Goal: Task Accomplishment & Management: Use online tool/utility

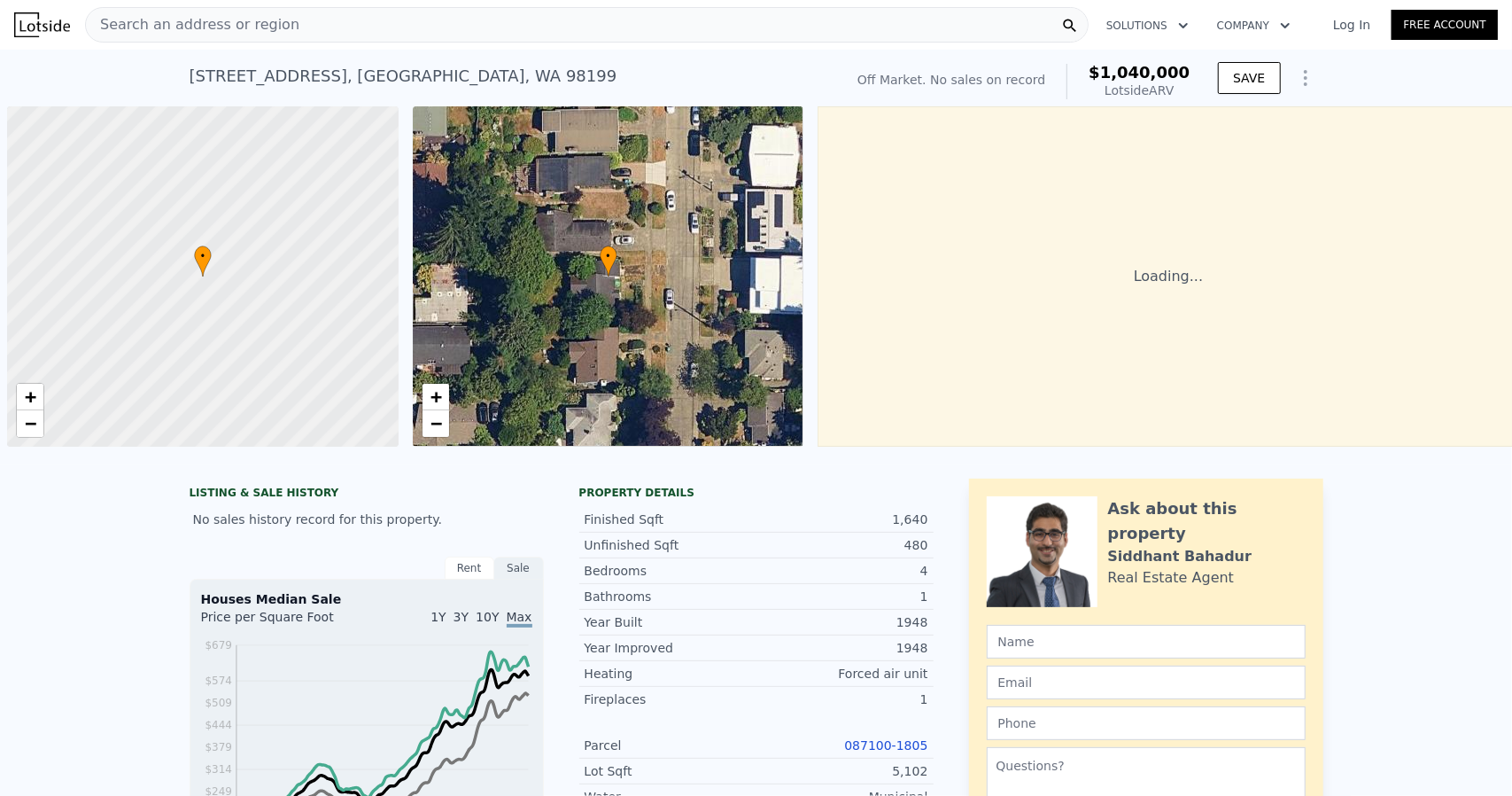
scroll to position [0, 7]
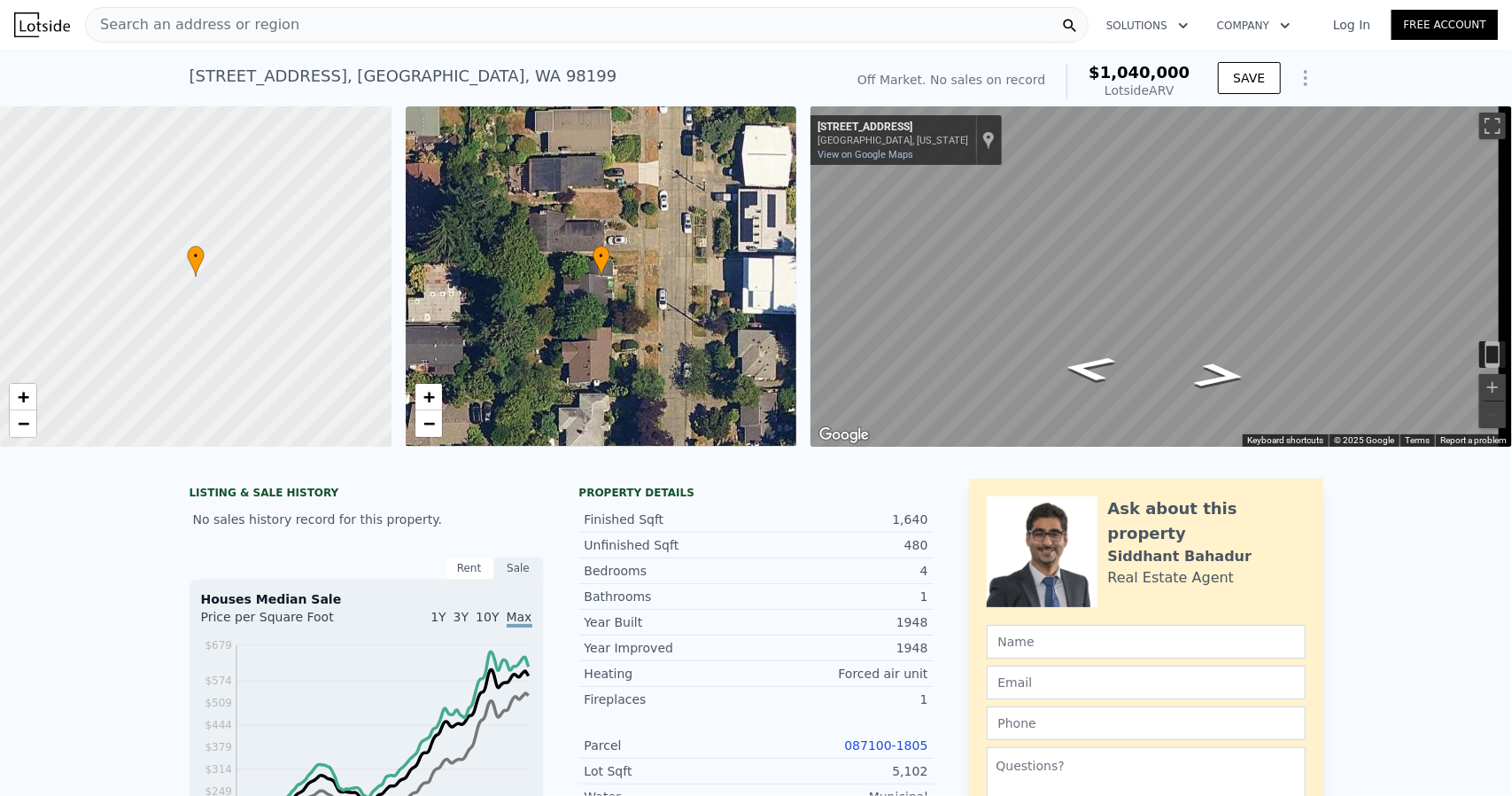
click at [1295, 70] on icon "Show Options" at bounding box center [1305, 78] width 21 height 21
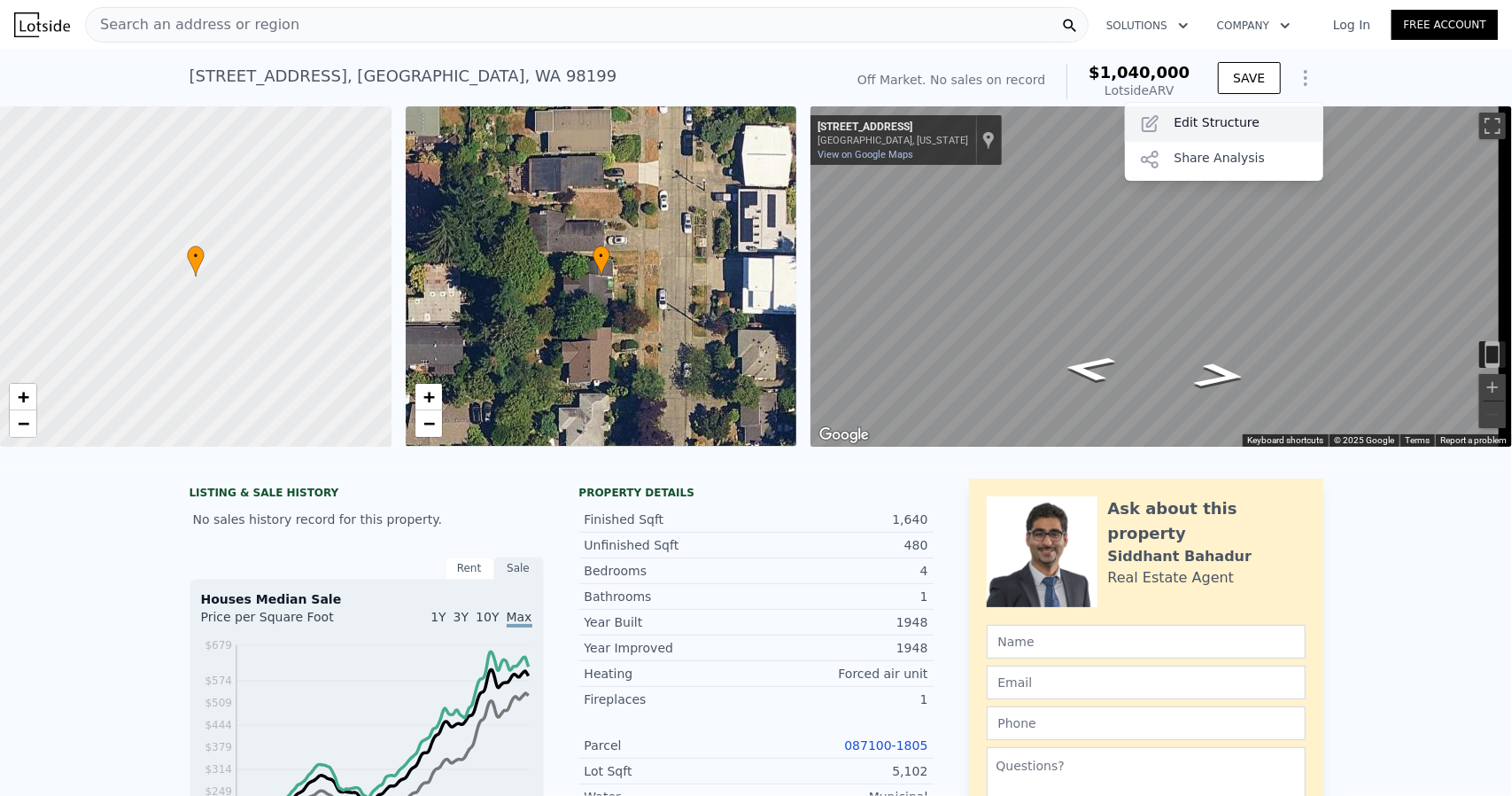
click at [1271, 113] on div "Edit Structure" at bounding box center [1224, 124] width 198 height 36
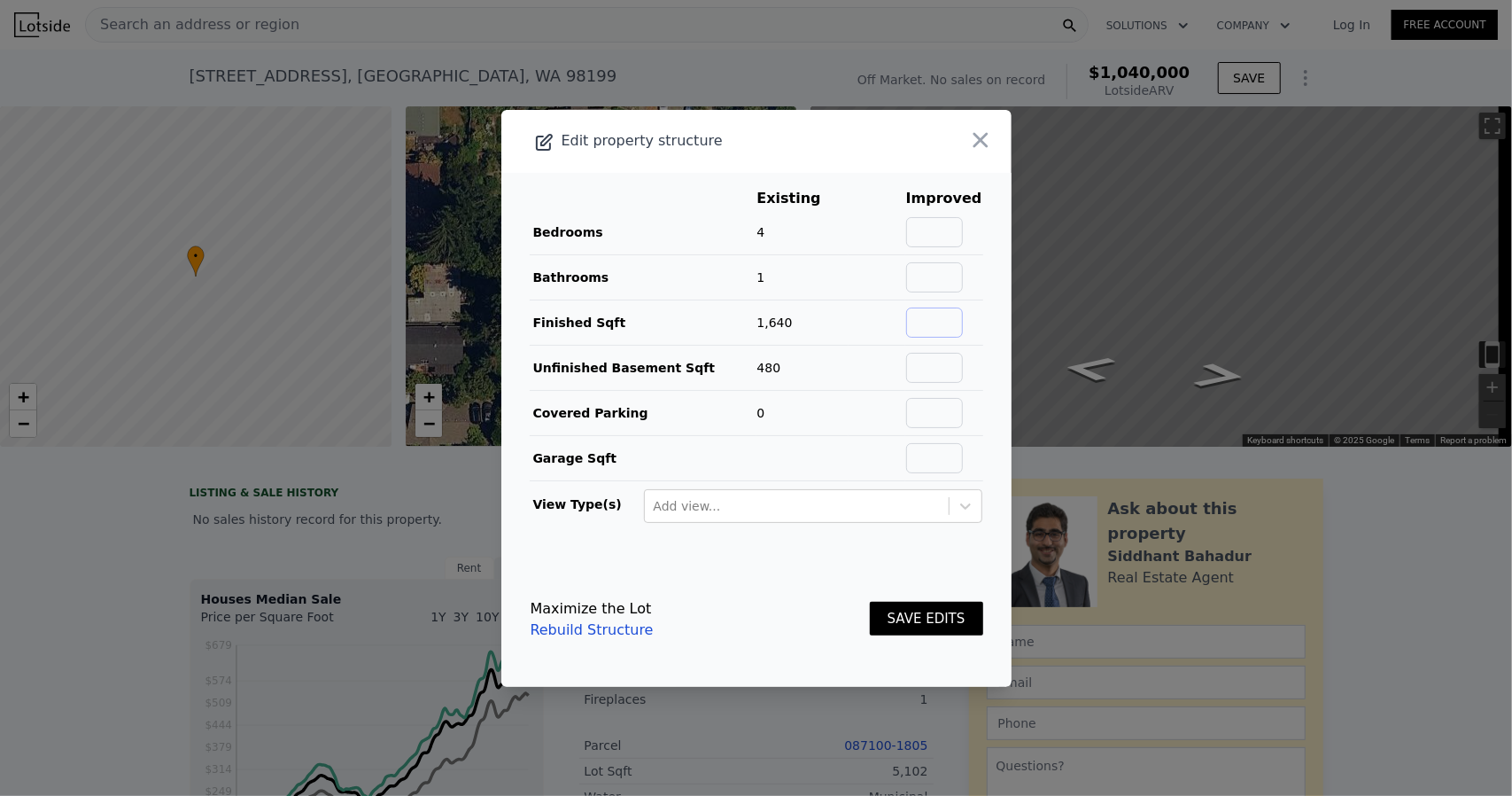
click at [923, 325] on input "text" at bounding box center [935, 322] width 57 height 30
drag, startPoint x: 745, startPoint y: 469, endPoint x: 776, endPoint y: 516, distance: 56.3
click at [745, 469] on td "Garage Sqft" at bounding box center [643, 457] width 227 height 45
click at [949, 323] on input "text" at bounding box center [935, 322] width 57 height 30
paste input "2,120"
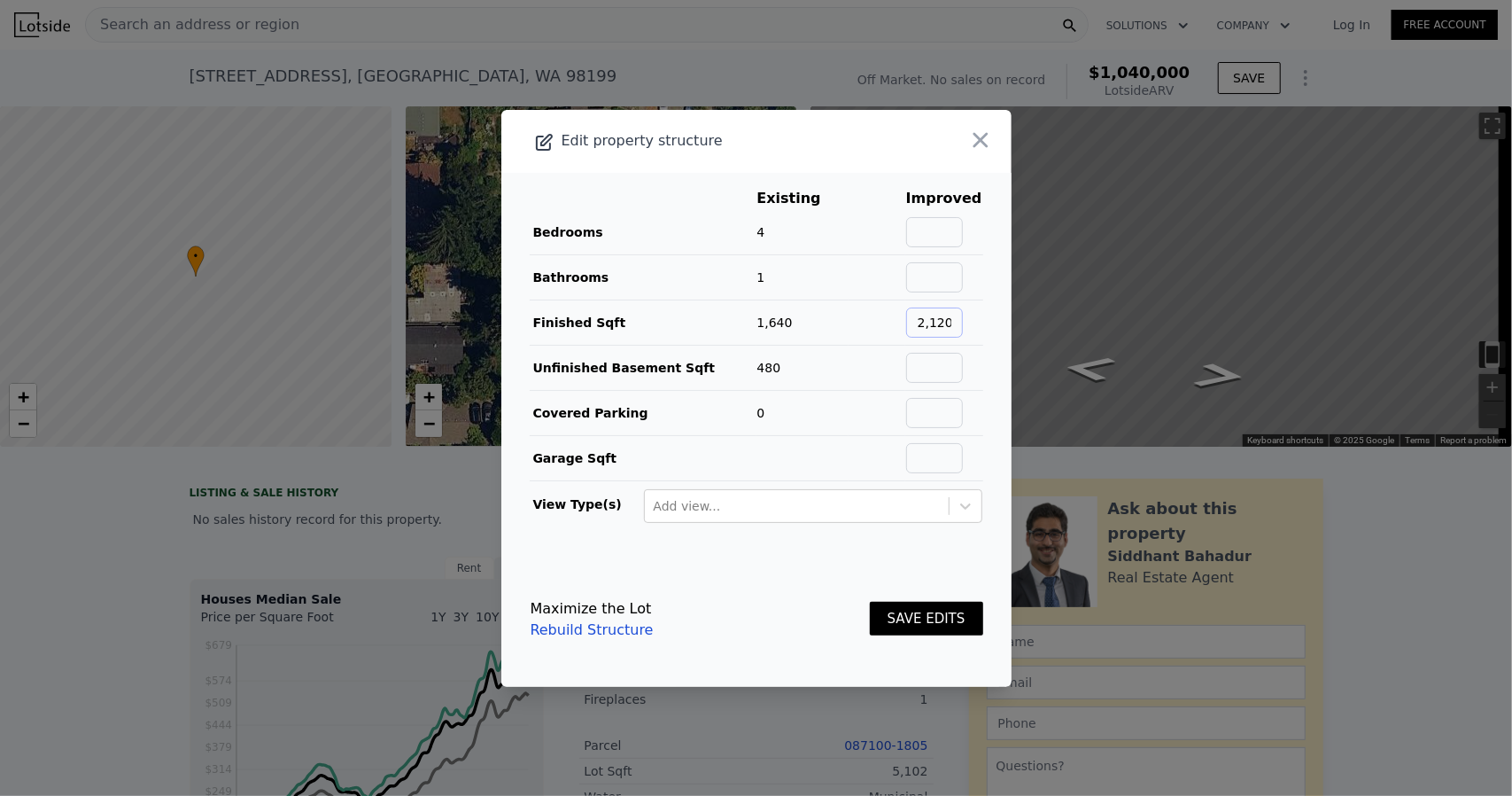
type input "2,120"
click at [928, 362] on input "text" at bounding box center [935, 367] width 57 height 30
type input "0"
click at [927, 321] on input "2,120" at bounding box center [935, 322] width 57 height 30
type input "2120"
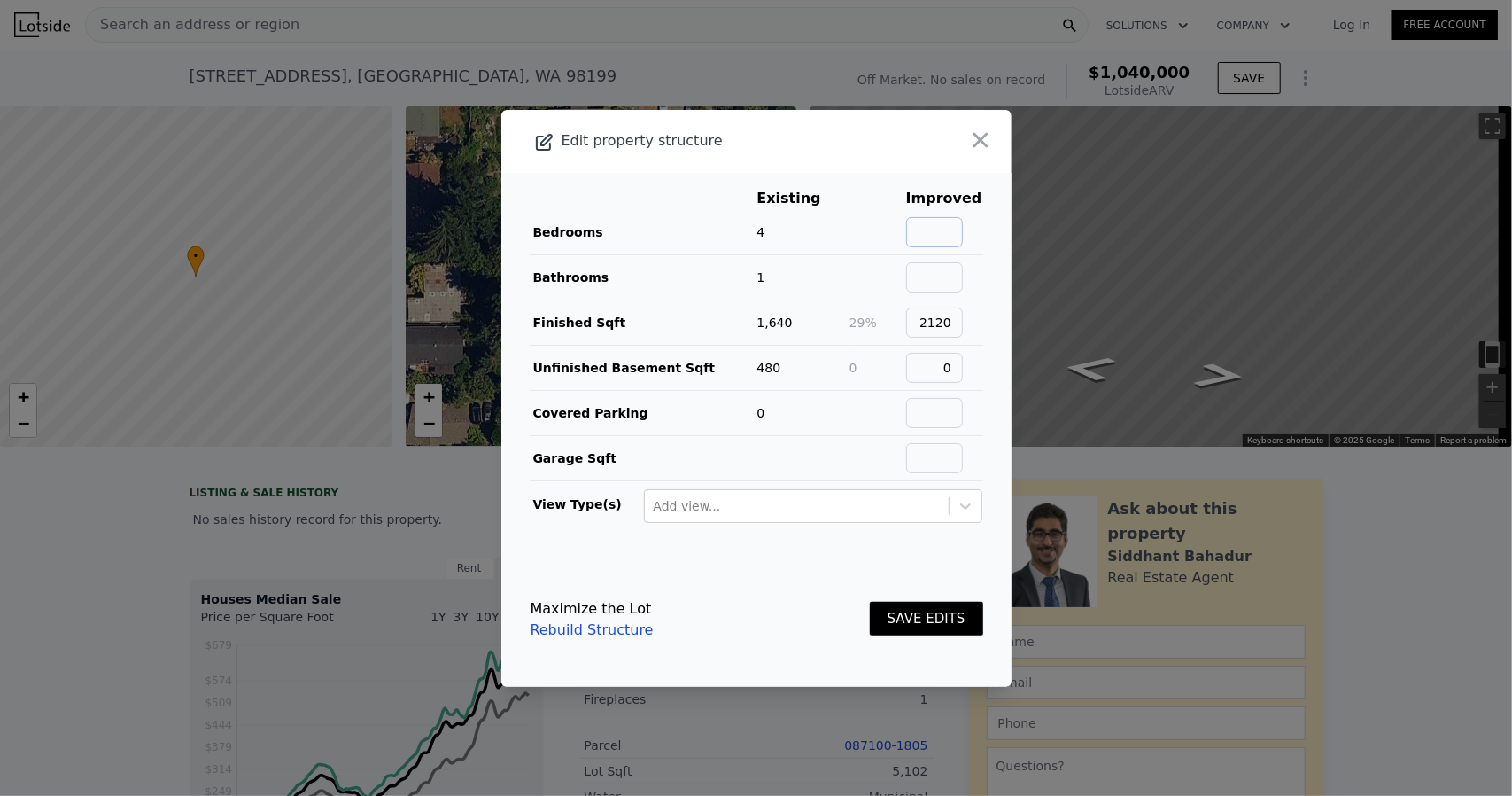
click at [951, 224] on input "text" at bounding box center [935, 231] width 57 height 30
type input "4"
type input "2.5"
click at [900, 618] on button "SAVE EDITS" at bounding box center [927, 619] width 113 height 35
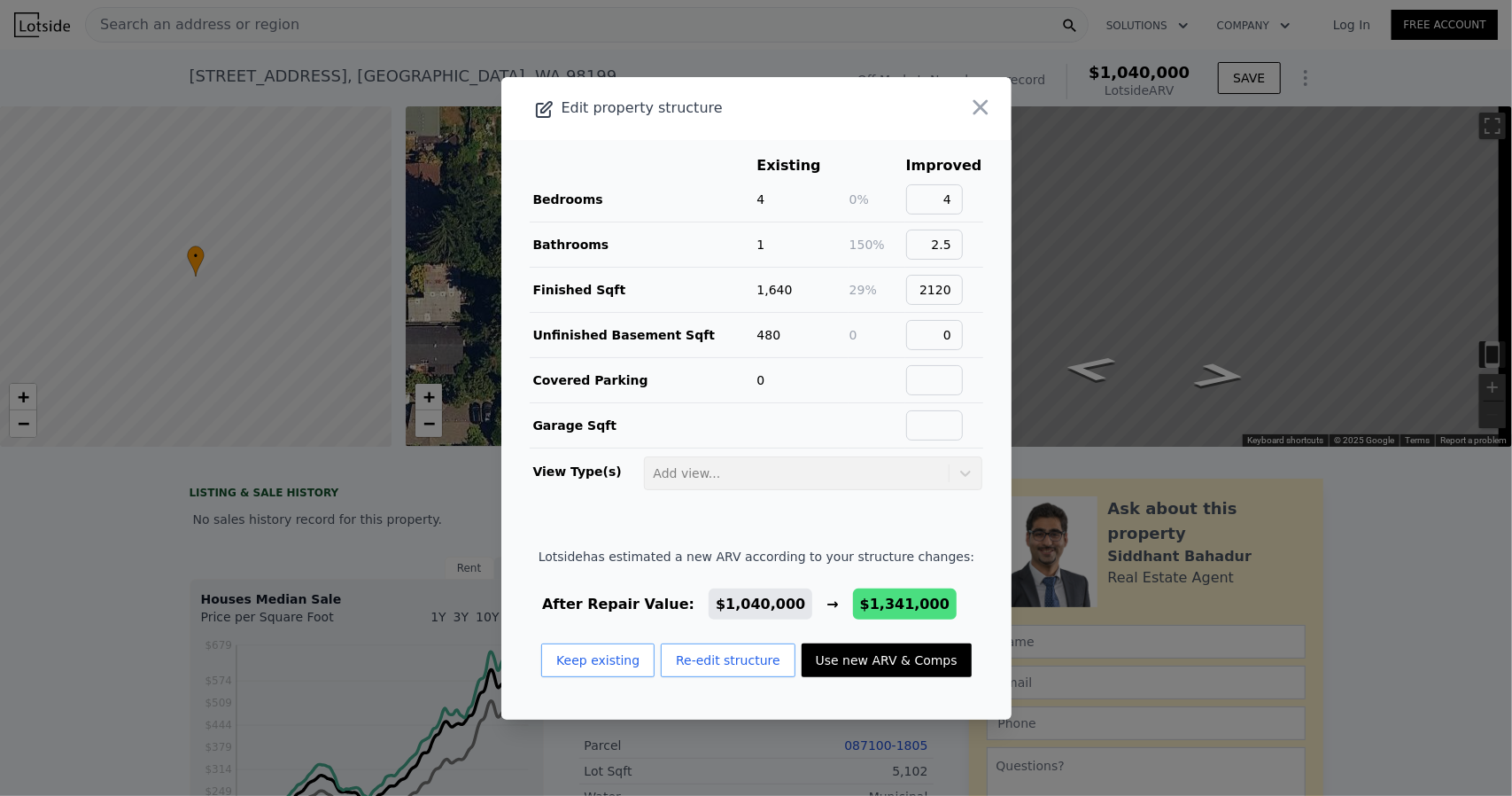
click at [885, 649] on button "Use new ARV & Comps" at bounding box center [886, 660] width 170 height 34
type input "2700"
checkbox input "false"
type input "$ 1,341,000"
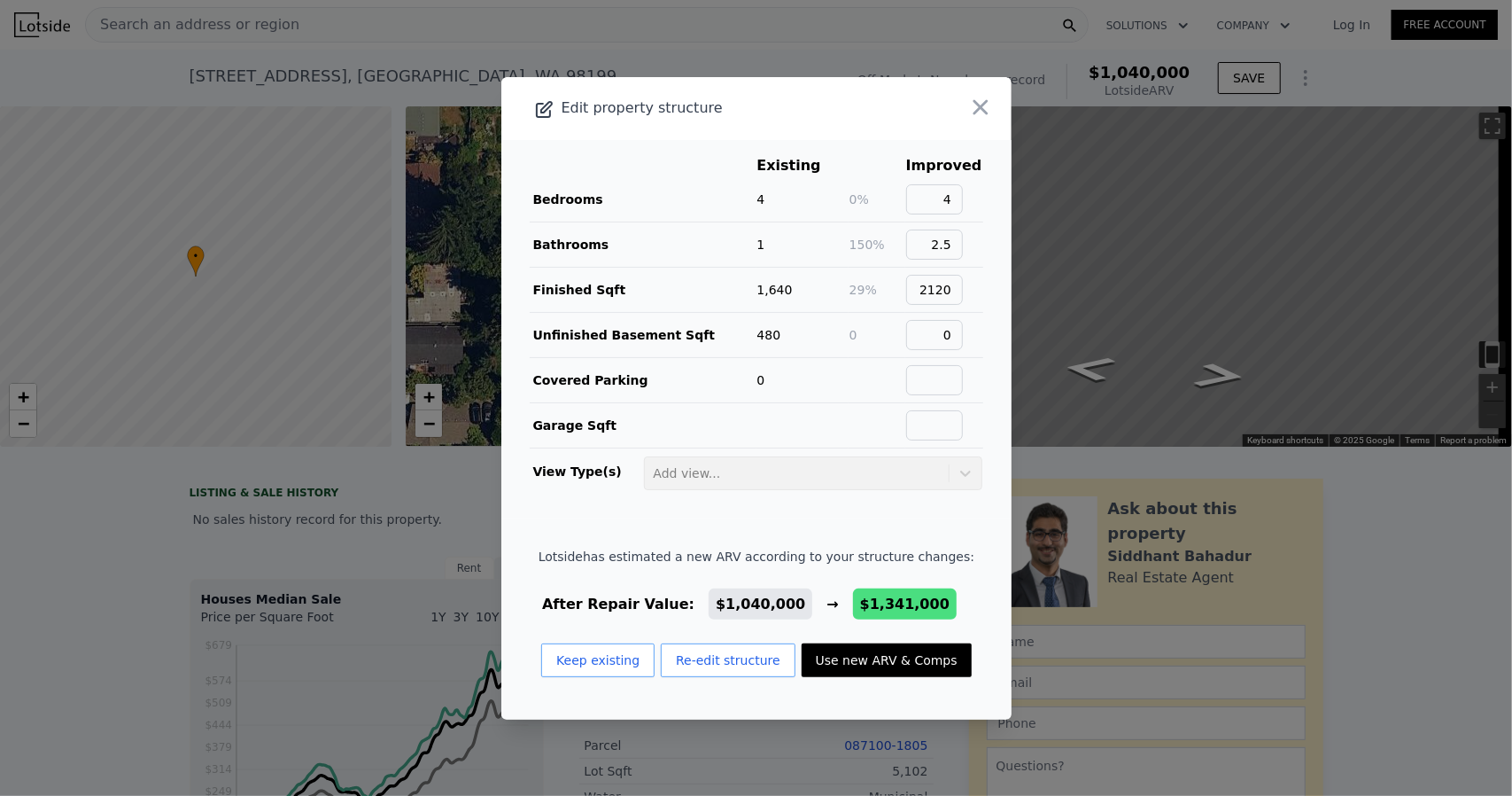
type input "$ 308,891"
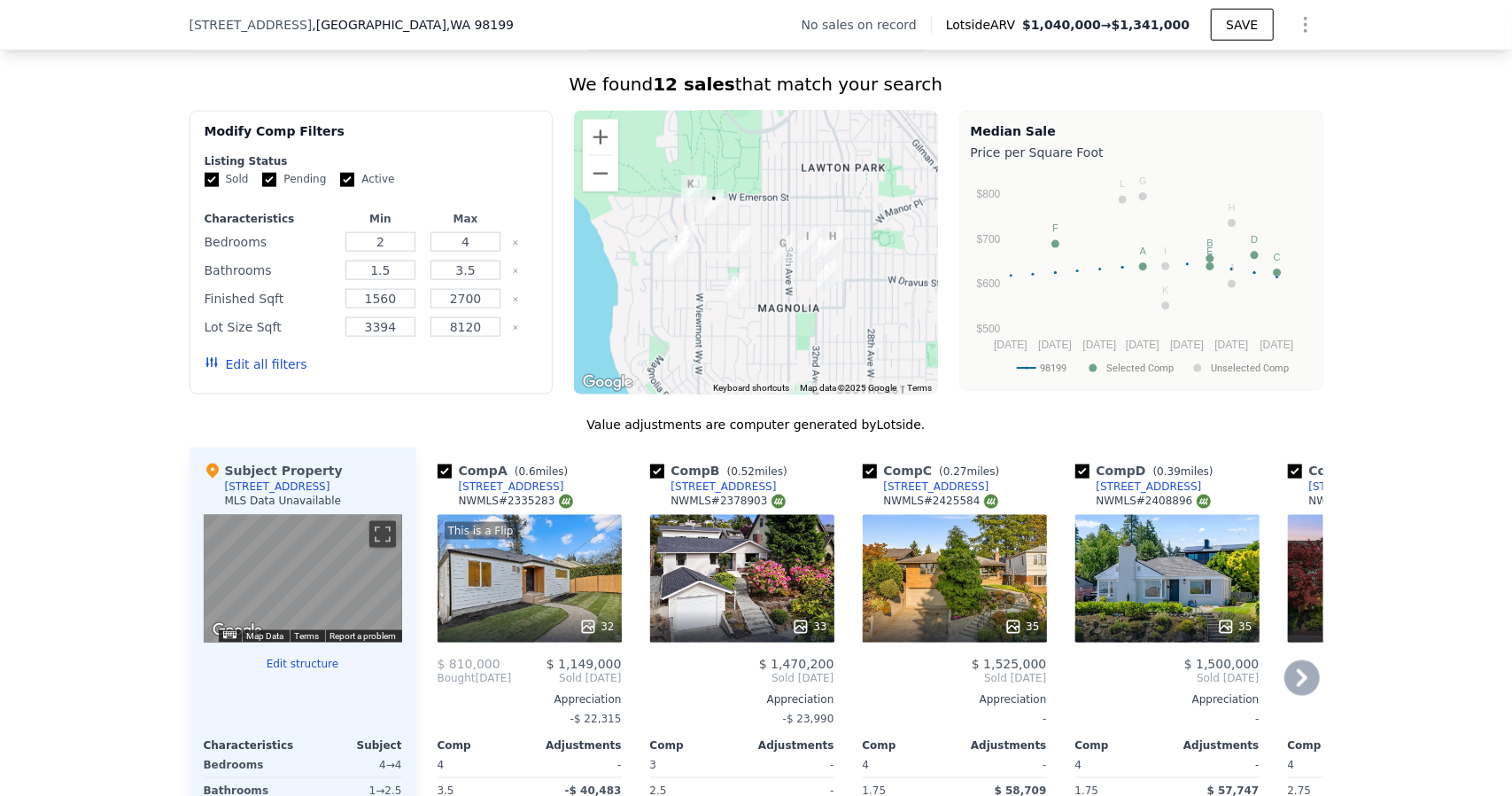
scroll to position [1464, 0]
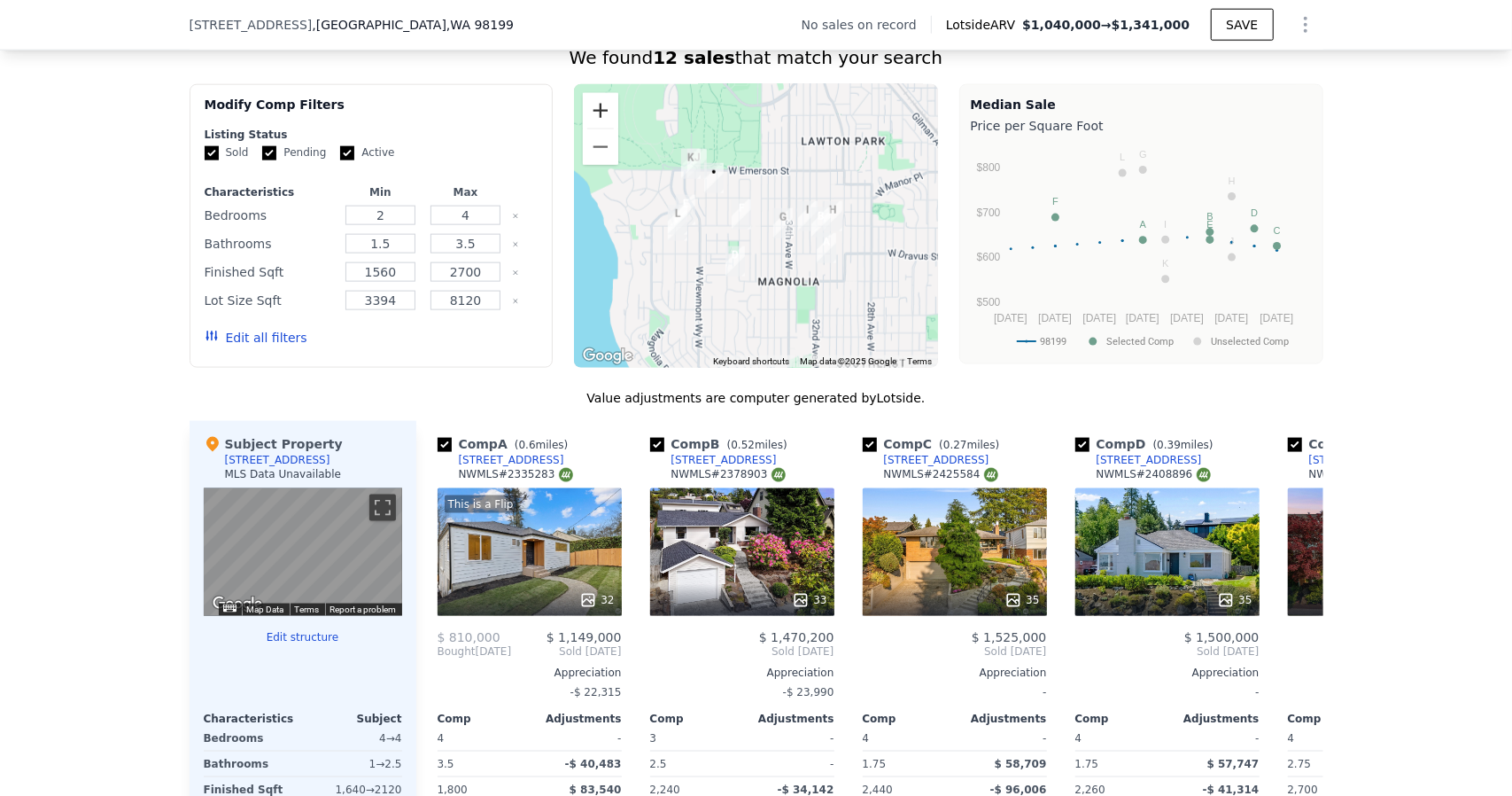
click at [594, 113] on button "Zoom in" at bounding box center [600, 111] width 36 height 36
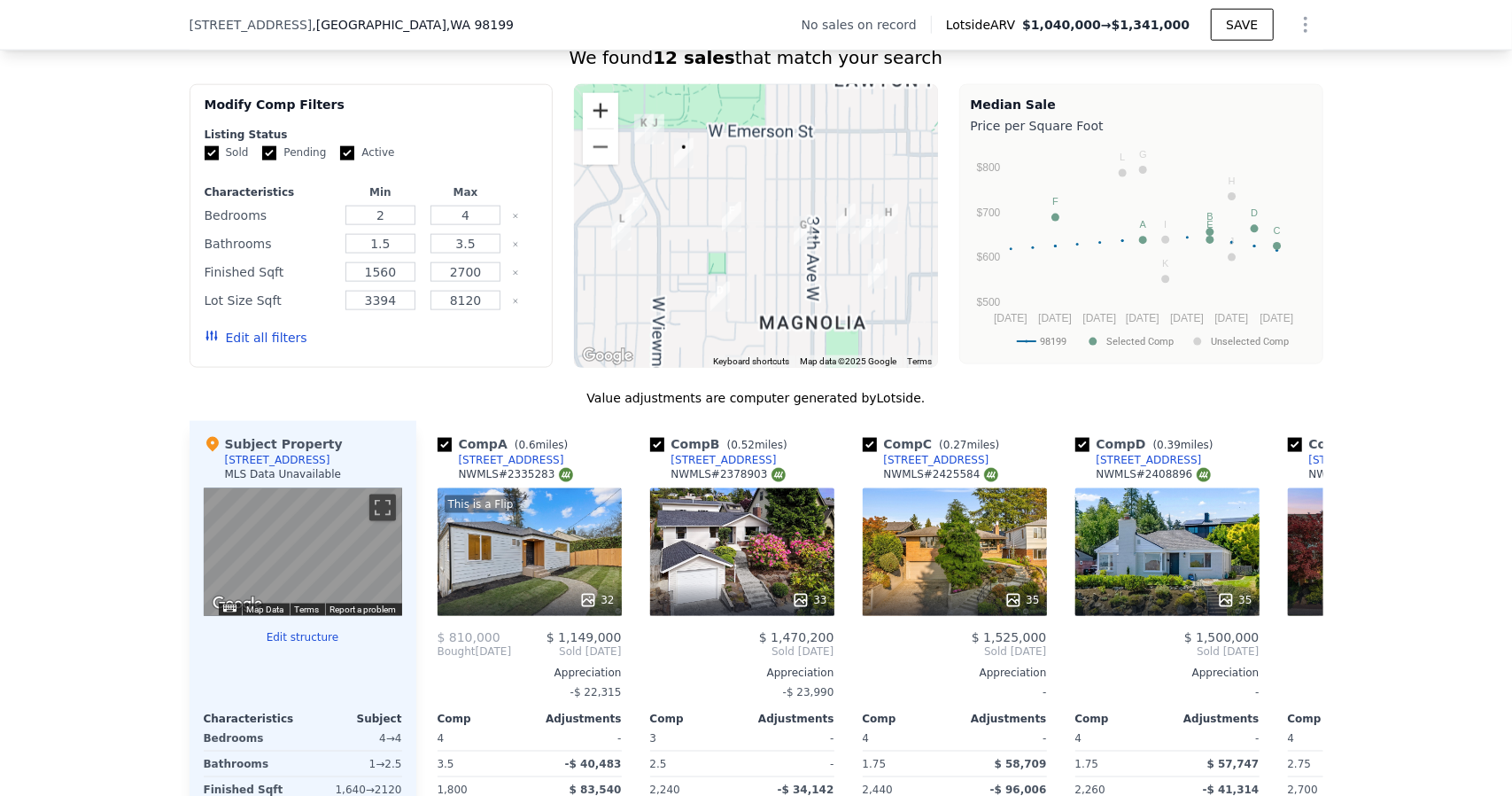
click at [594, 113] on button "Zoom in" at bounding box center [600, 111] width 36 height 36
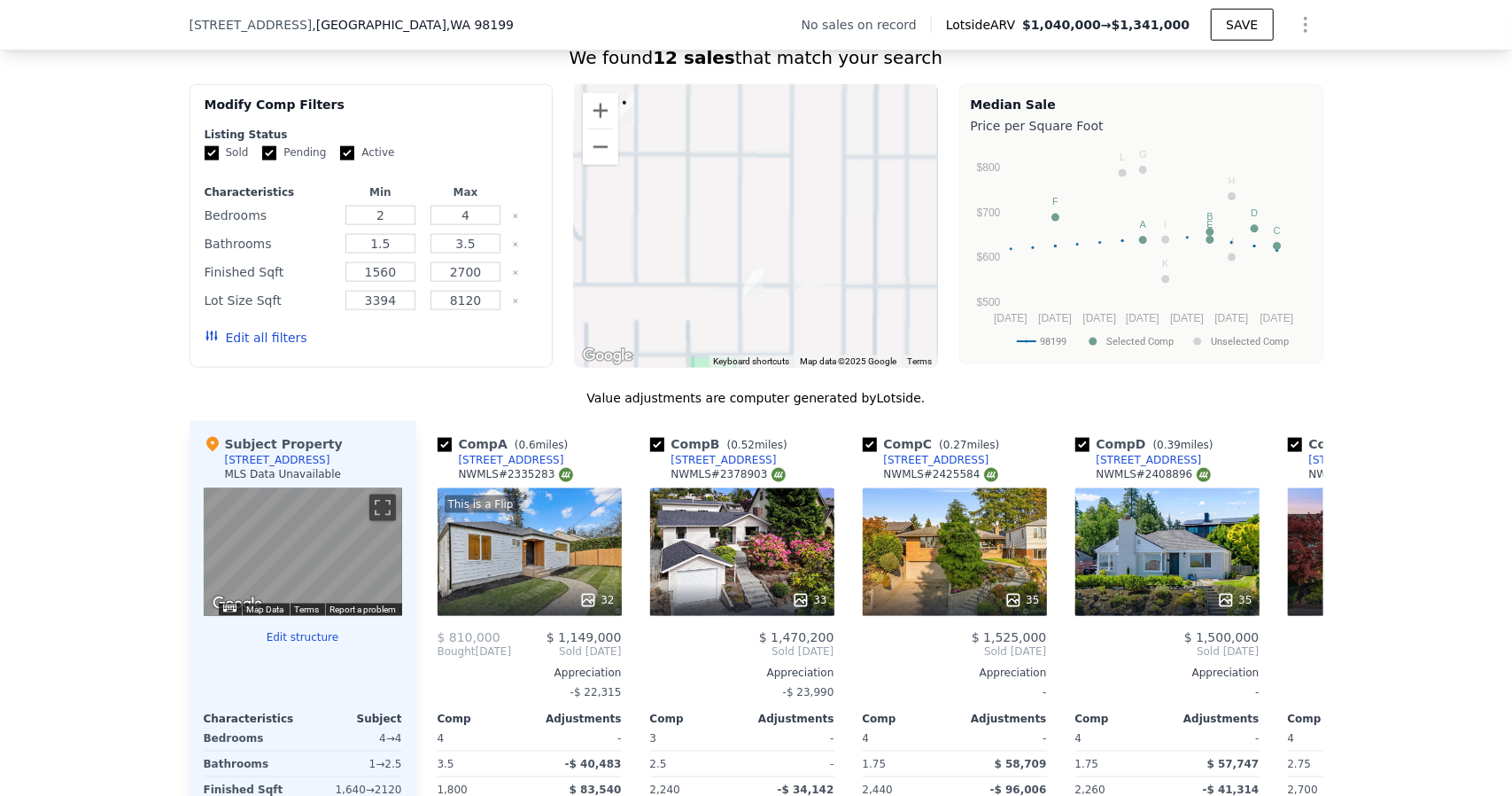
drag, startPoint x: 734, startPoint y: 183, endPoint x: 888, endPoint y: 310, distance: 199.6
click at [888, 310] on div at bounding box center [756, 226] width 364 height 284
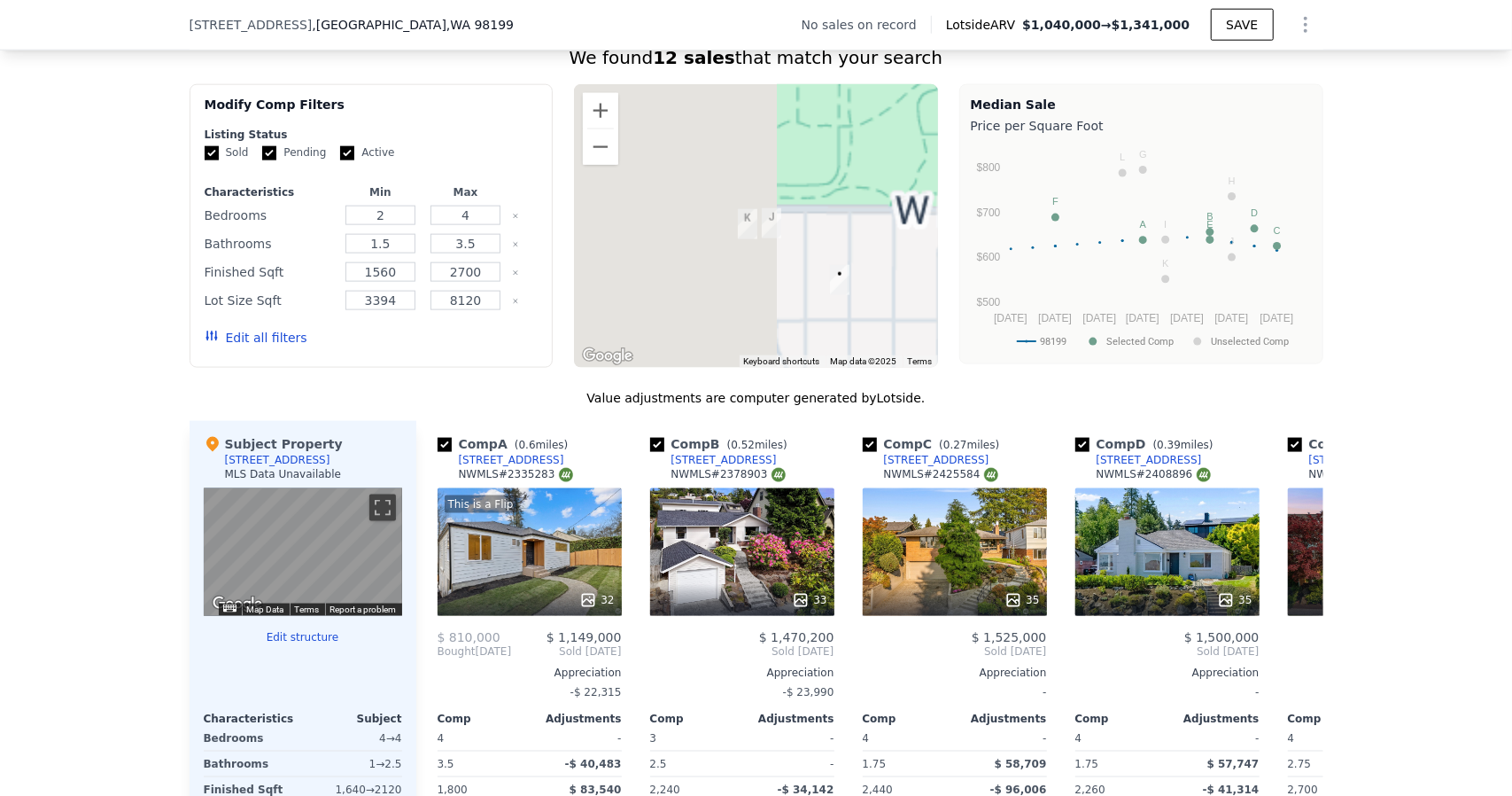
drag, startPoint x: 796, startPoint y: 240, endPoint x: 705, endPoint y: 196, distance: 101.1
click at [705, 196] on div at bounding box center [756, 226] width 364 height 284
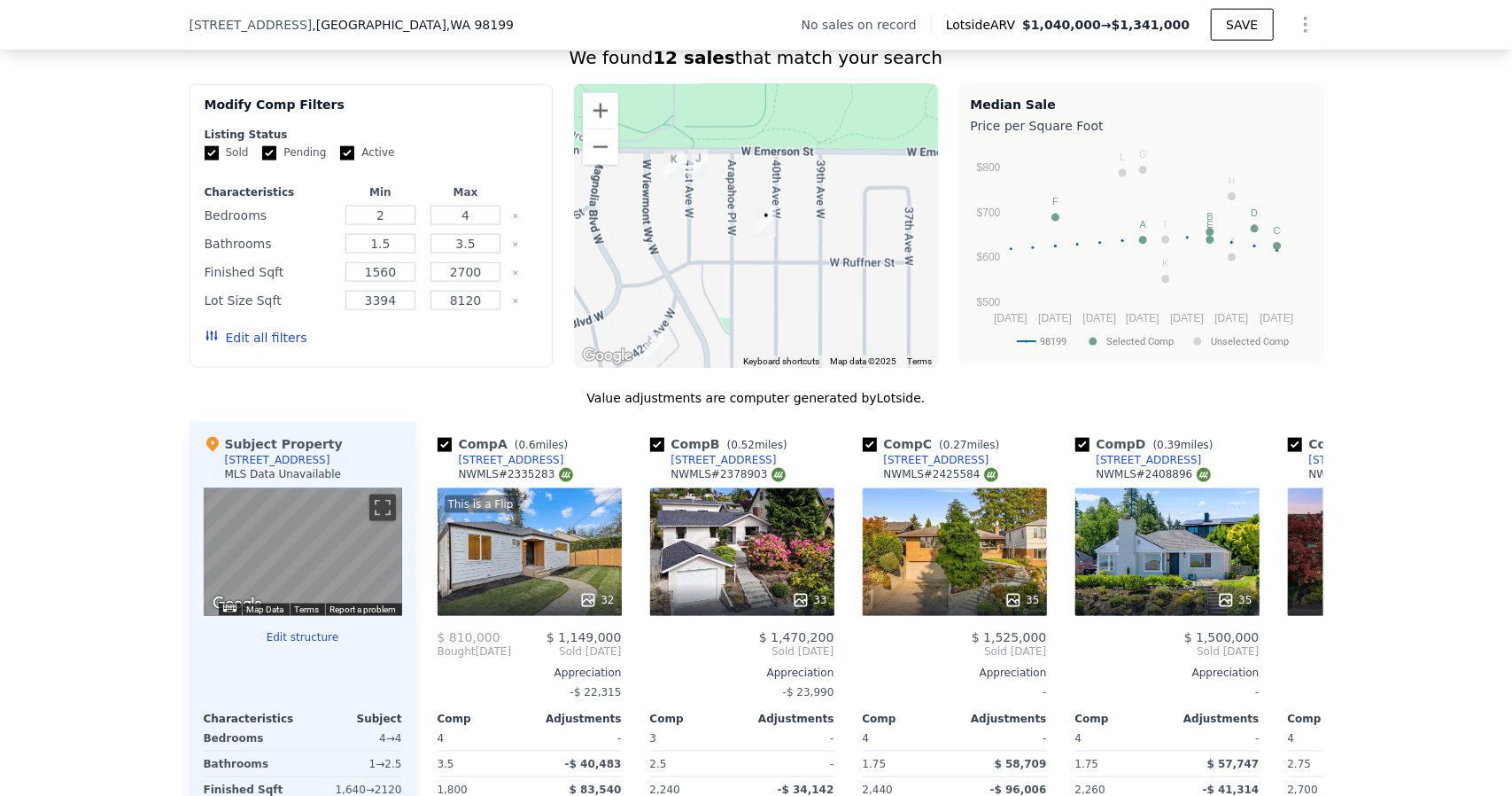
drag, startPoint x: 831, startPoint y: 287, endPoint x: 771, endPoint y: 236, distance: 78.7
click at [771, 236] on img "3613 40th Ave W" at bounding box center [766, 221] width 34 height 44
click at [596, 150] on button "Zoom out" at bounding box center [600, 146] width 36 height 36
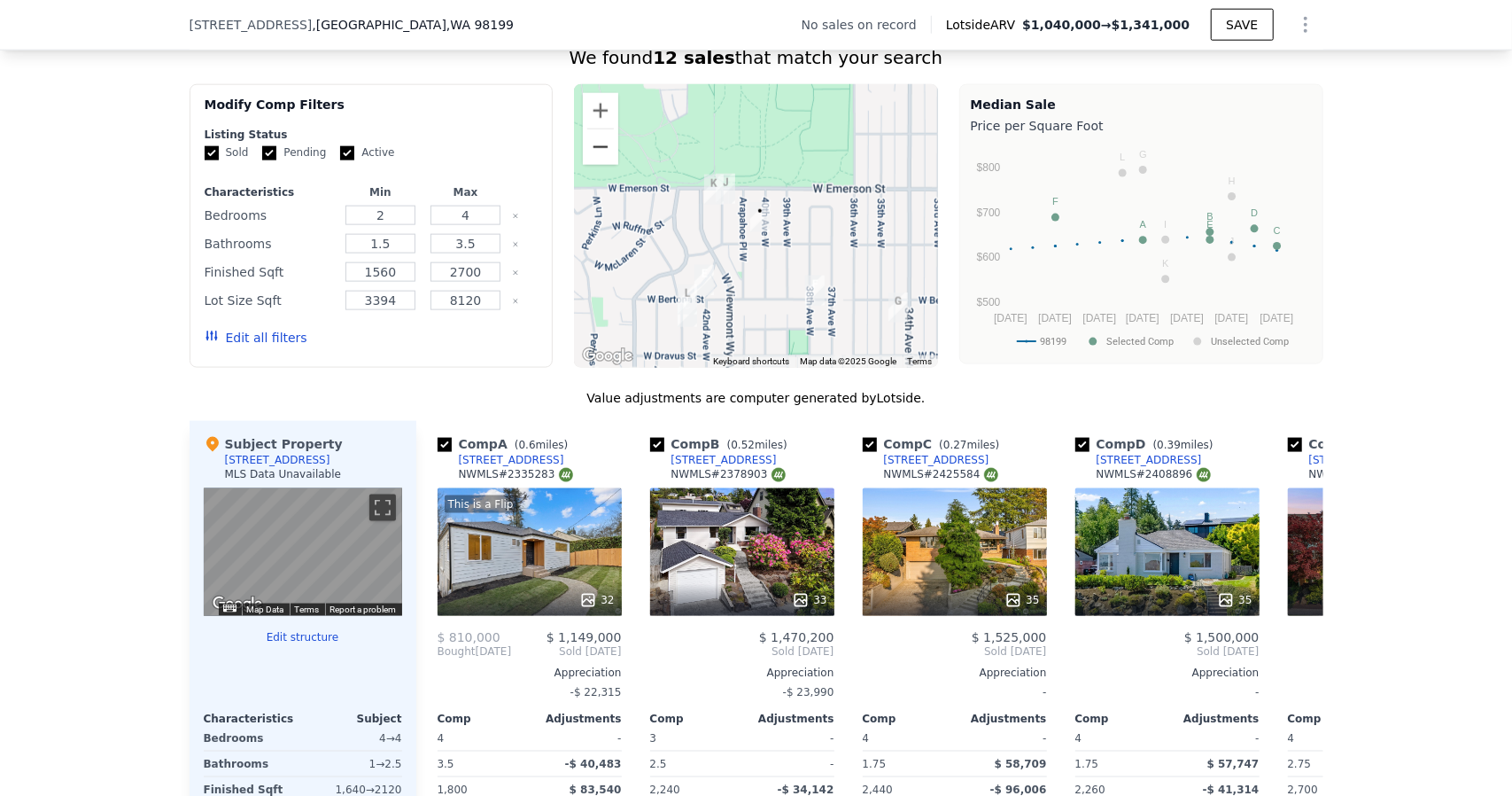
click at [594, 158] on button "Zoom out" at bounding box center [600, 146] width 36 height 36
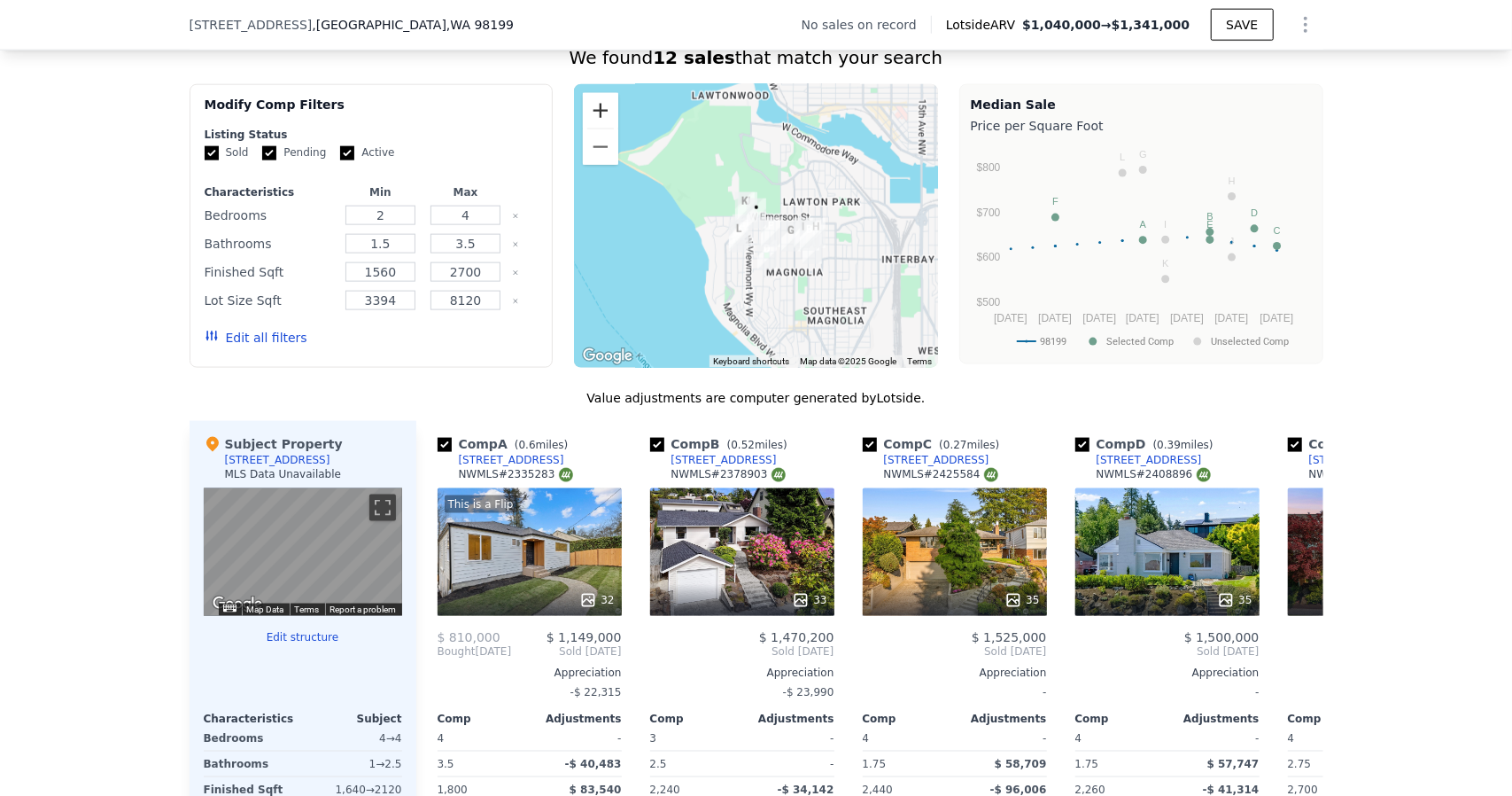
click at [598, 126] on button "Zoom in" at bounding box center [600, 111] width 36 height 36
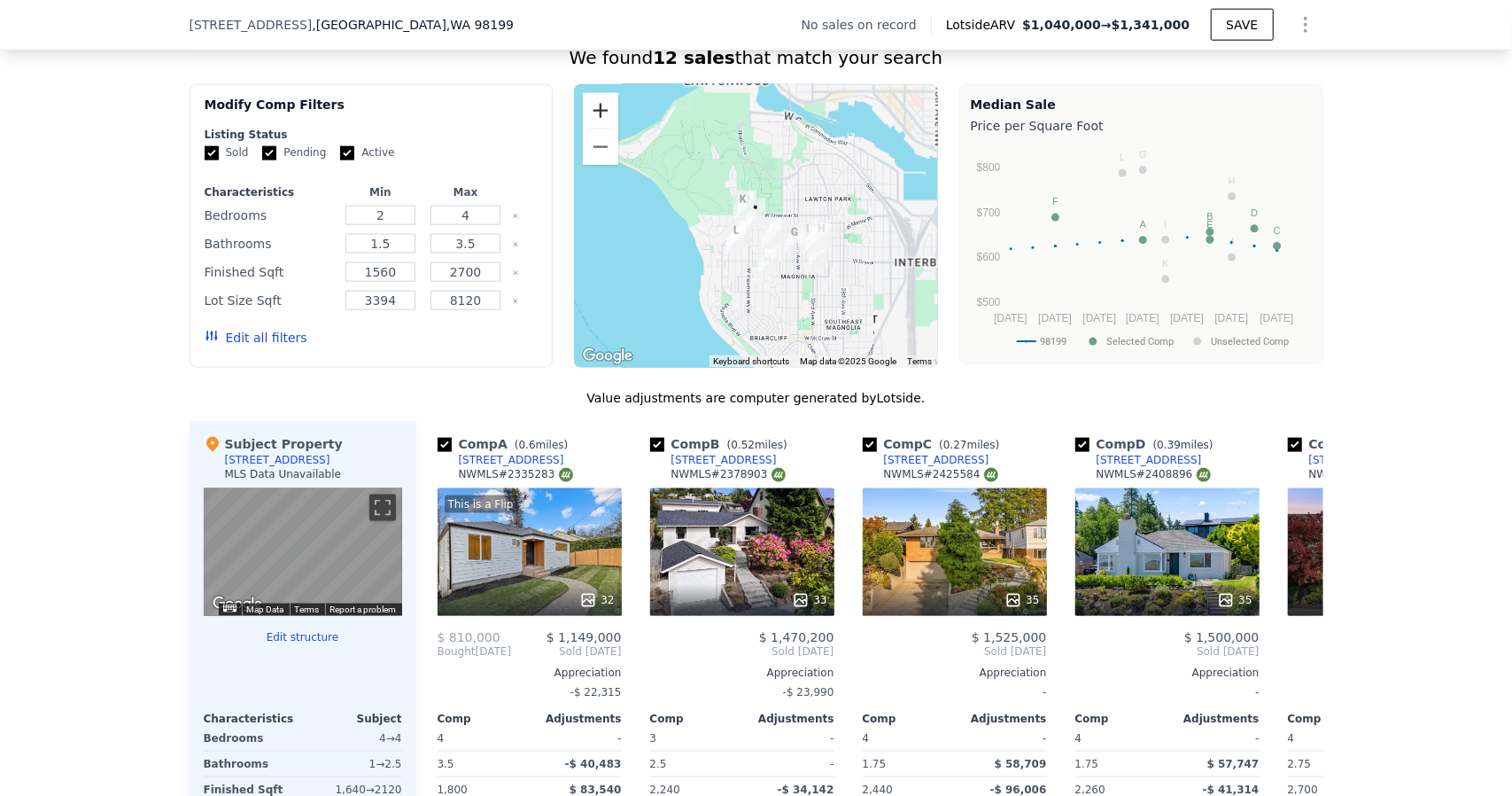
click at [598, 126] on button "Zoom in" at bounding box center [600, 111] width 36 height 36
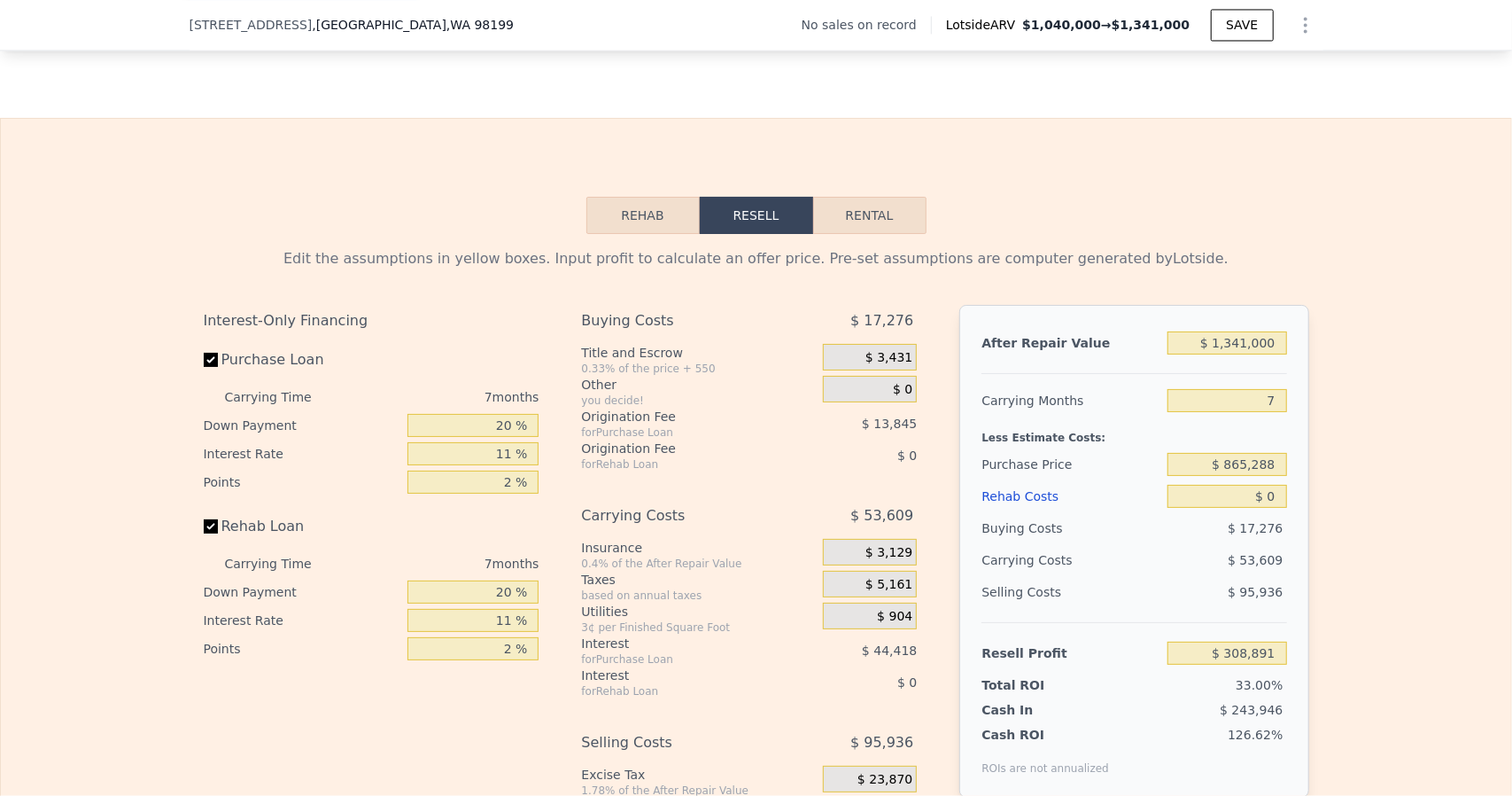
scroll to position [2527, 0]
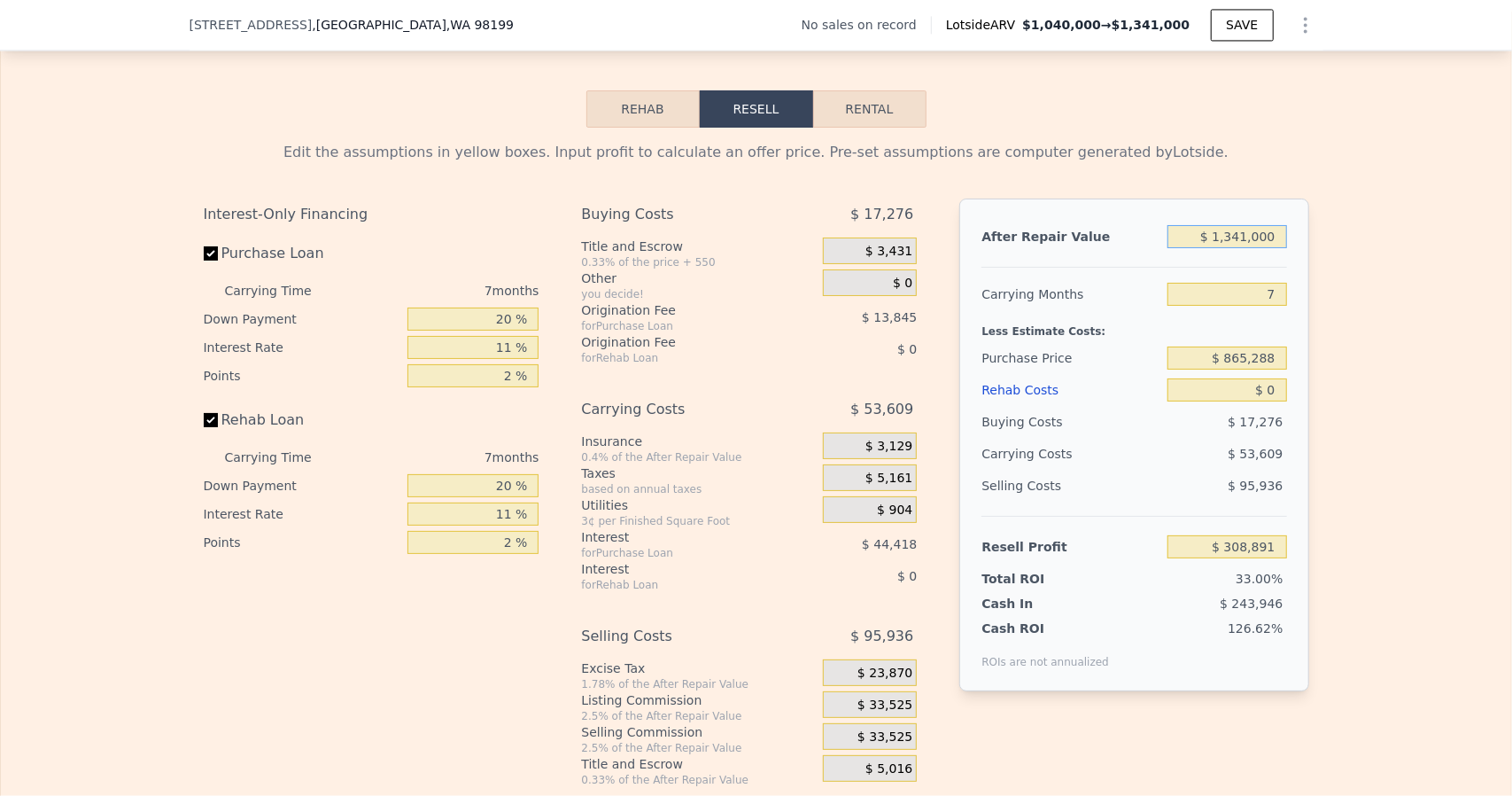
click at [1250, 248] on input "$ 1,341,000" at bounding box center [1227, 236] width 119 height 23
type input "$ 11"
type input "-$ 933,583"
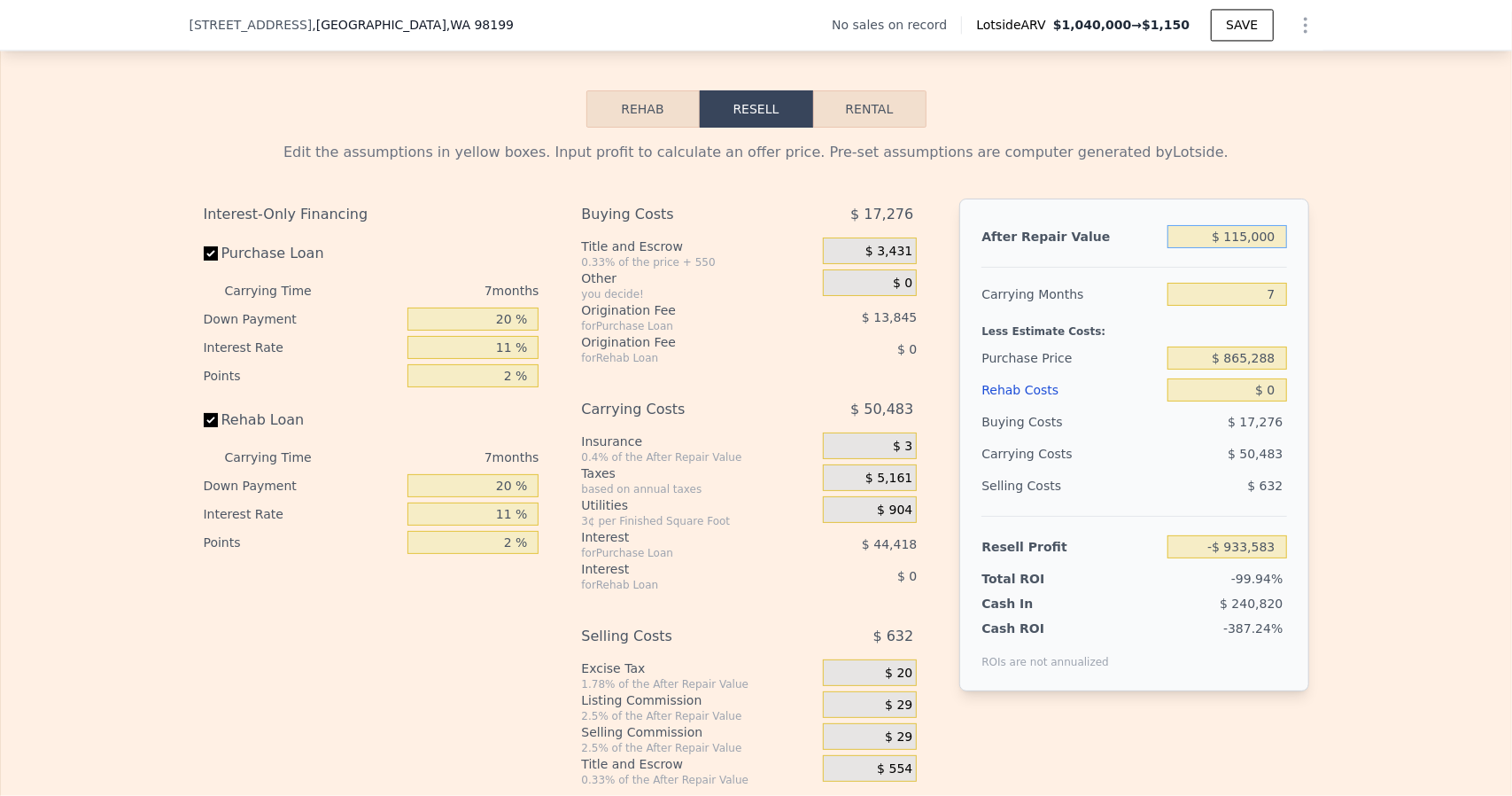
type input "$ 1,150,000"
type input "$ 131,923"
type input "$ 1,150,000"
drag, startPoint x: 1264, startPoint y: 313, endPoint x: 1297, endPoint y: 310, distance: 33.1
click at [1297, 310] on div "After Repair Value $ 1,150,000 Carrying Months 7 Less Estimate Costs: Purchase …" at bounding box center [1134, 445] width 349 height 492
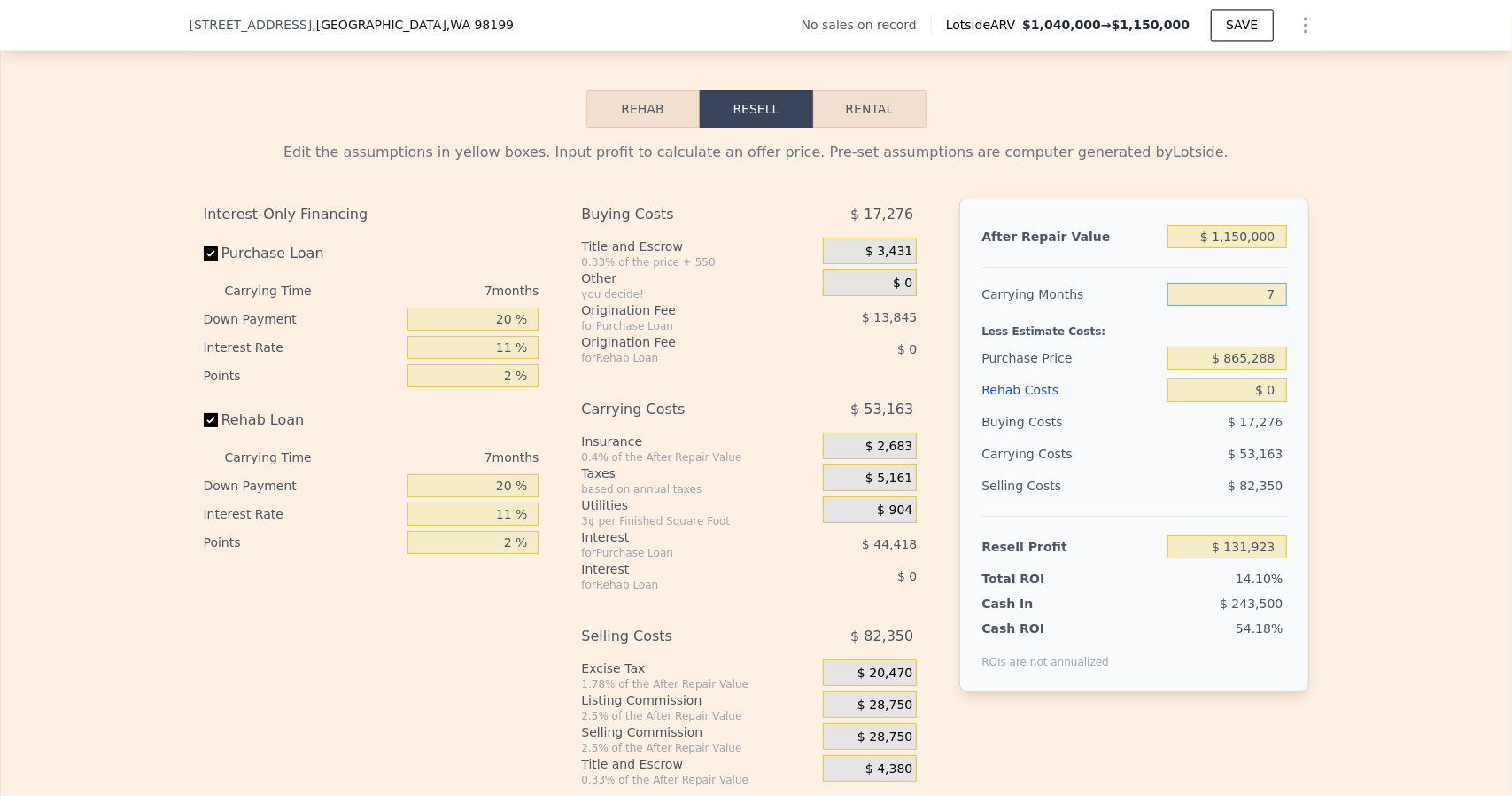
type input "6"
type input "$ 139,517"
type input "6"
click at [1245, 370] on input "$ 865,288" at bounding box center [1227, 358] width 119 height 23
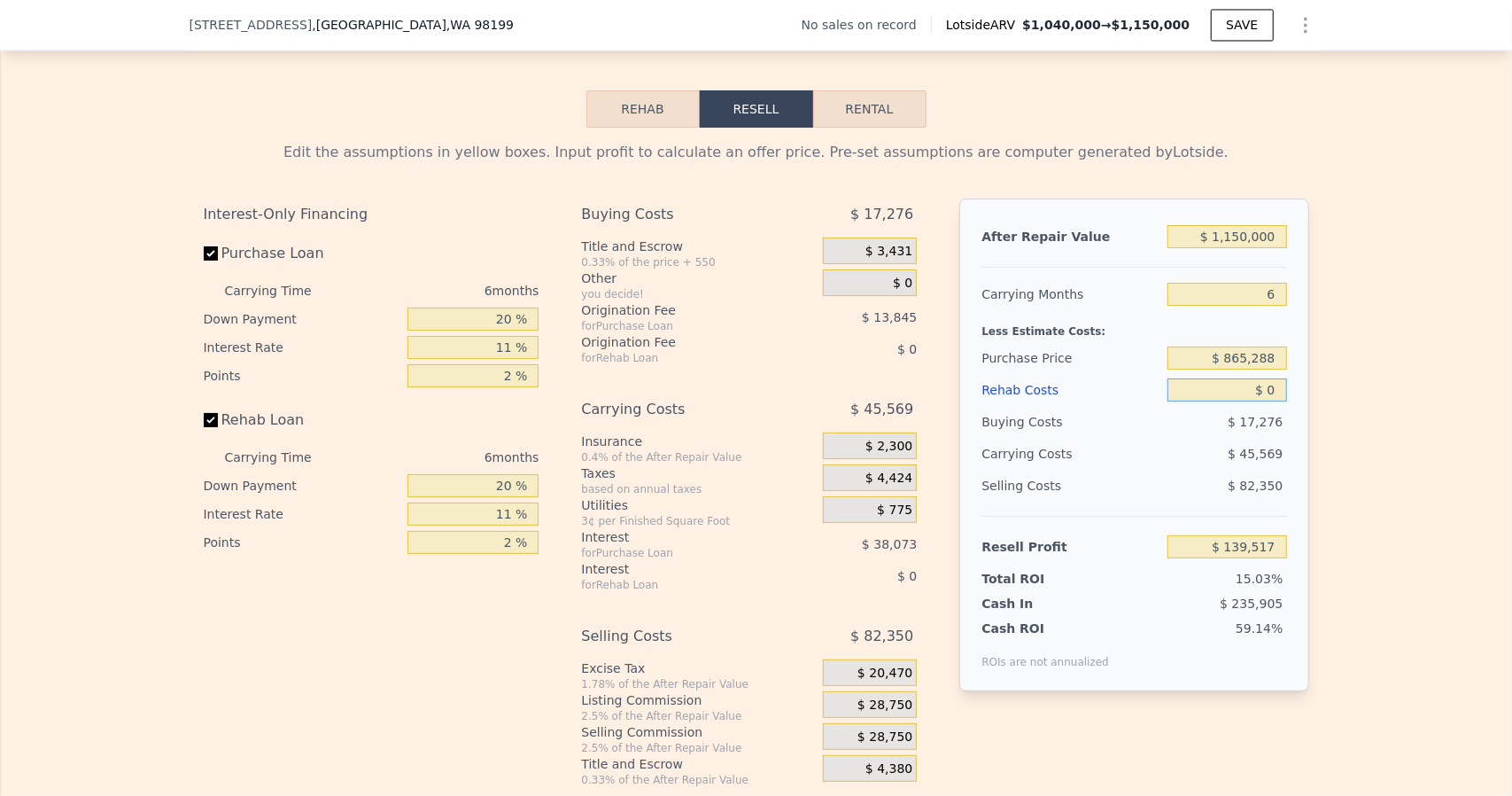
click at [1260, 399] on input "$ 0" at bounding box center [1227, 390] width 119 height 23
drag, startPoint x: 1264, startPoint y: 402, endPoint x: 1282, endPoint y: 404, distance: 18.1
click at [1277, 402] on input "$ 0" at bounding box center [1227, 390] width 119 height 23
type input "$ 11"
type input "$ 139,506"
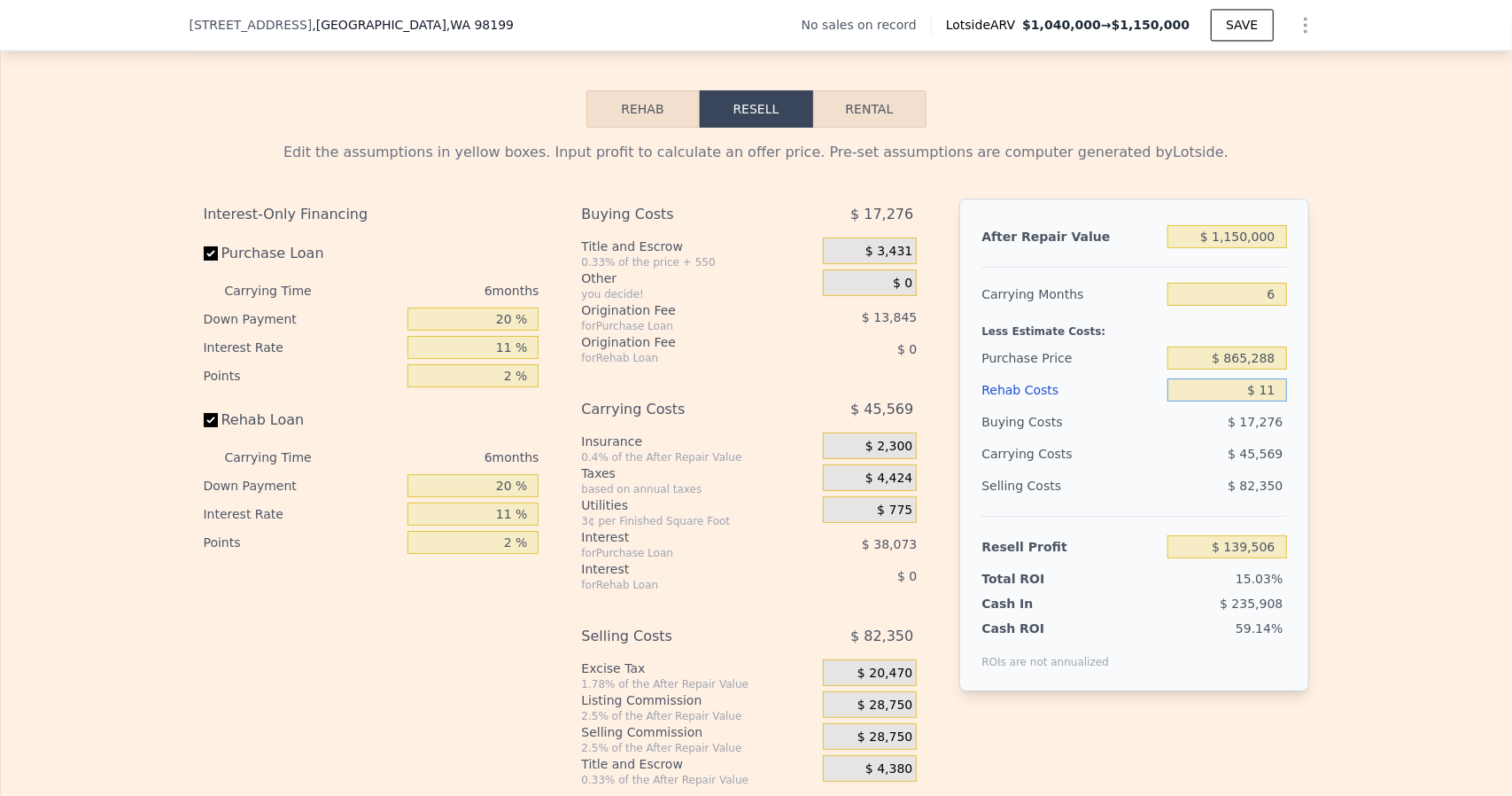
type input "$ 1"
type input "$ 139,516"
type input "$ 180,001"
type input "-$ 51,284"
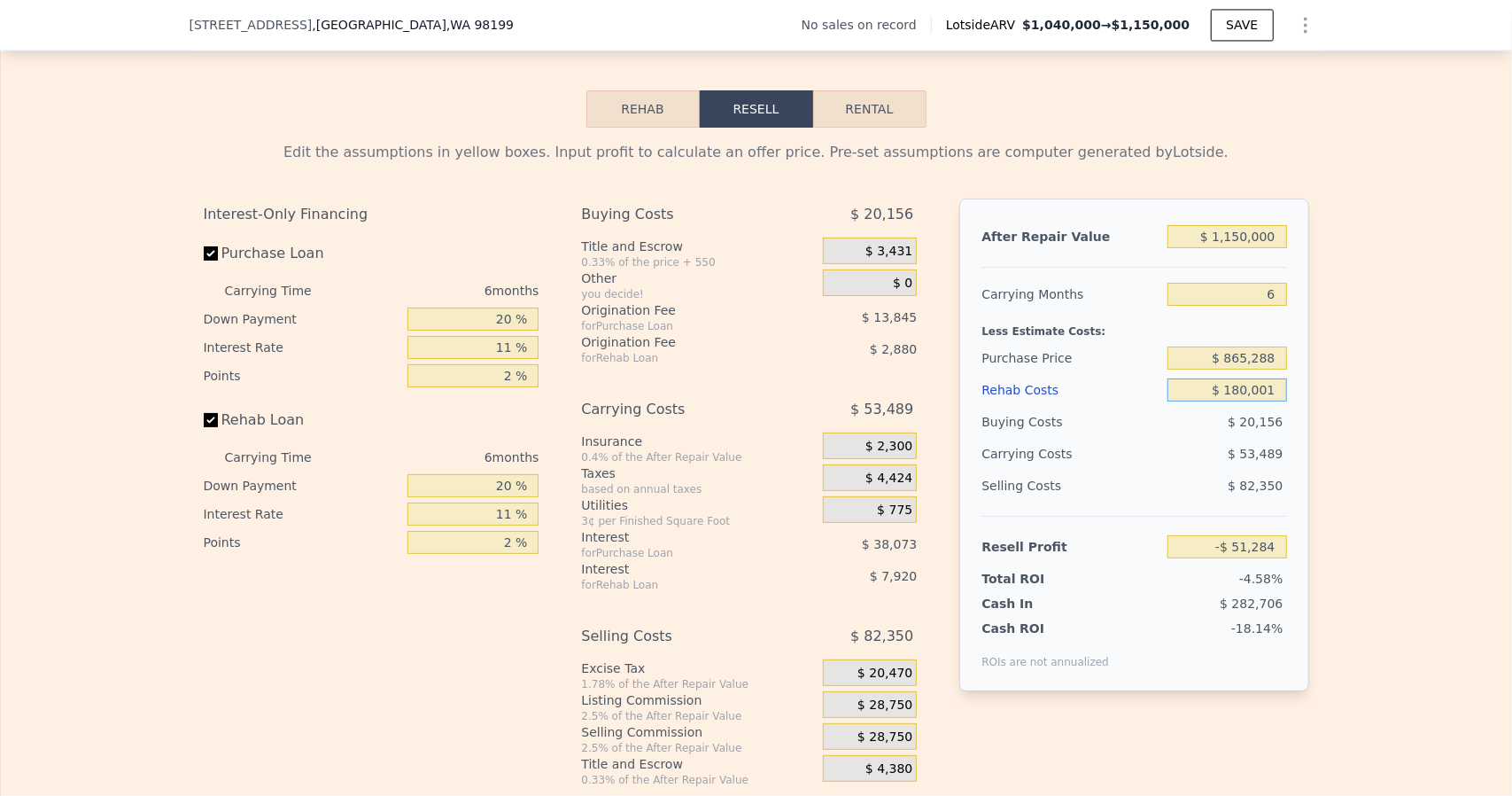
type input "$ 180,001"
click at [1312, 353] on div "Edit the assumptions in yellow boxes. Input profit to calculate an offer price.…" at bounding box center [756, 457] width 1134 height 660
click at [1252, 370] on input "$ 865,288" at bounding box center [1227, 358] width 119 height 23
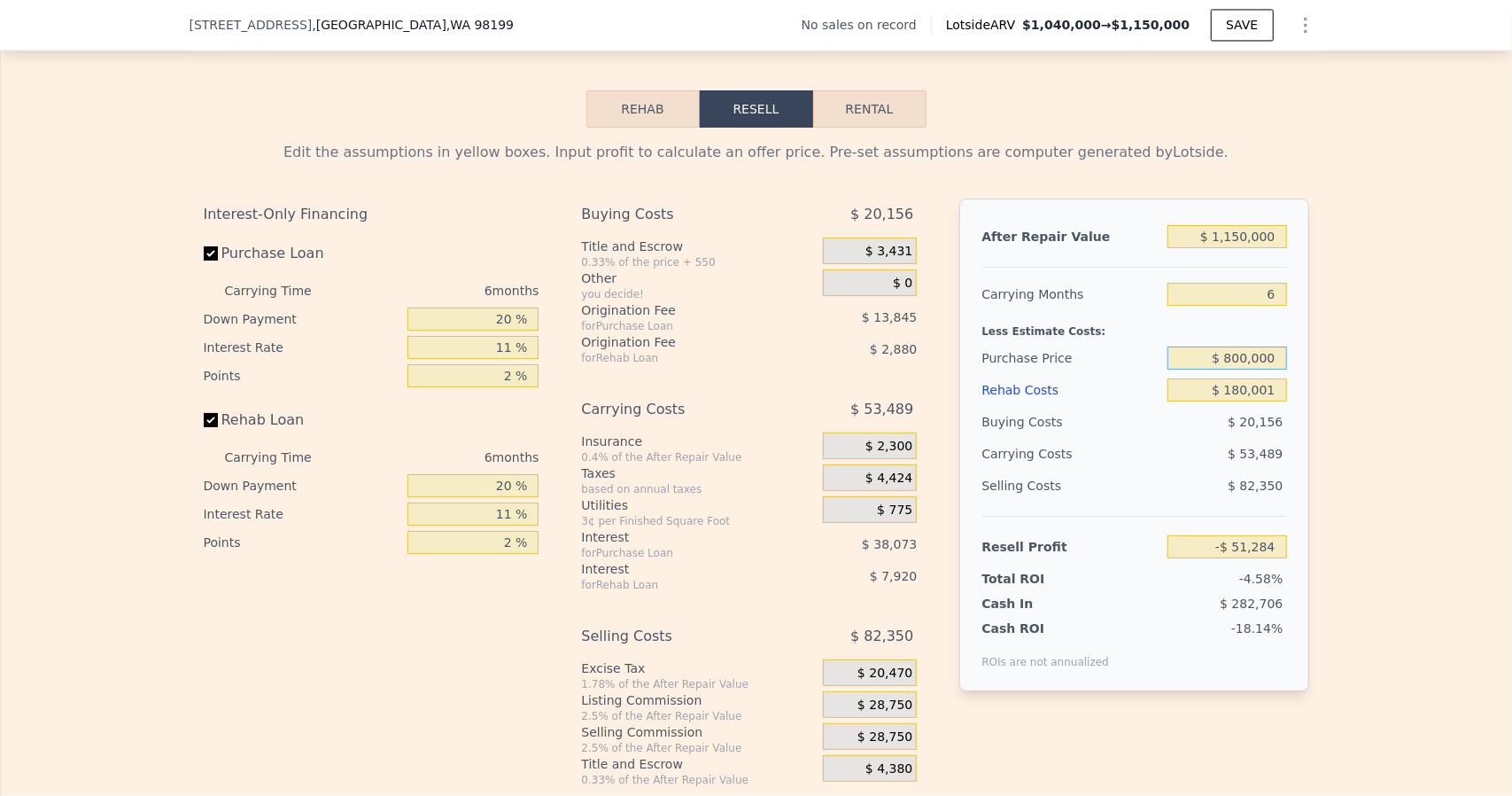
type input "$ 800,000"
click at [1430, 452] on div "Edit the assumptions in yellow boxes. Input profit to calculate an offer price.…" at bounding box center [756, 457] width 1510 height 660
type input "$ 18,134"
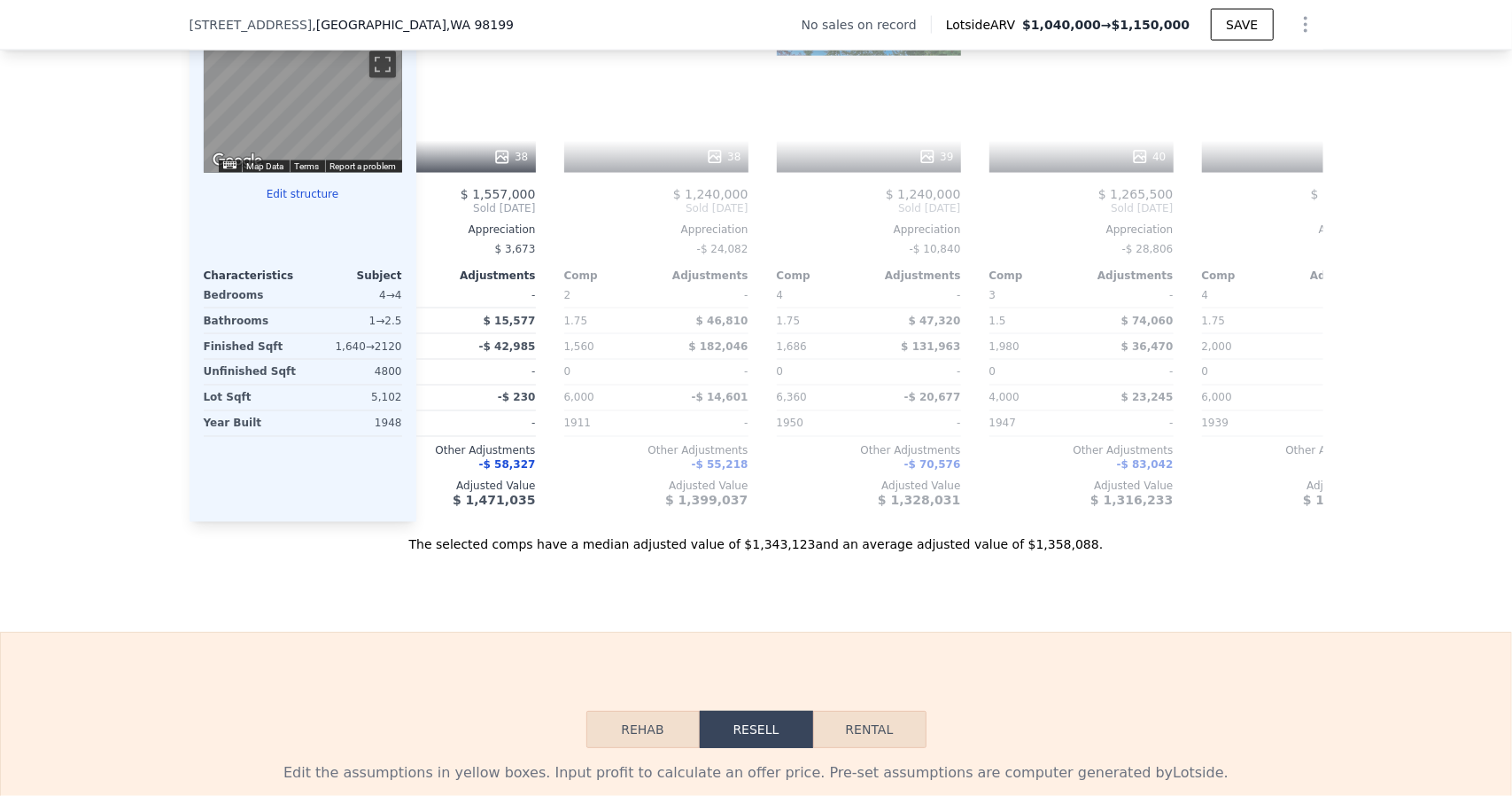
scroll to position [0, 1139]
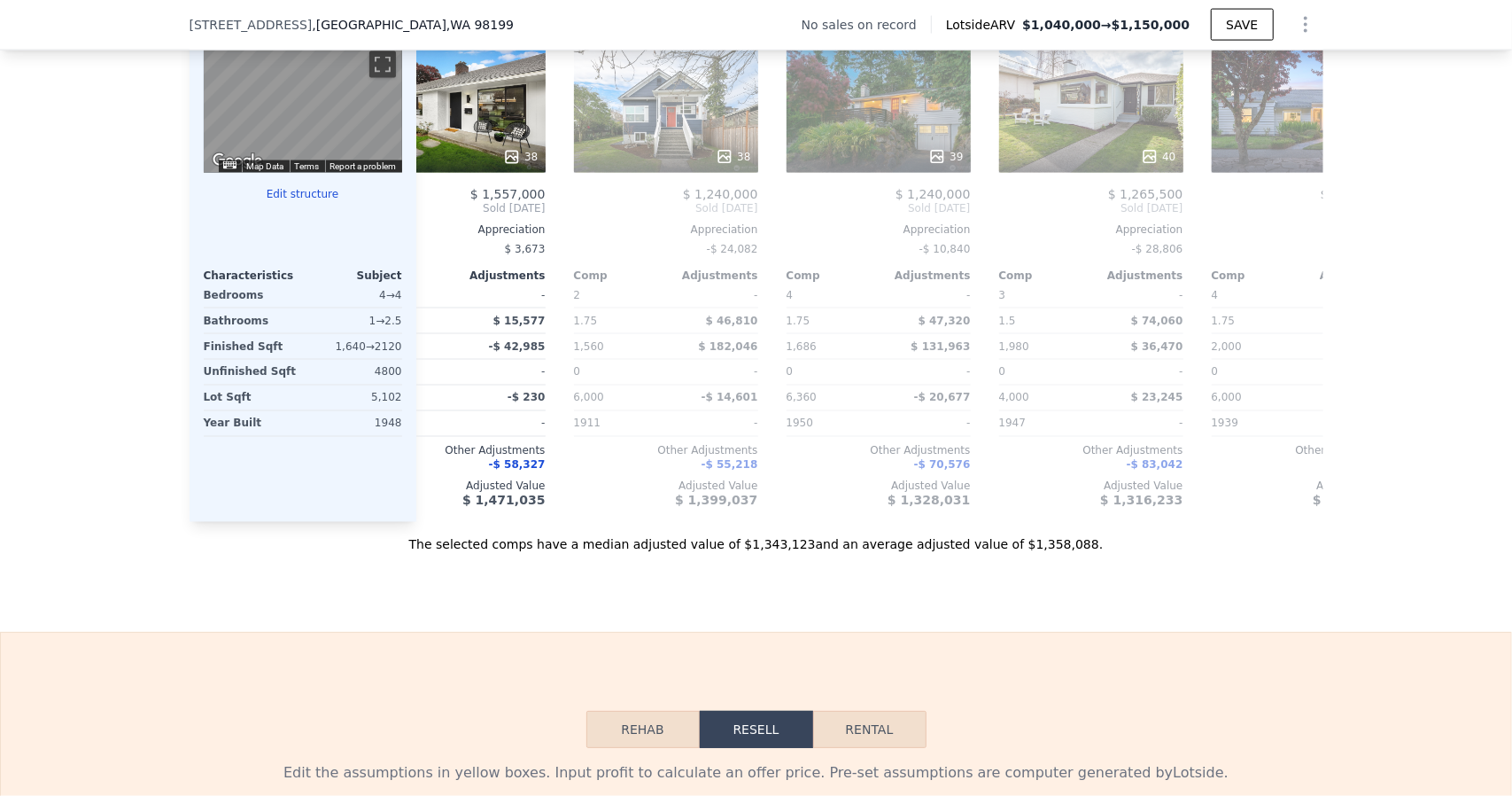
click at [858, 545] on div "The selected comps have a median adjusted value of $1,343,123 and an average ad…" at bounding box center [756, 537] width 1134 height 32
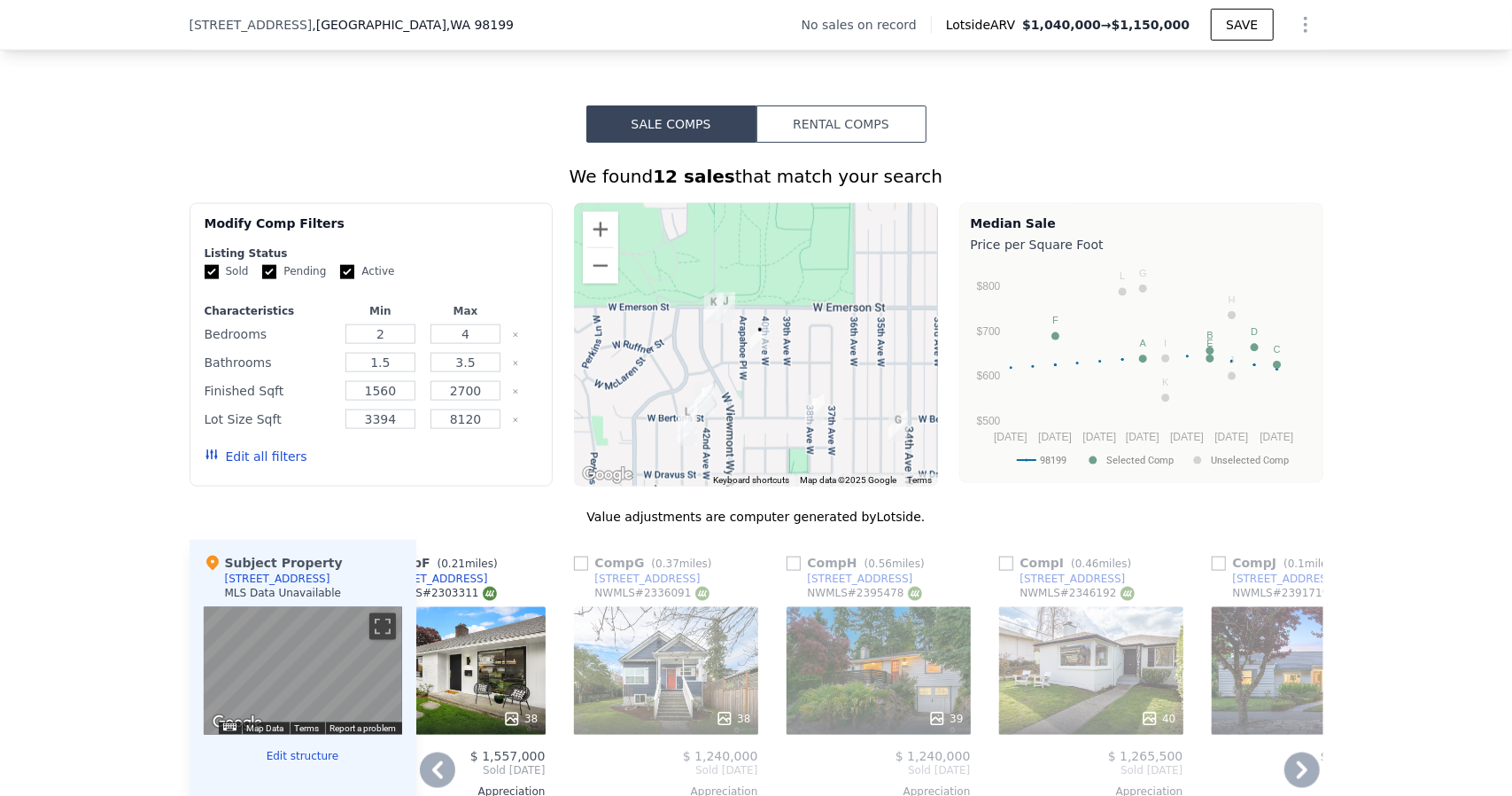
scroll to position [1375, 0]
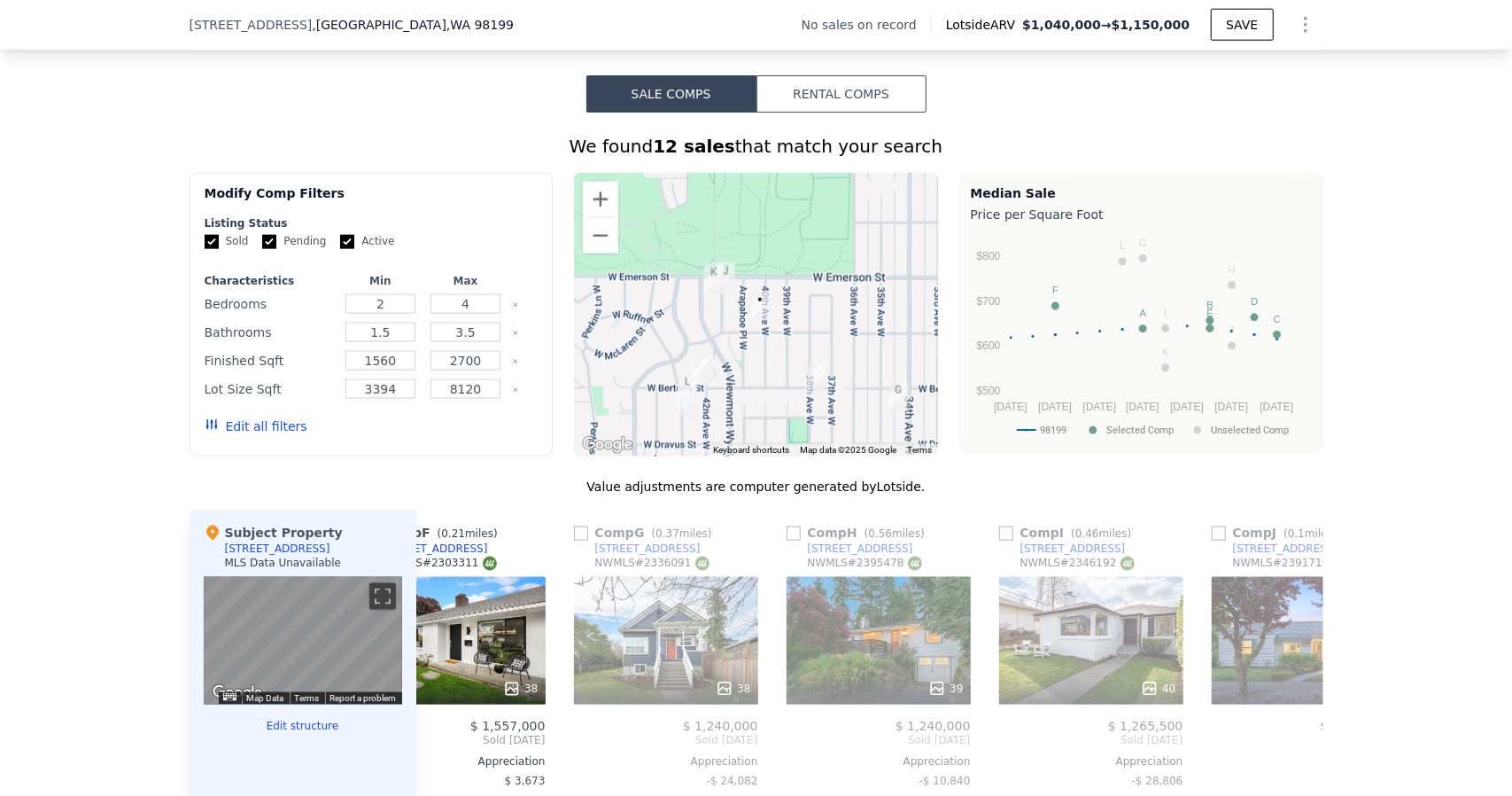
drag, startPoint x: 788, startPoint y: 349, endPoint x: 780, endPoint y: 333, distance: 17.9
click at [783, 338] on div at bounding box center [756, 315] width 364 height 284
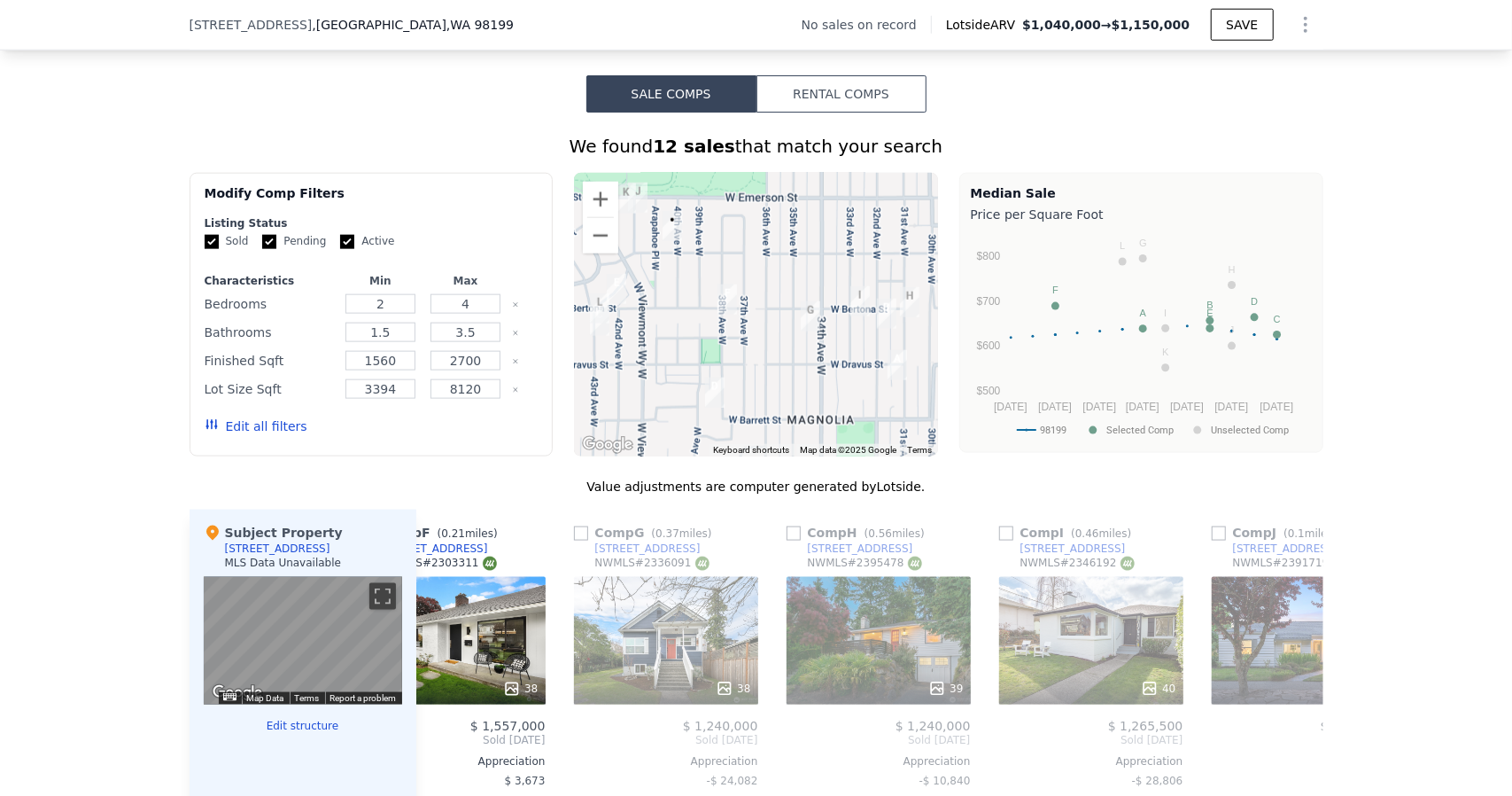
drag, startPoint x: 772, startPoint y: 300, endPoint x: 711, endPoint y: 279, distance: 64.5
click at [711, 279] on div at bounding box center [756, 315] width 364 height 284
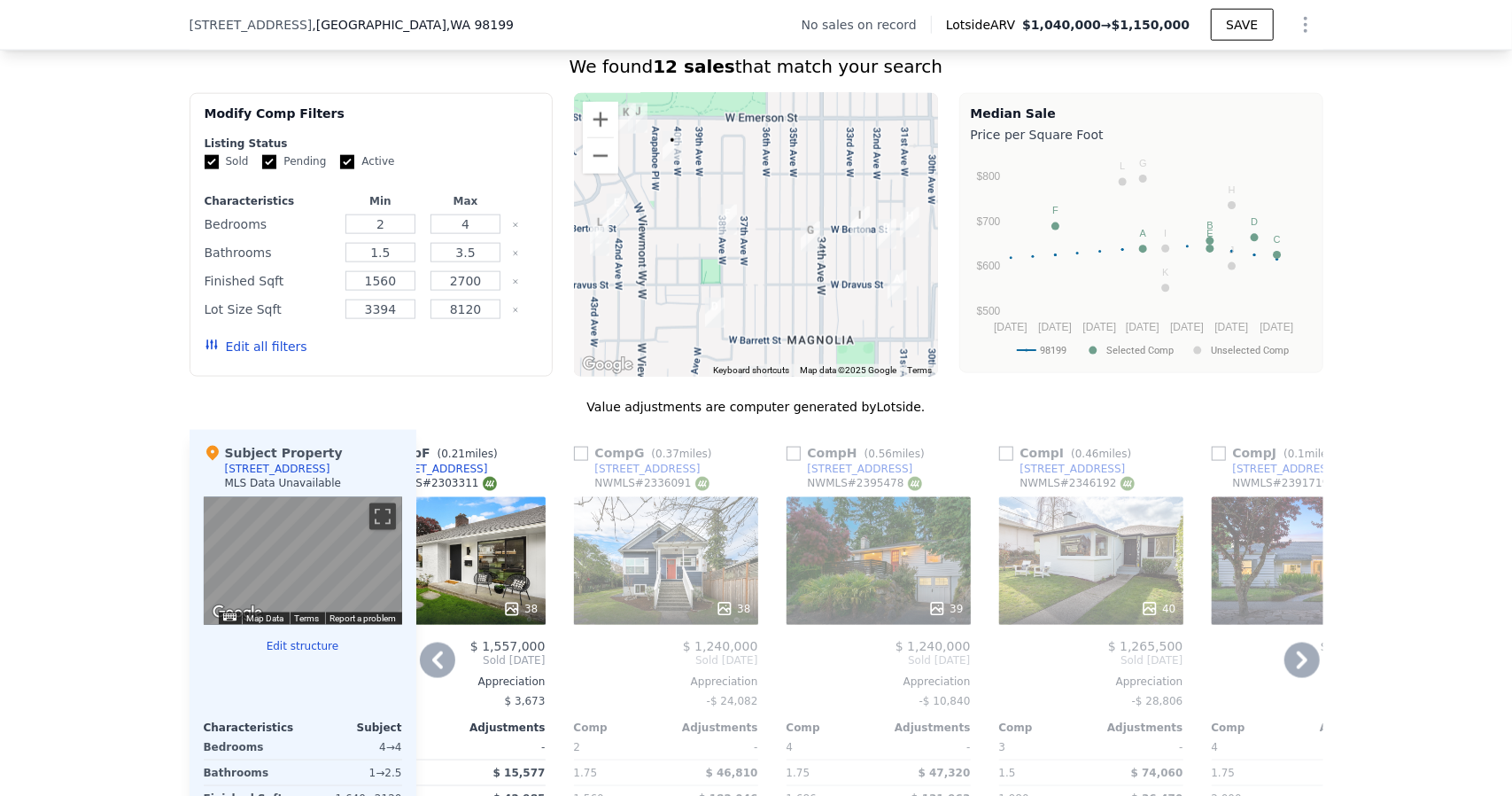
scroll to position [1641, 0]
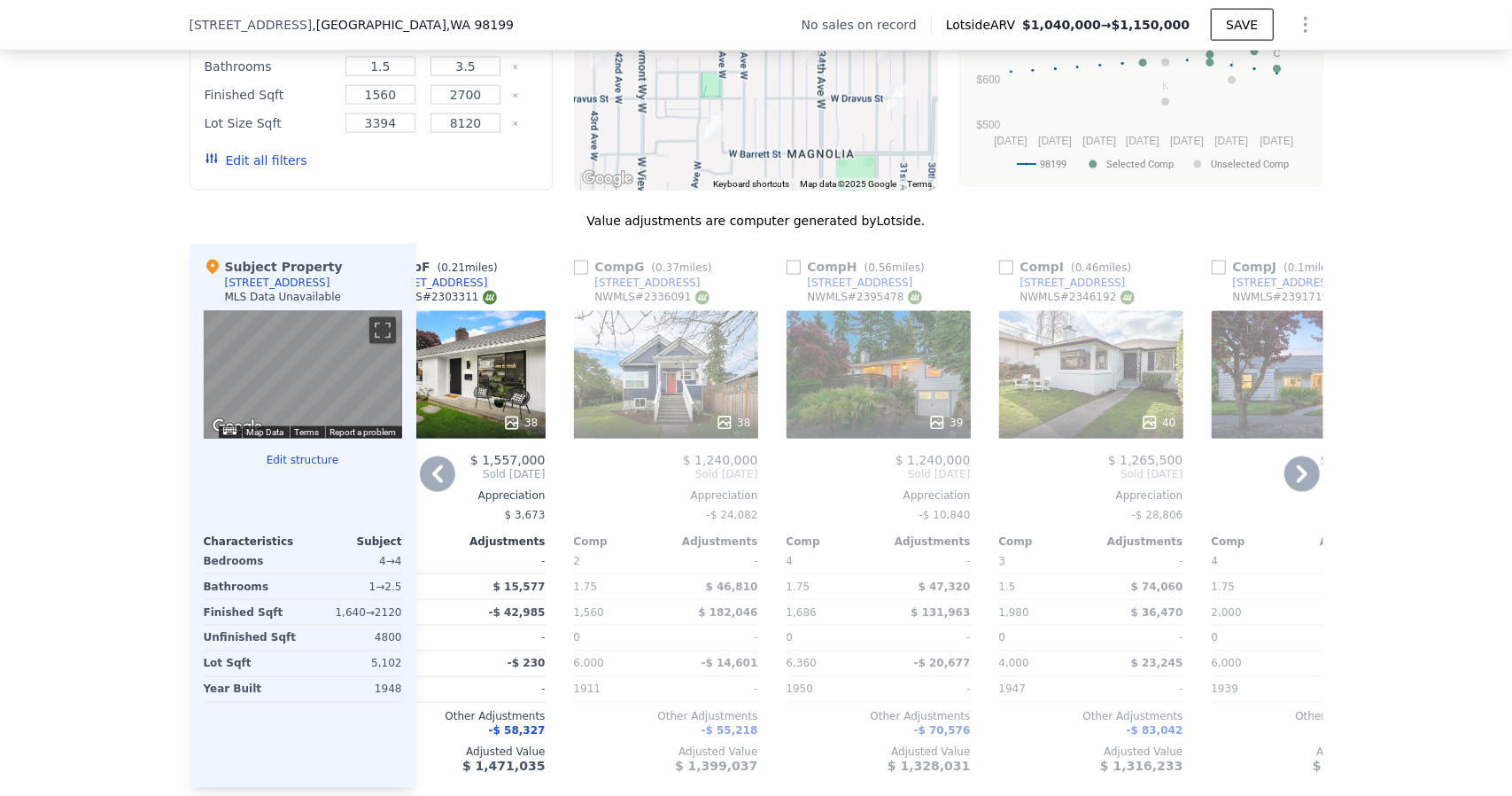
click at [905, 398] on div "39" at bounding box center [878, 374] width 184 height 127
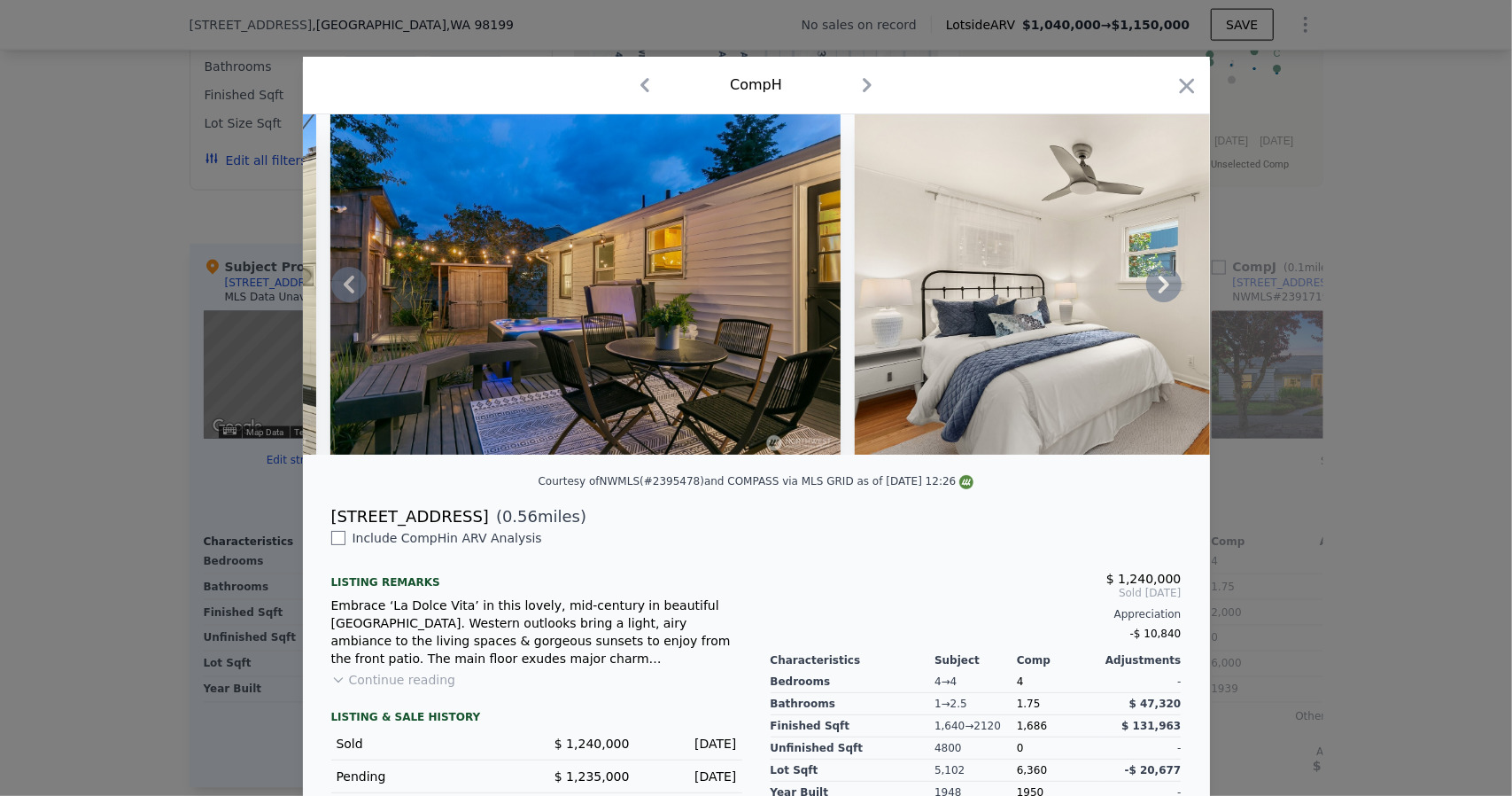
scroll to position [0, 12408]
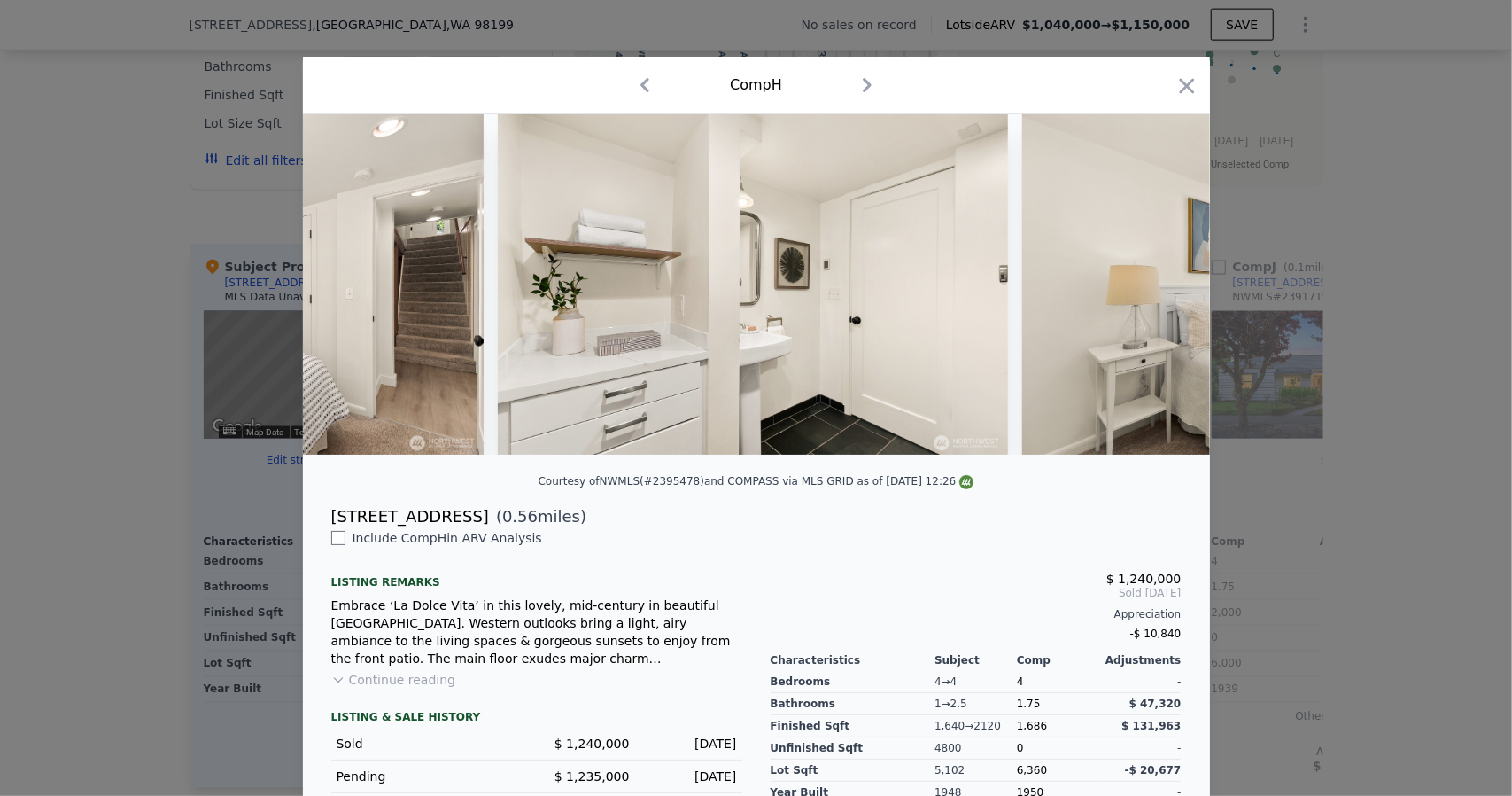
click at [1349, 366] on div at bounding box center [756, 398] width 1512 height 796
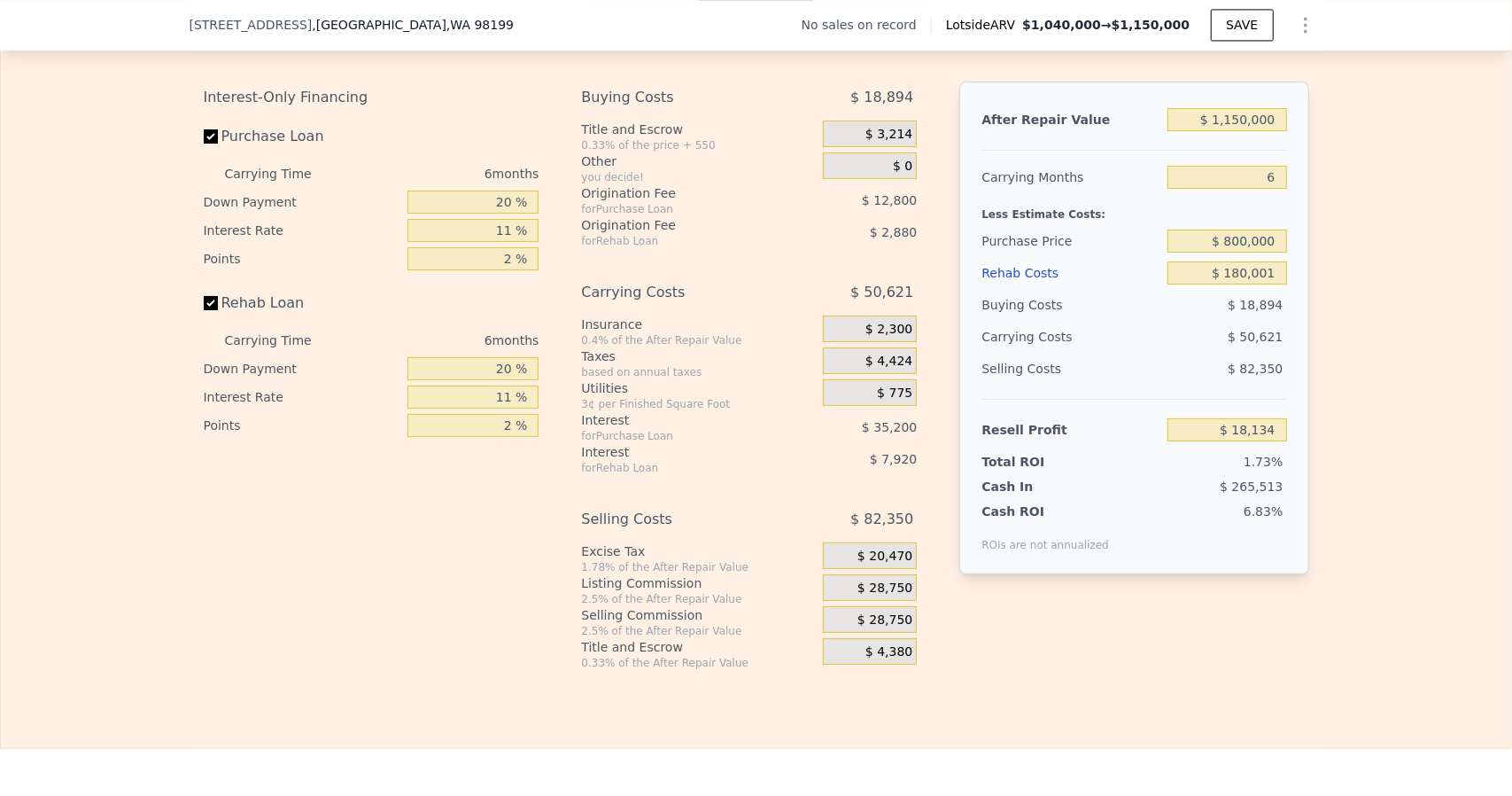
scroll to position [2616, 0]
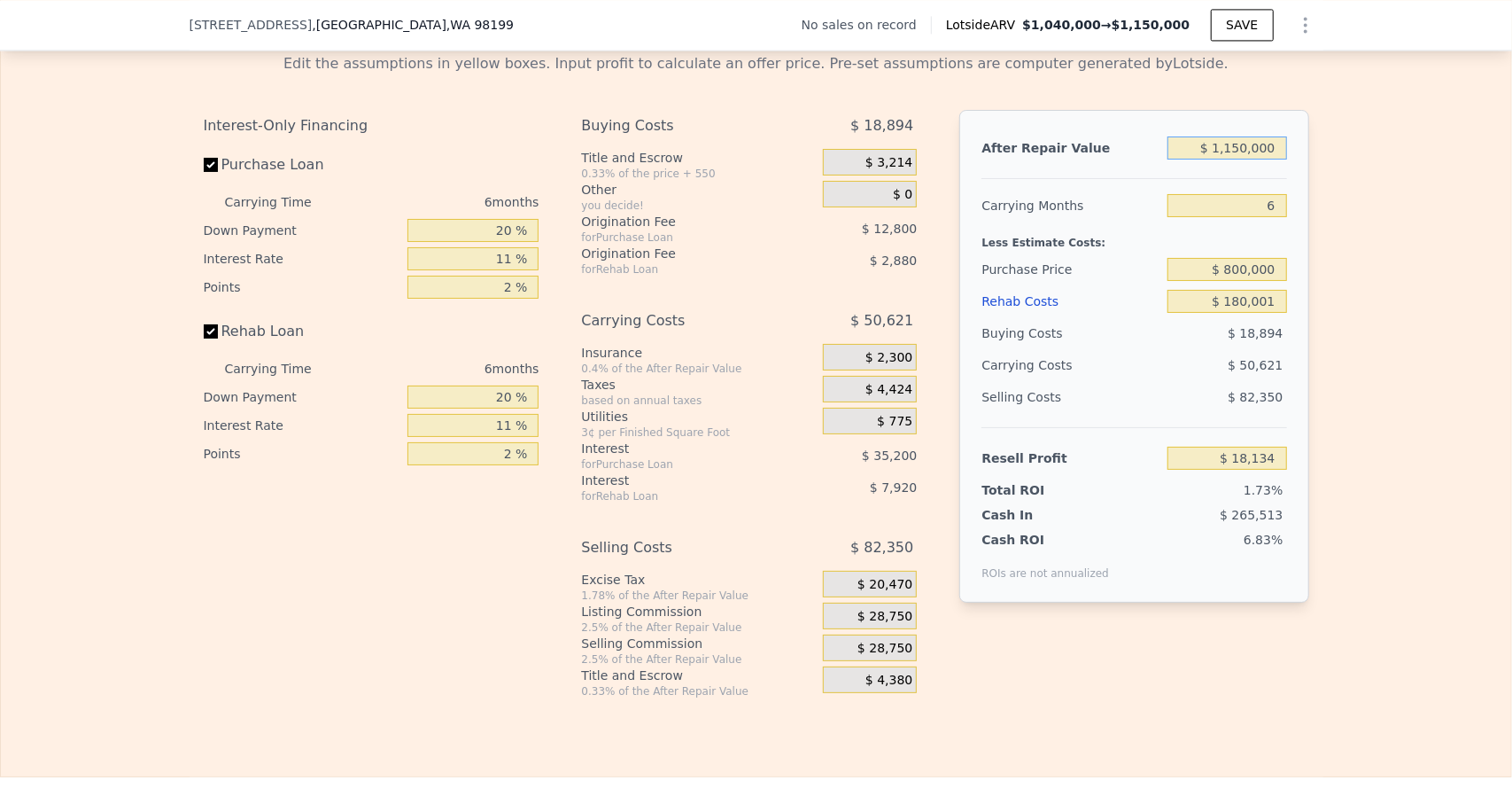
click at [1252, 159] on input "$ 1,150,000" at bounding box center [1227, 147] width 119 height 23
type input "$ 12"
type input "-$ 1,047,754"
type input "$ 1,250,000"
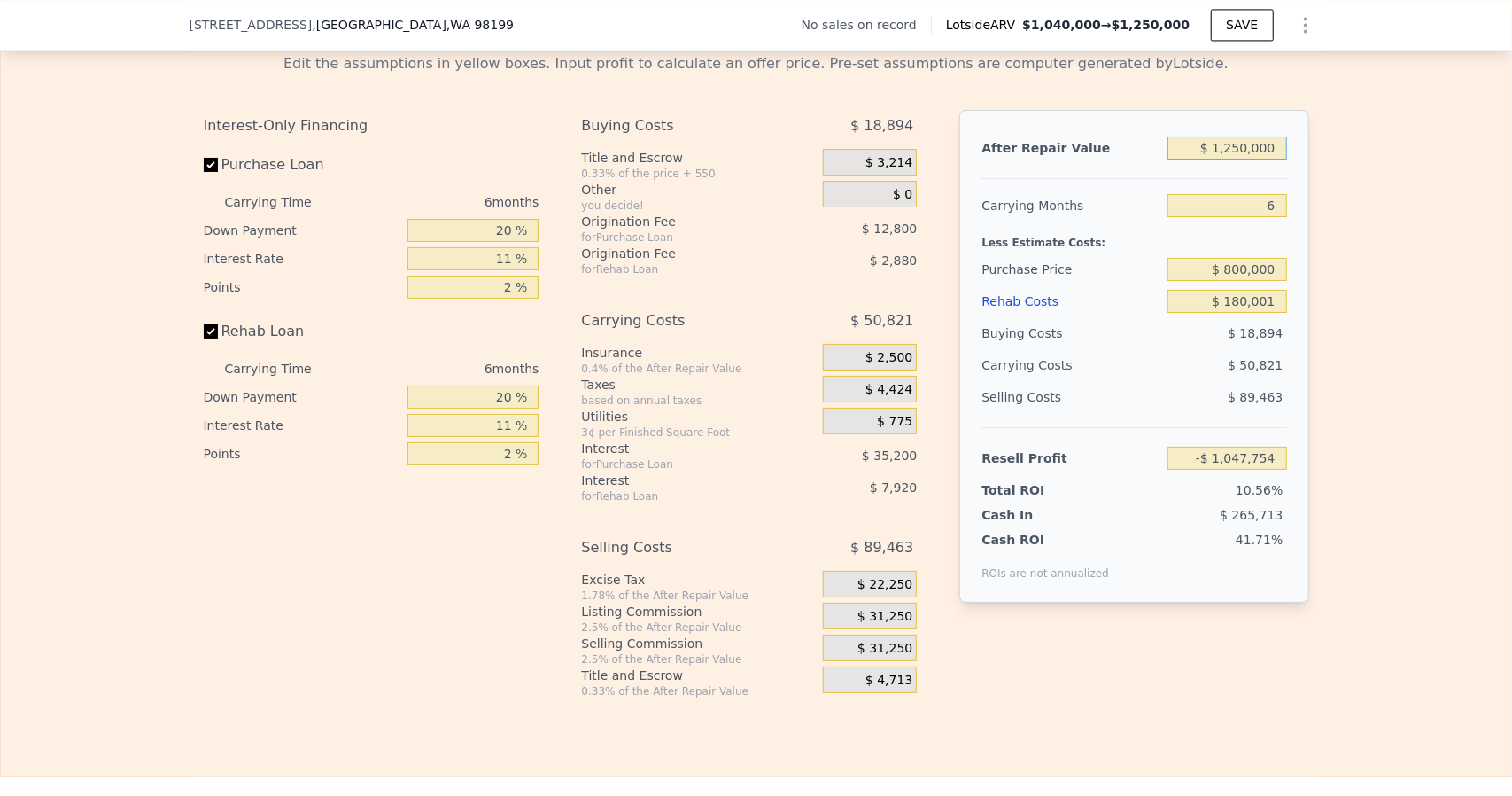
type input "$ 110,821"
type input "$ 1,250,000"
click at [1311, 180] on div "Edit the assumptions in yellow boxes. Input profit to calculate an offer price.…" at bounding box center [756, 369] width 1134 height 660
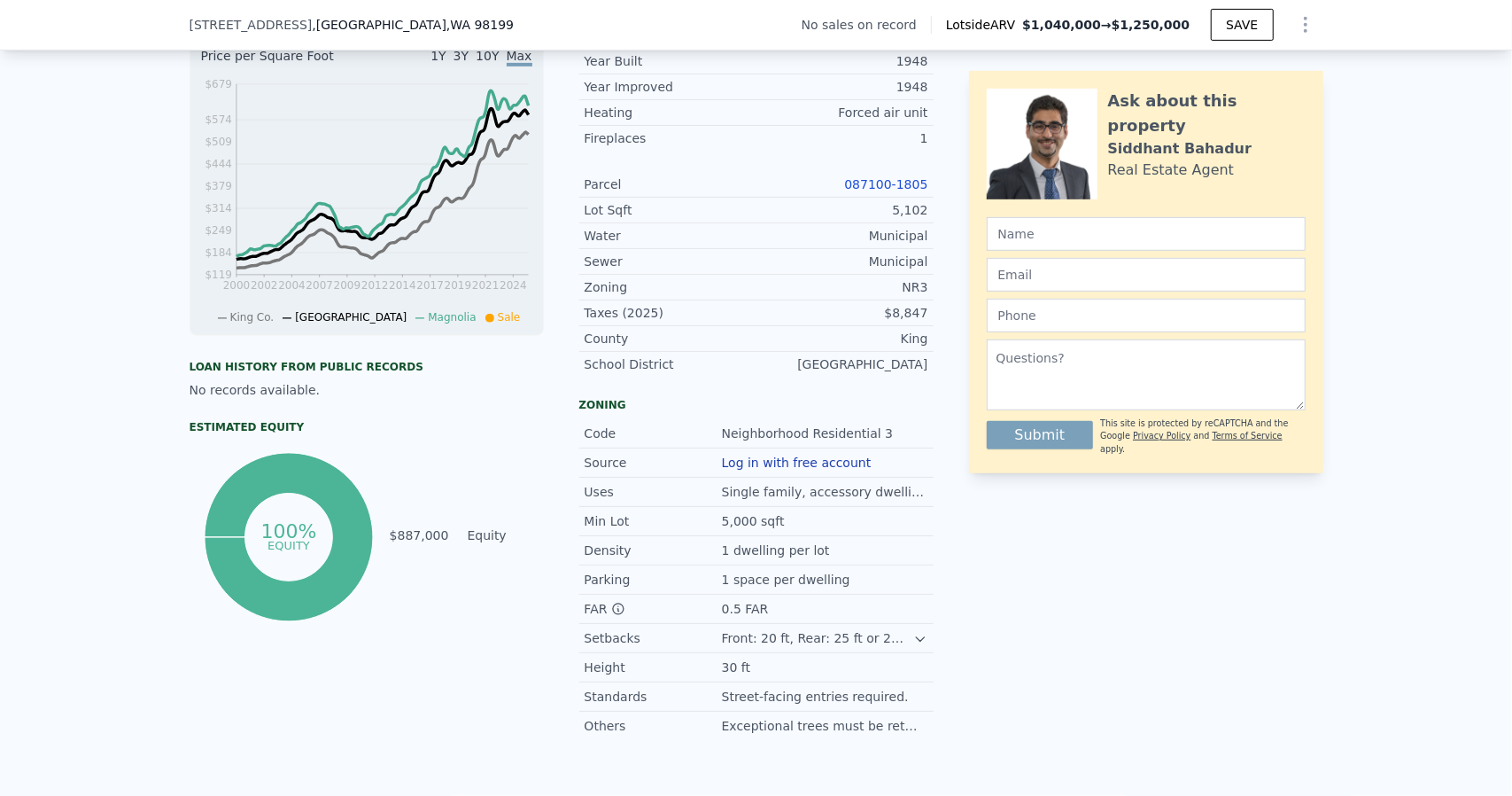
scroll to position [312, 0]
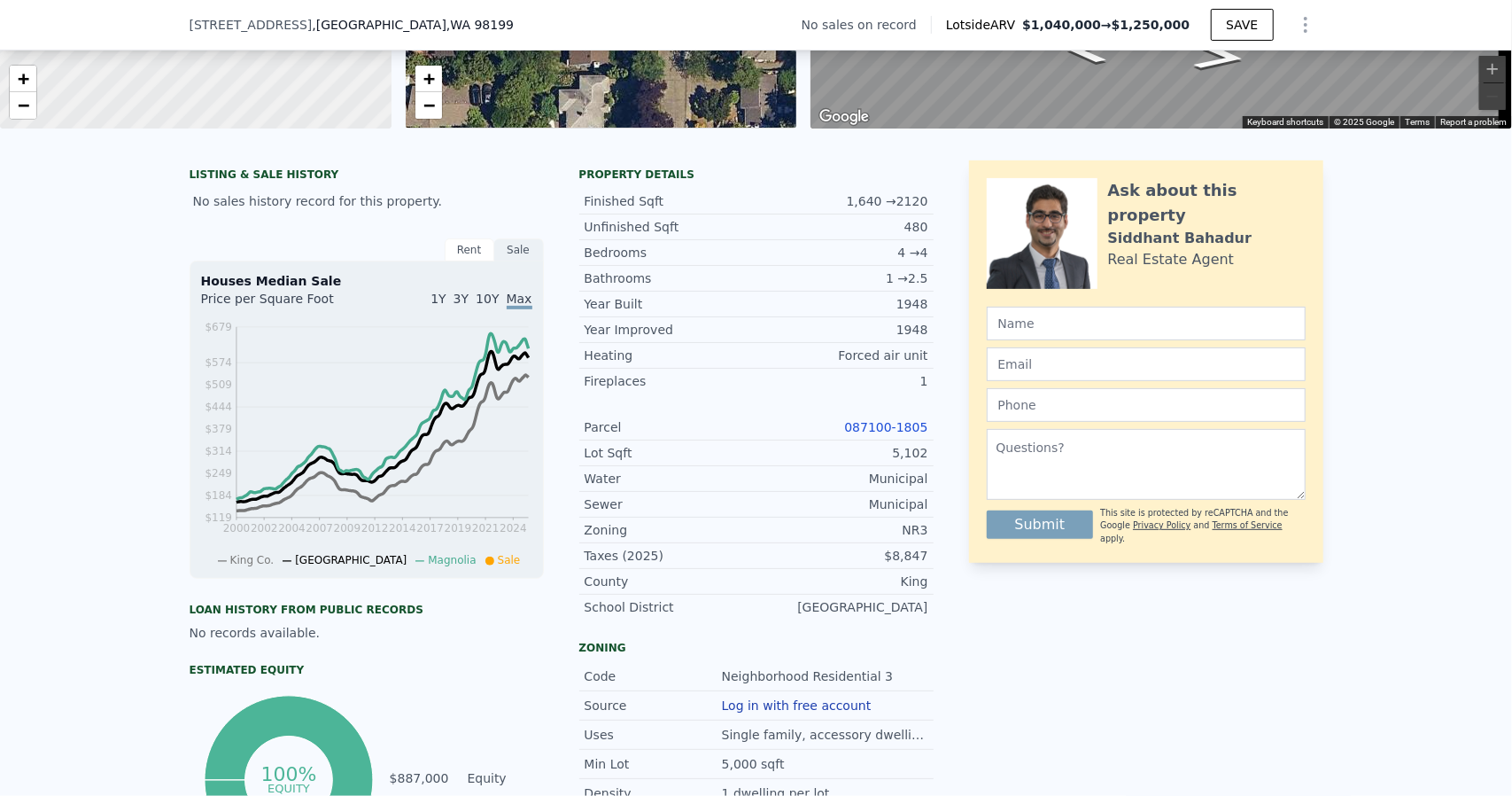
click at [873, 435] on link "087100-1805" at bounding box center [885, 426] width 83 height 14
type input "2260"
type input "$ 1,040,000"
type input "7"
type input "$ 0"
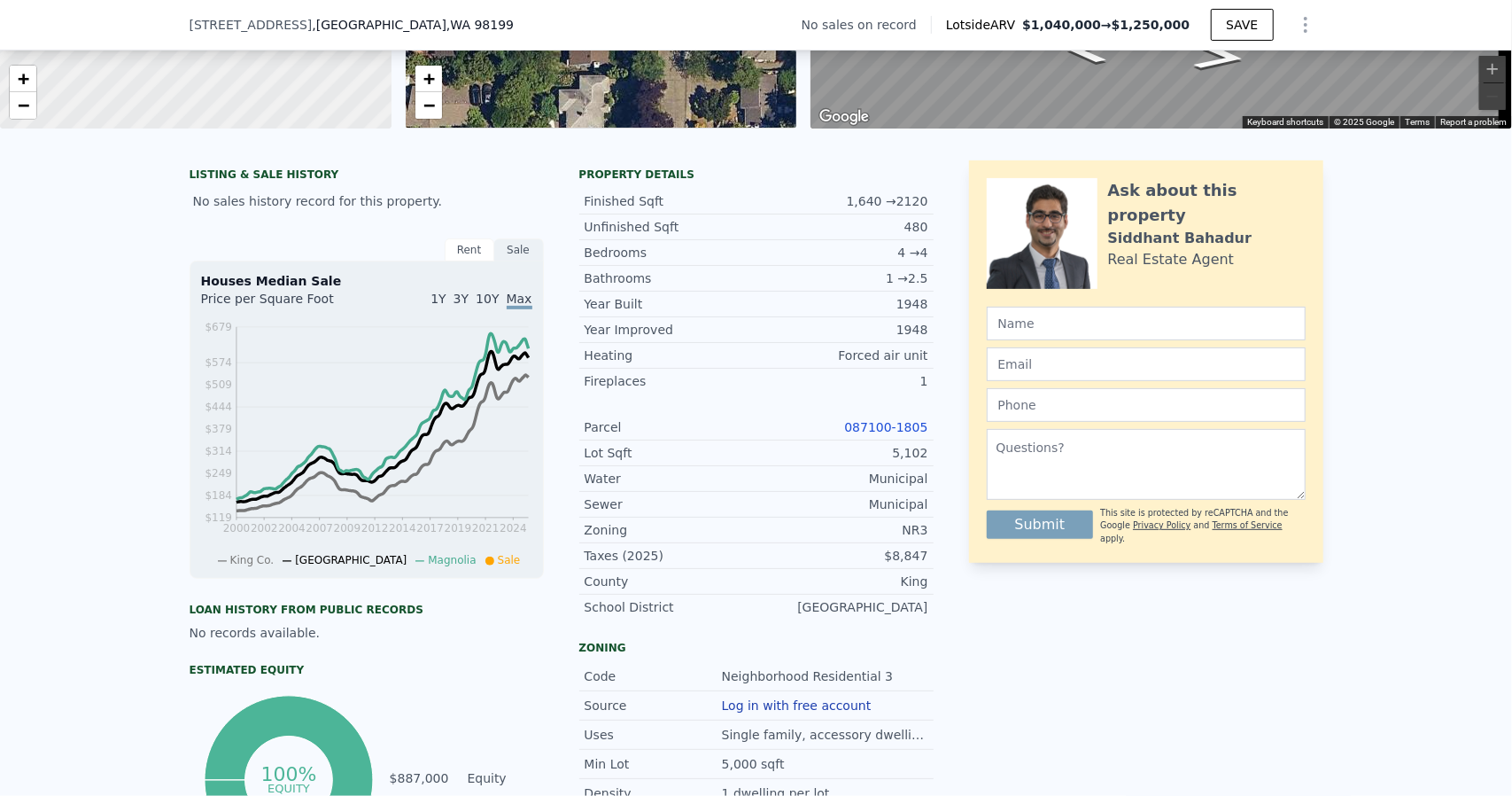
type input "$ 30,004"
checkbox input "true"
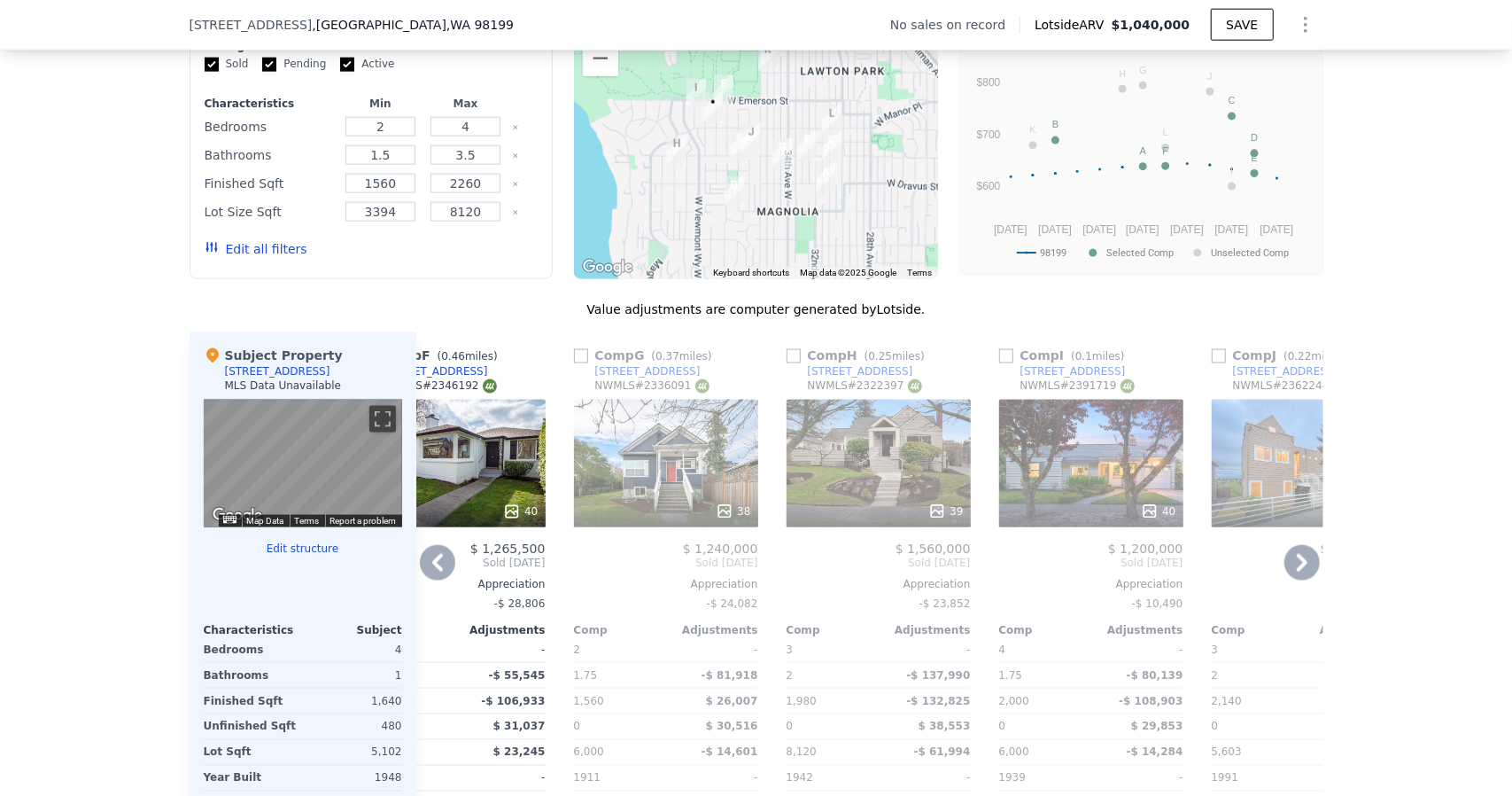
scroll to position [1375, 0]
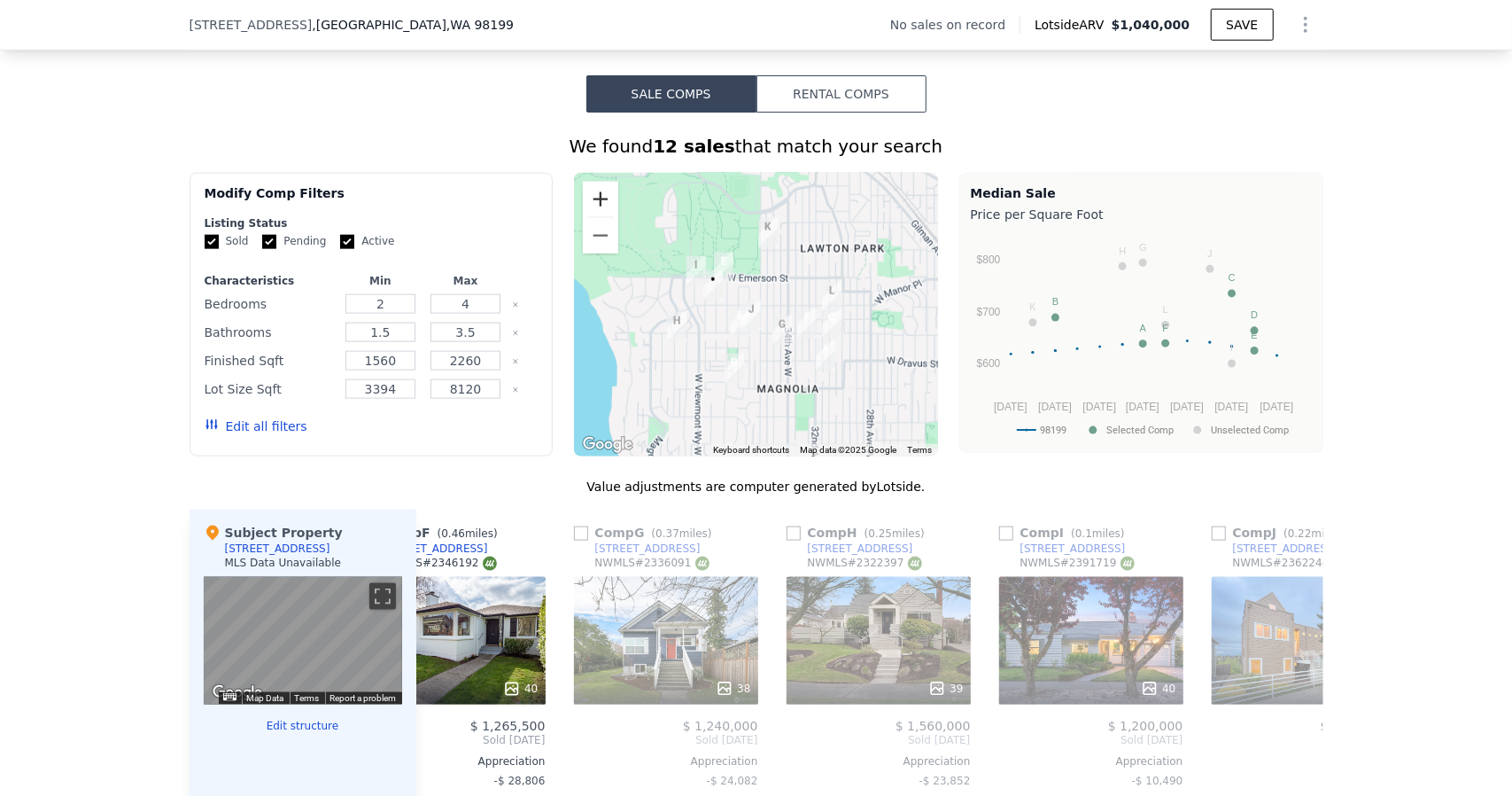
click at [605, 201] on button "Zoom in" at bounding box center [600, 199] width 36 height 36
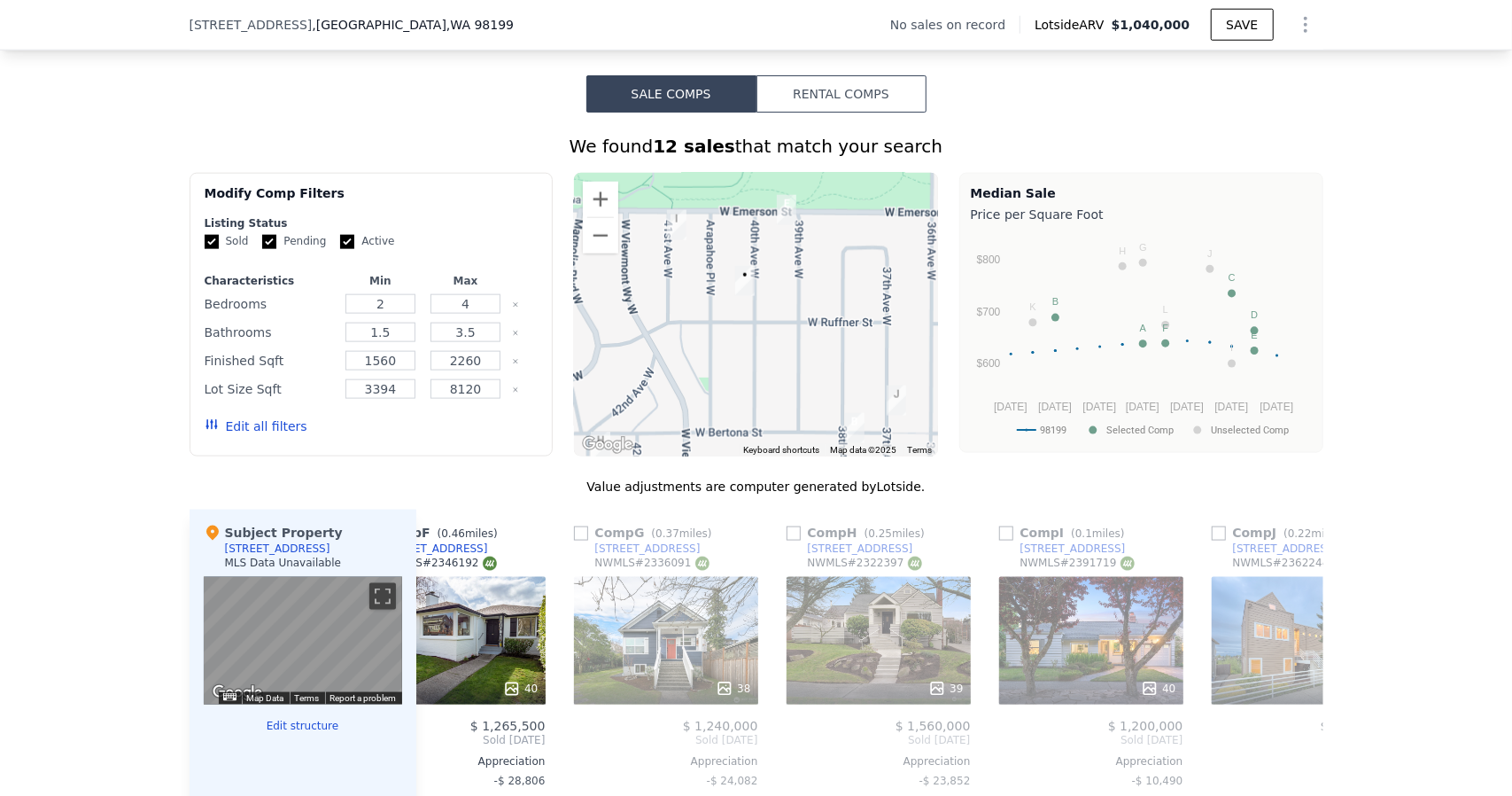
drag, startPoint x: 704, startPoint y: 296, endPoint x: 863, endPoint y: 338, distance: 164.5
click at [863, 338] on div at bounding box center [756, 315] width 364 height 284
click at [783, 211] on img "3903 W Emerson St" at bounding box center [788, 210] width 34 height 44
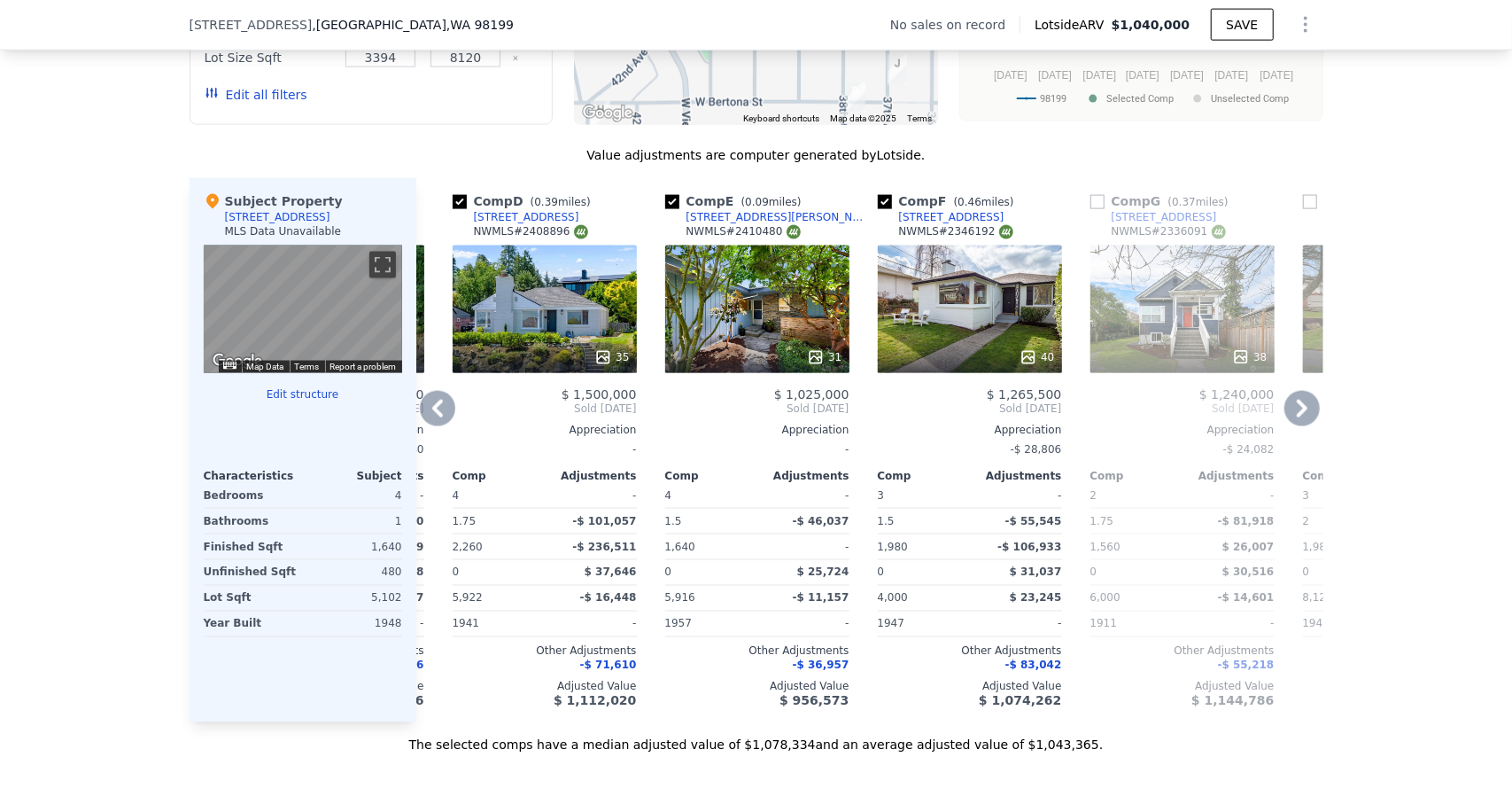
scroll to position [1641, 0]
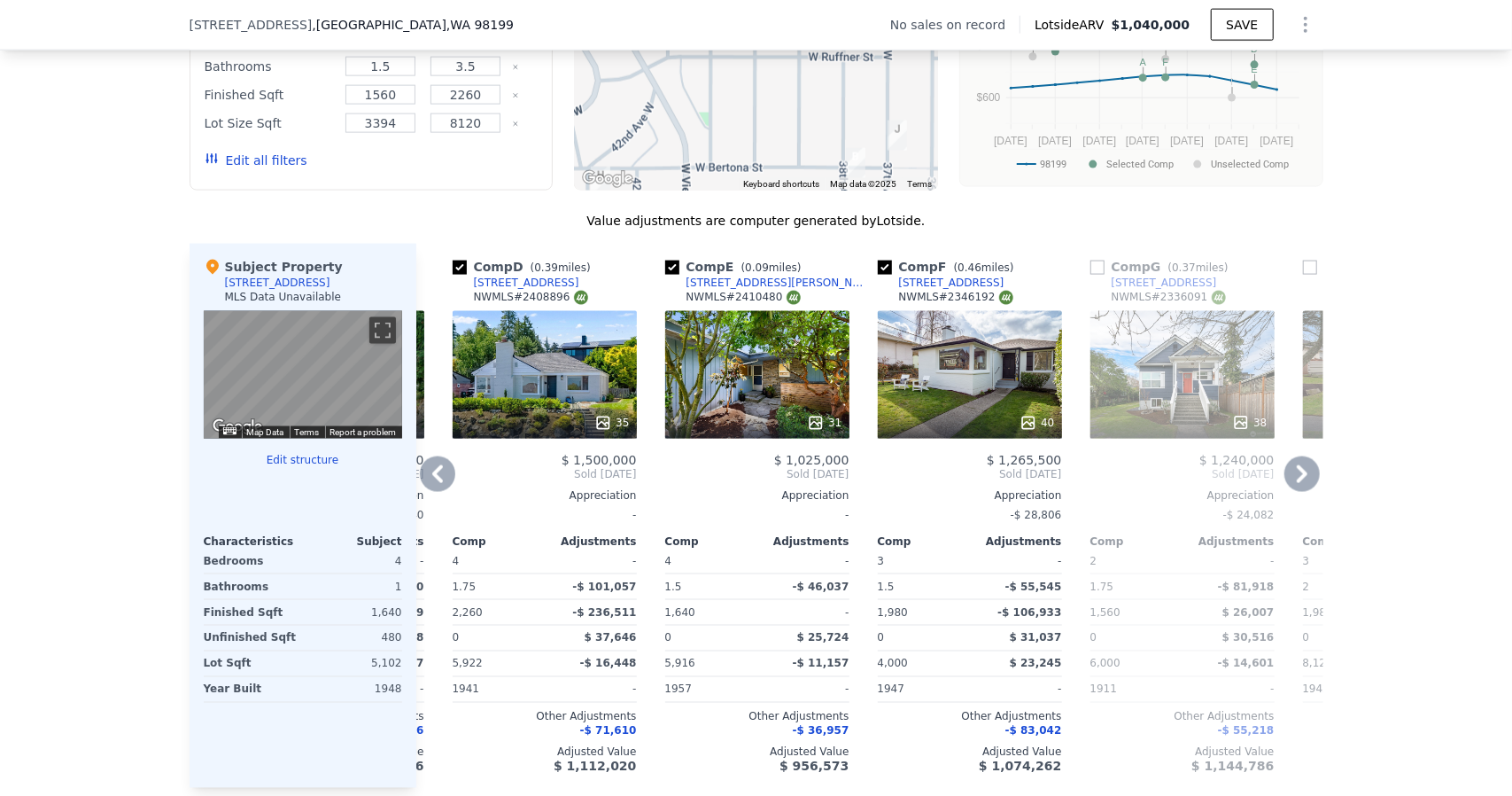
click at [787, 402] on div "31" at bounding box center [756, 374] width 184 height 127
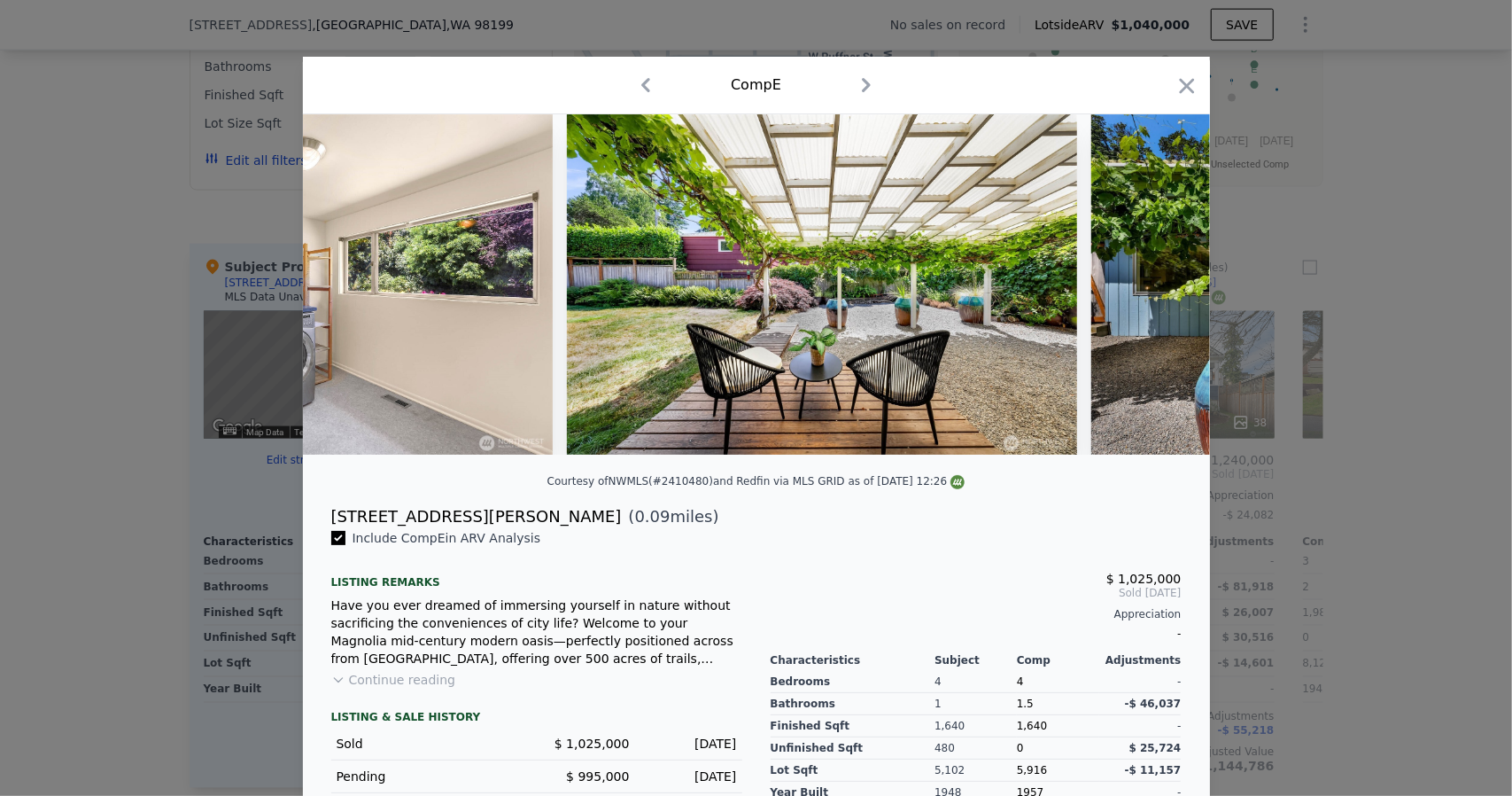
scroll to position [0, 12874]
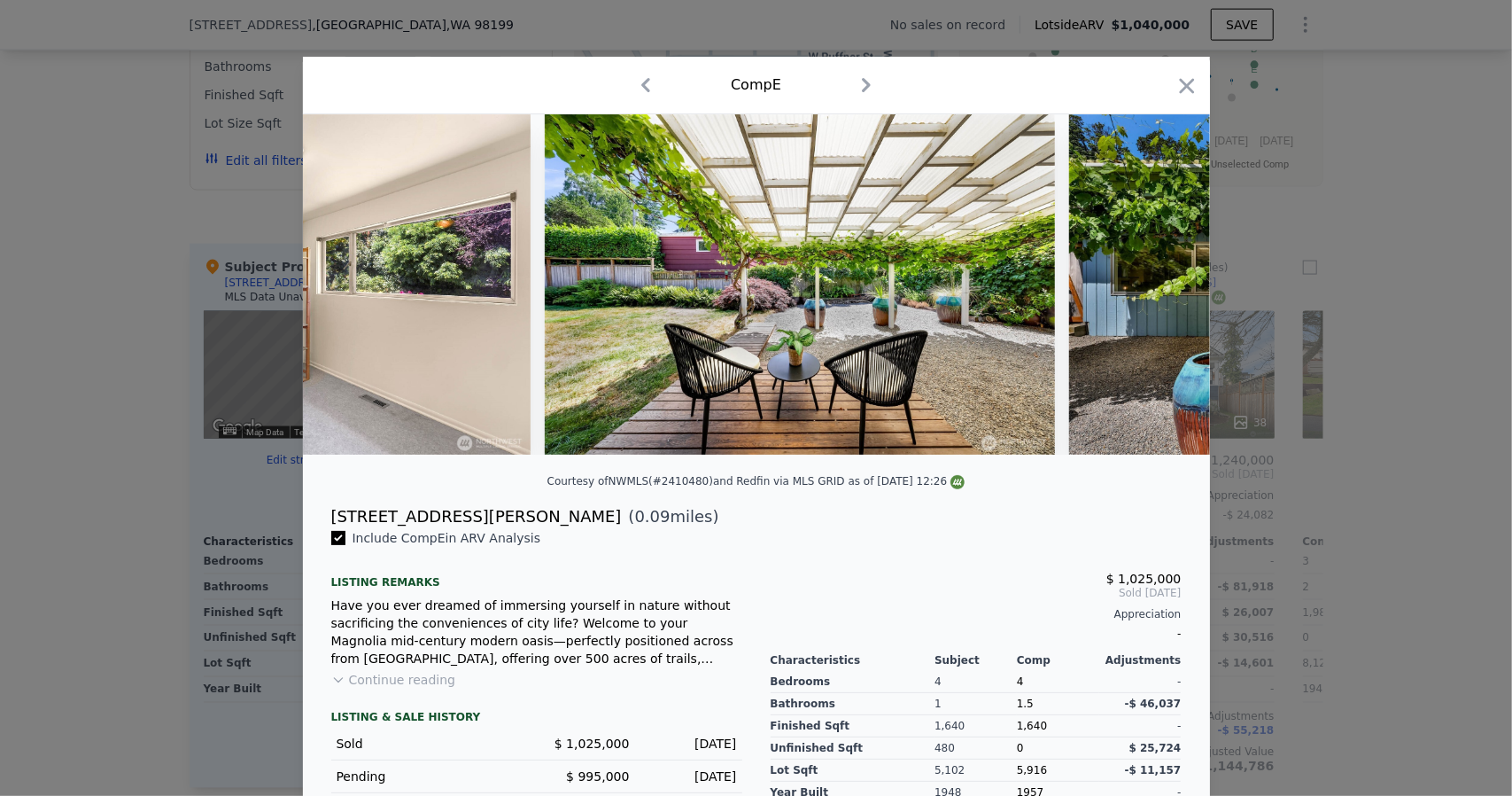
click at [1301, 364] on div at bounding box center [756, 398] width 1512 height 796
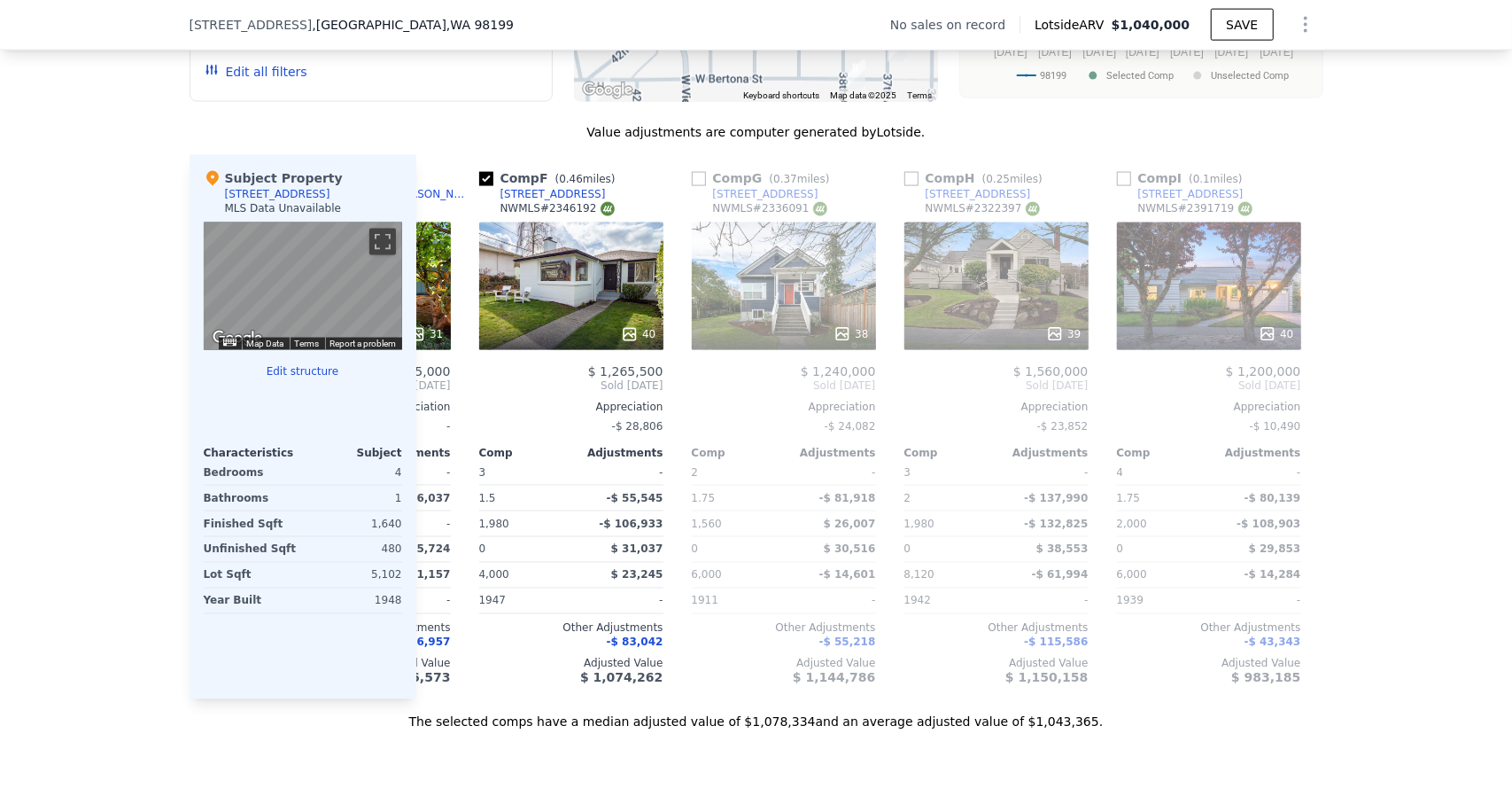
scroll to position [0, 1153]
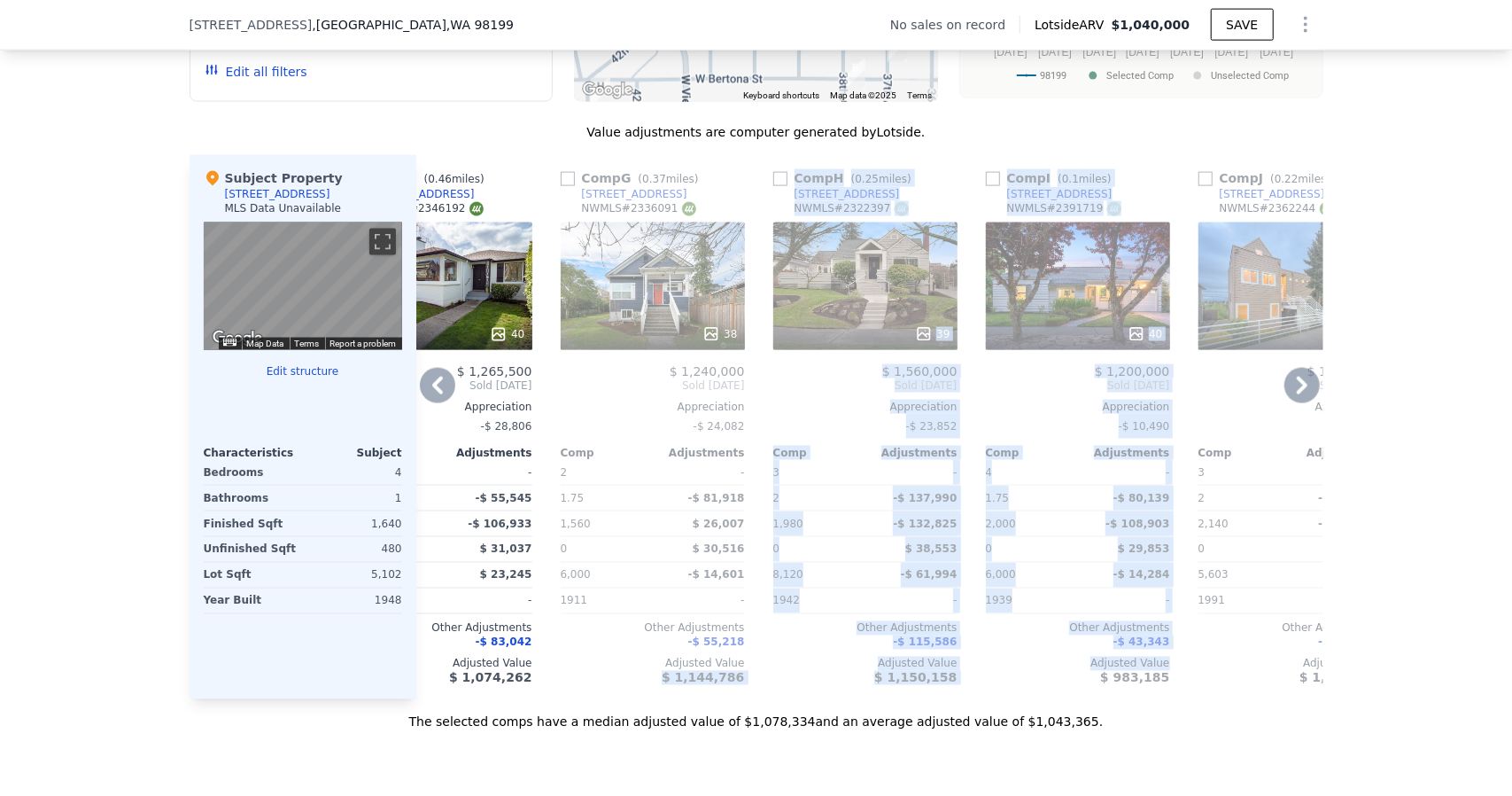
drag, startPoint x: 1025, startPoint y: 701, endPoint x: 661, endPoint y: 689, distance: 364.2
click at [661, 689] on div "Comp A ( 0.6 miles) [STREET_ADDRESS] This is a Flip 32 $ 810,000 $ 1,149,000 Bo…" at bounding box center [870, 426] width 907 height 544
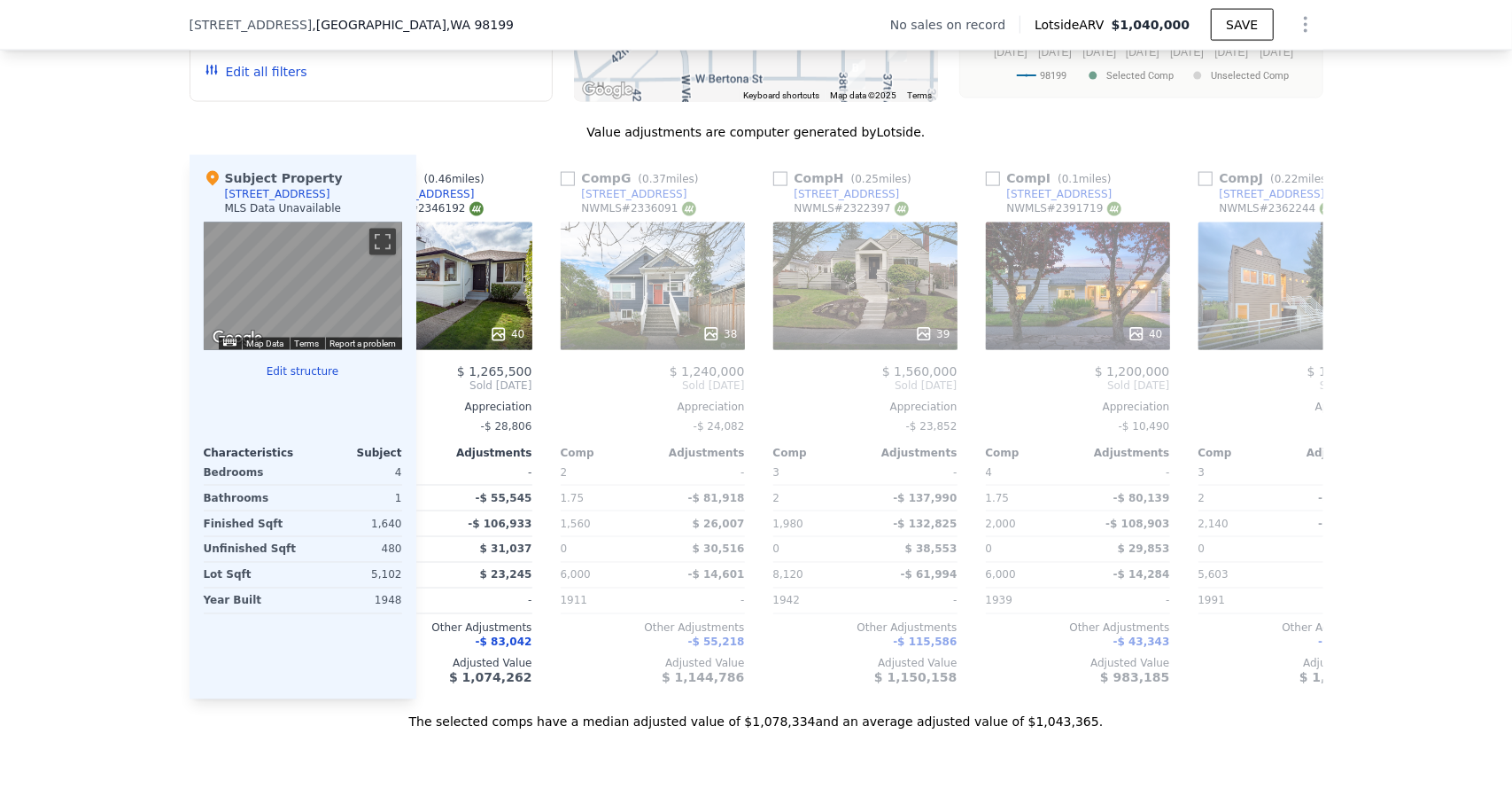
click at [709, 731] on div "The selected comps have a median adjusted value of $1,078,334 and an average ad…" at bounding box center [756, 715] width 1134 height 32
click at [1110, 314] on div "40" at bounding box center [1078, 285] width 184 height 127
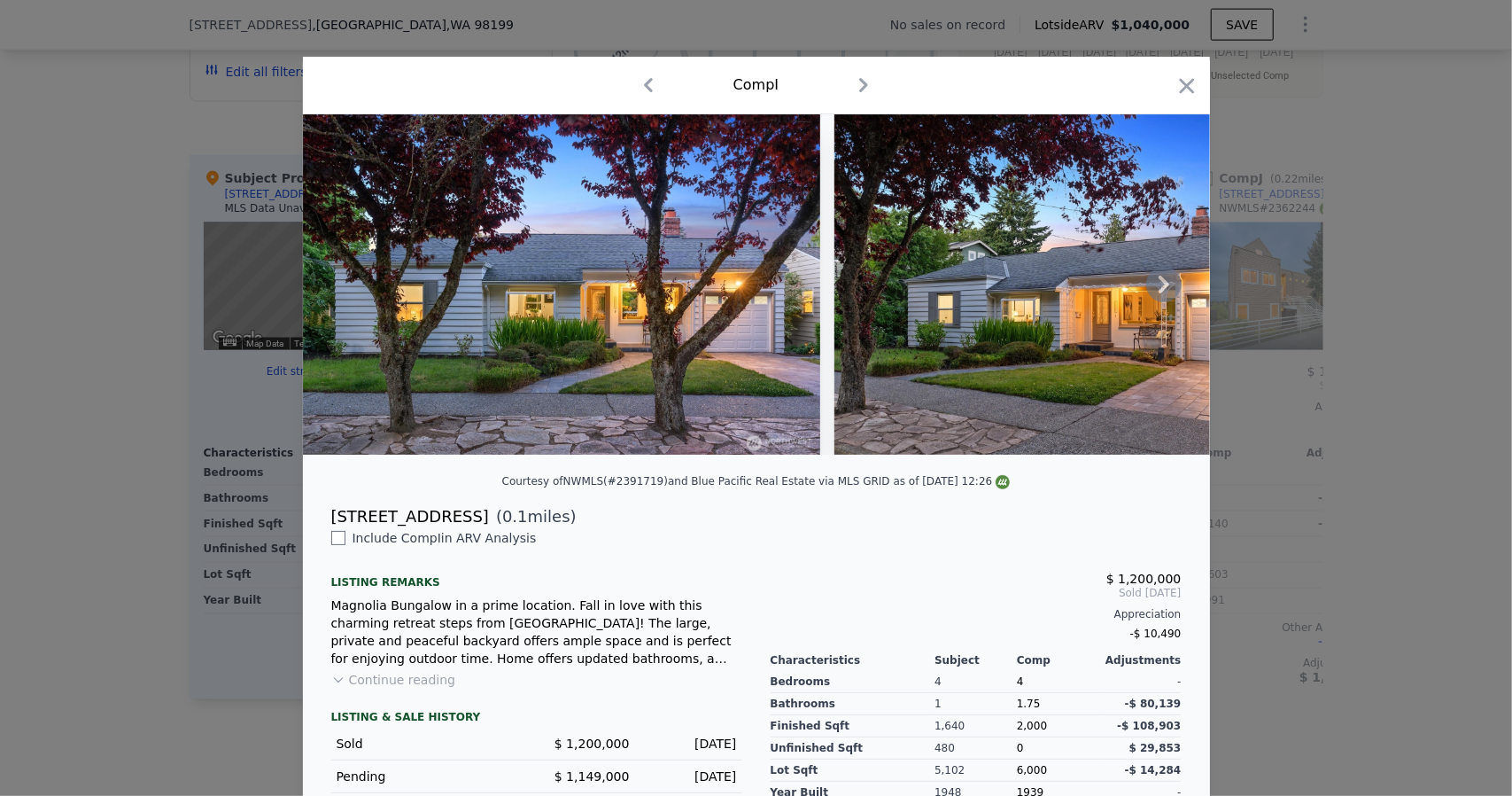
click at [618, 451] on img at bounding box center [562, 285] width 519 height 340
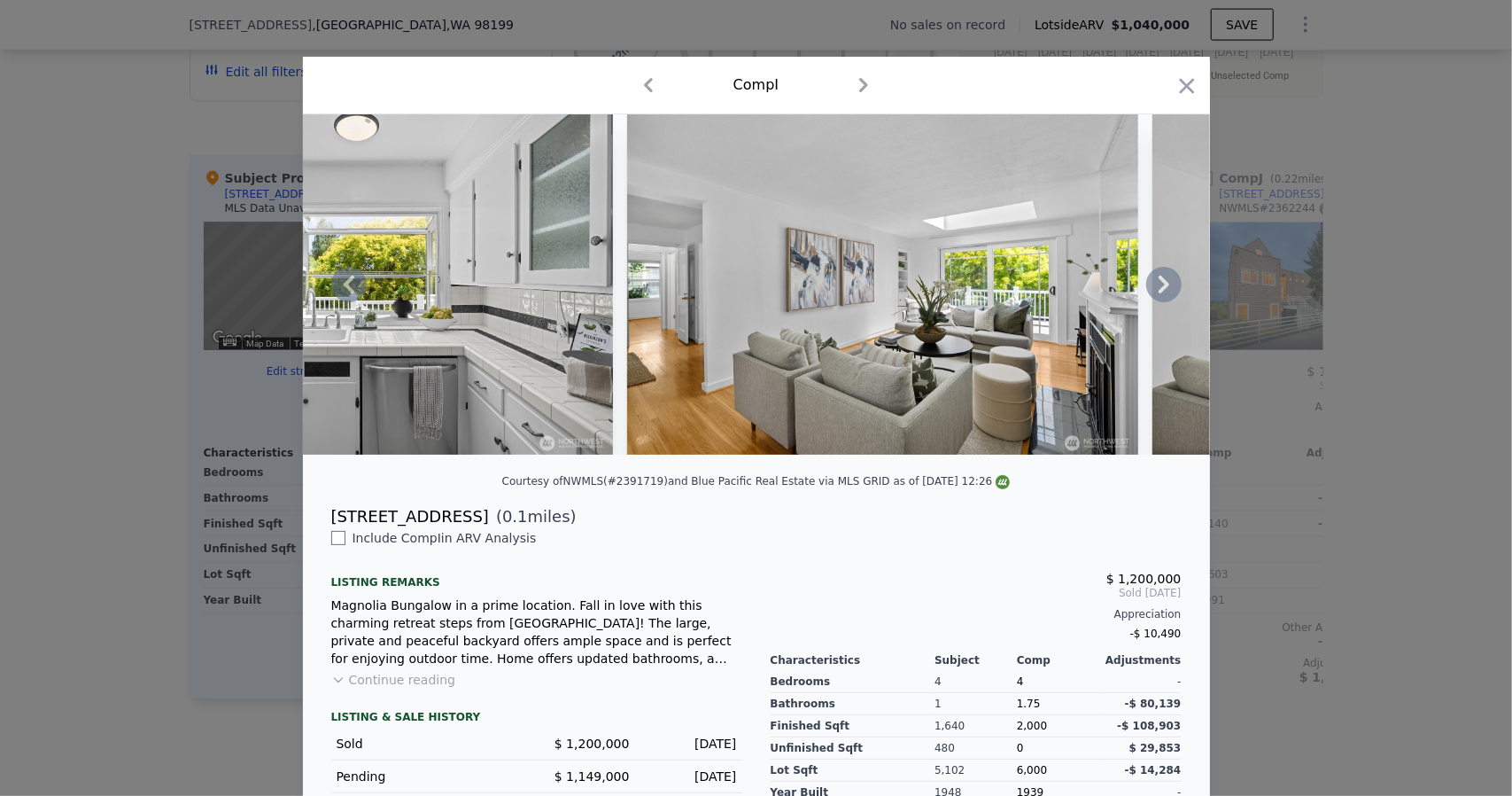
scroll to position [0, 15033]
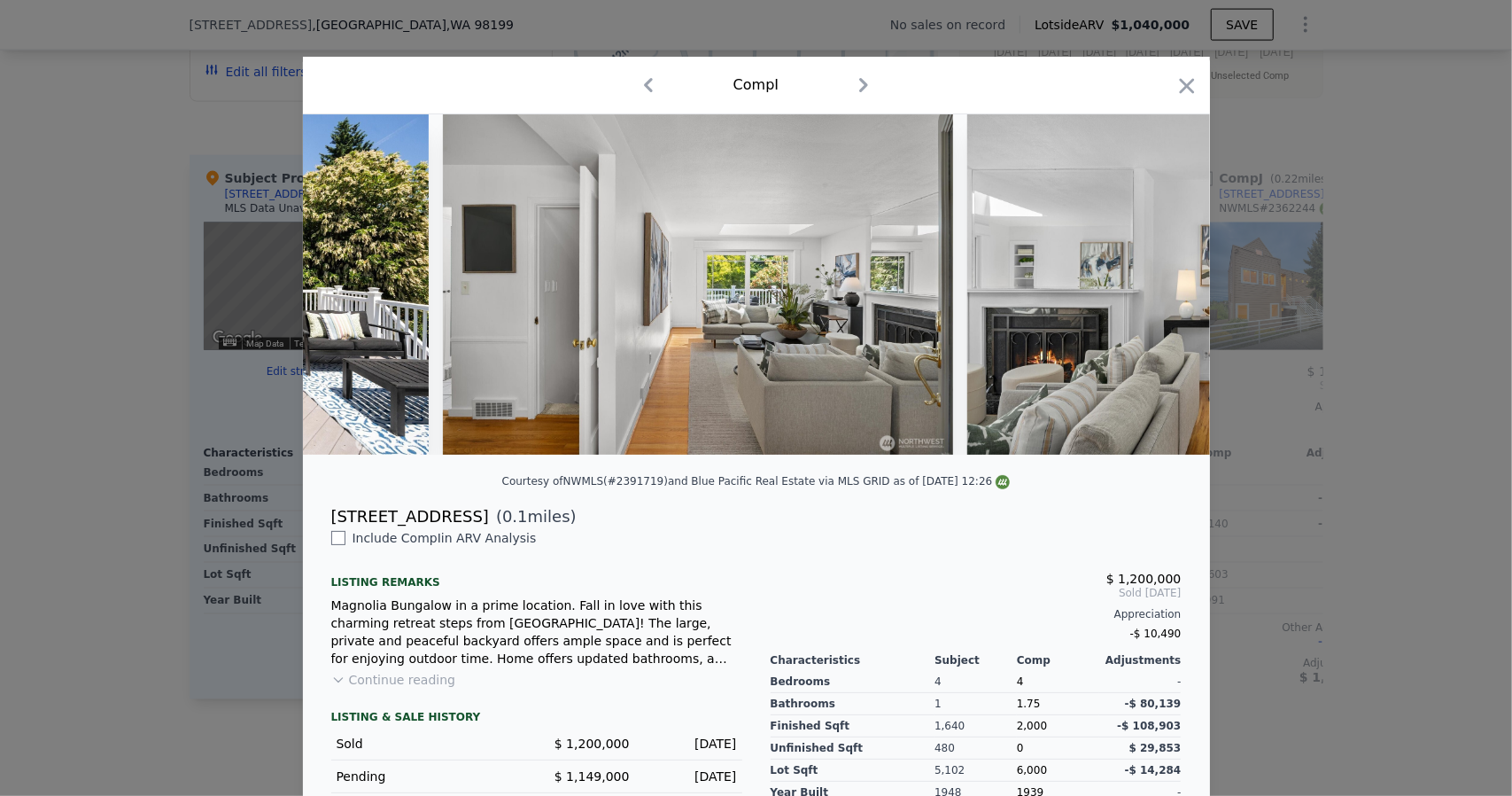
click at [1194, 84] on div "Comp I" at bounding box center [756, 85] width 907 height 58
click at [1191, 90] on icon "button" at bounding box center [1186, 85] width 25 height 25
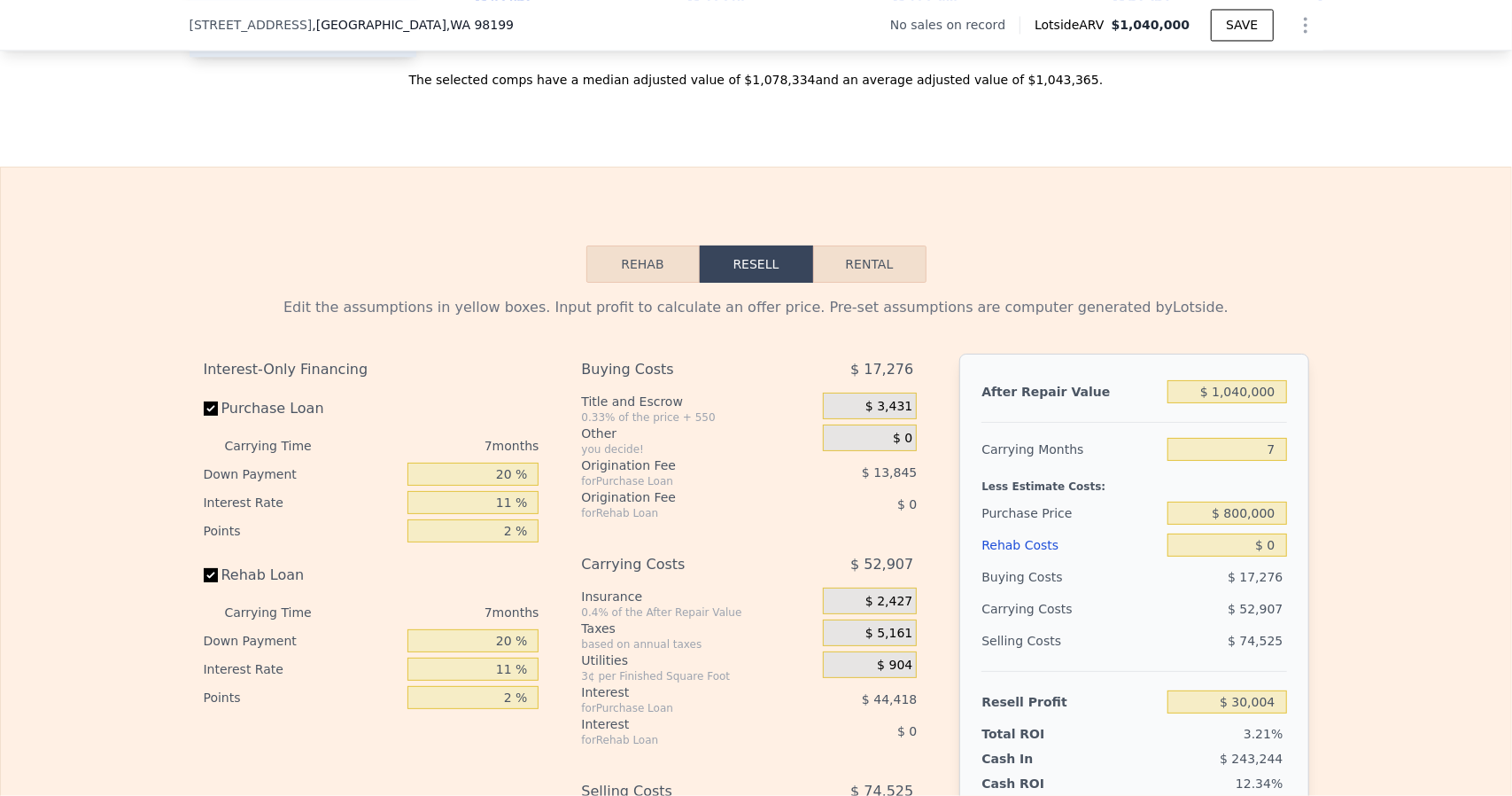
scroll to position [2527, 0]
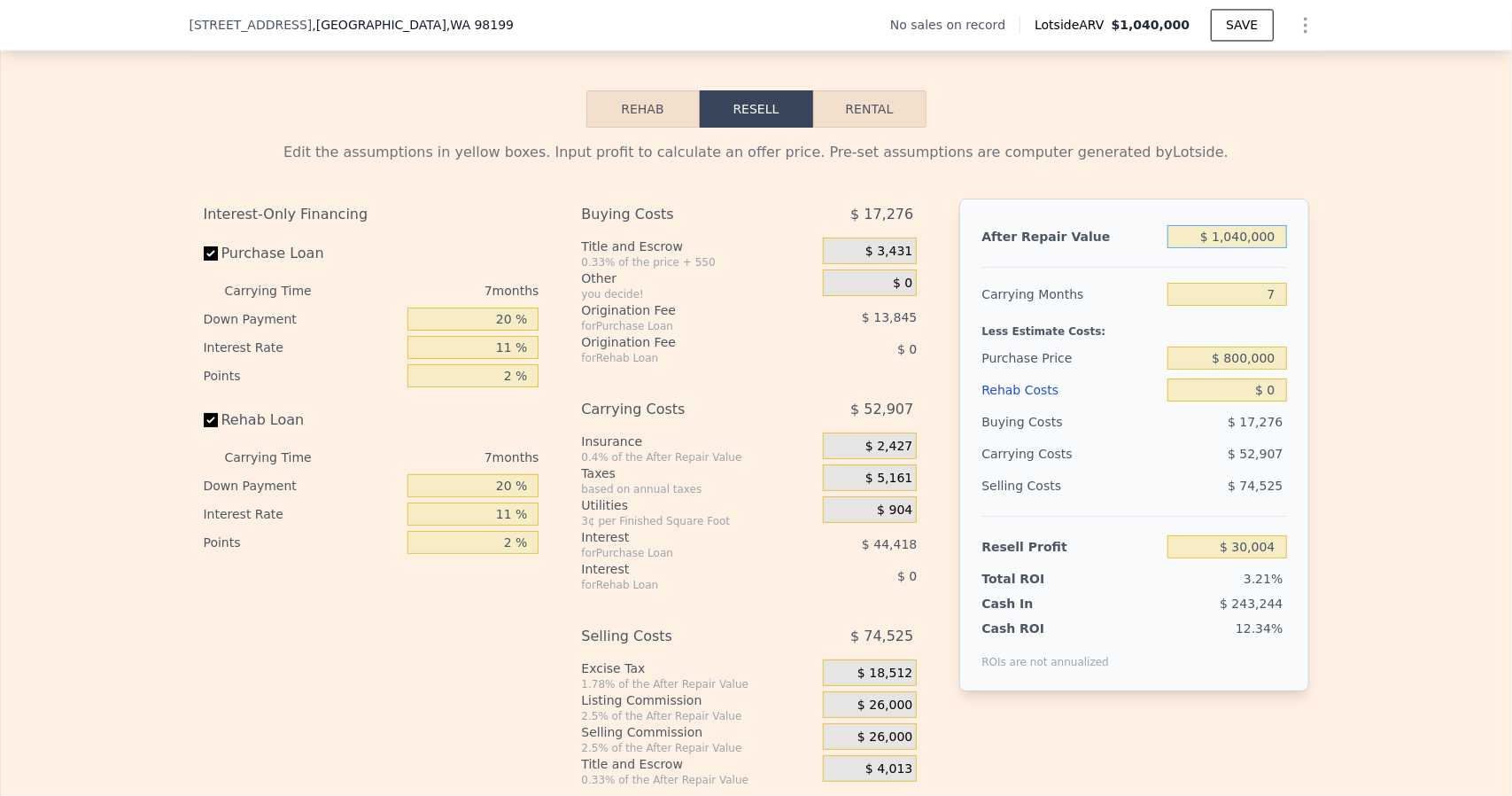
click at [1242, 248] on input "$ 1,040,000" at bounding box center [1227, 236] width 119 height 23
click at [1265, 300] on input "7" at bounding box center [1227, 294] width 119 height 23
click at [1278, 304] on input "7" at bounding box center [1227, 294] width 119 height 23
type input "6"
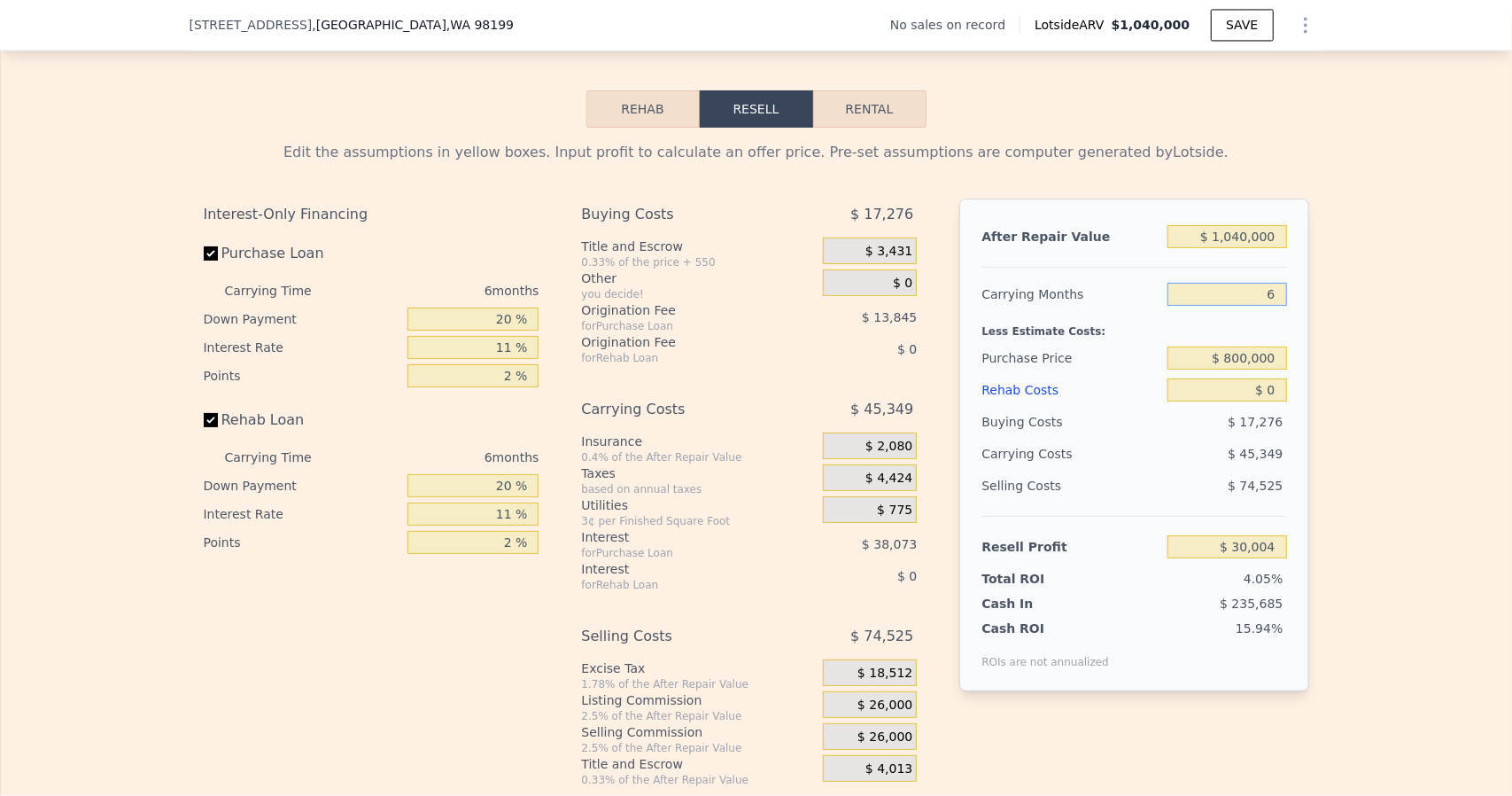
type input "$ 37,562"
type input "6"
click at [1252, 248] on input "$ 1,040,000" at bounding box center [1227, 236] width 119 height 23
type input "$ 1"
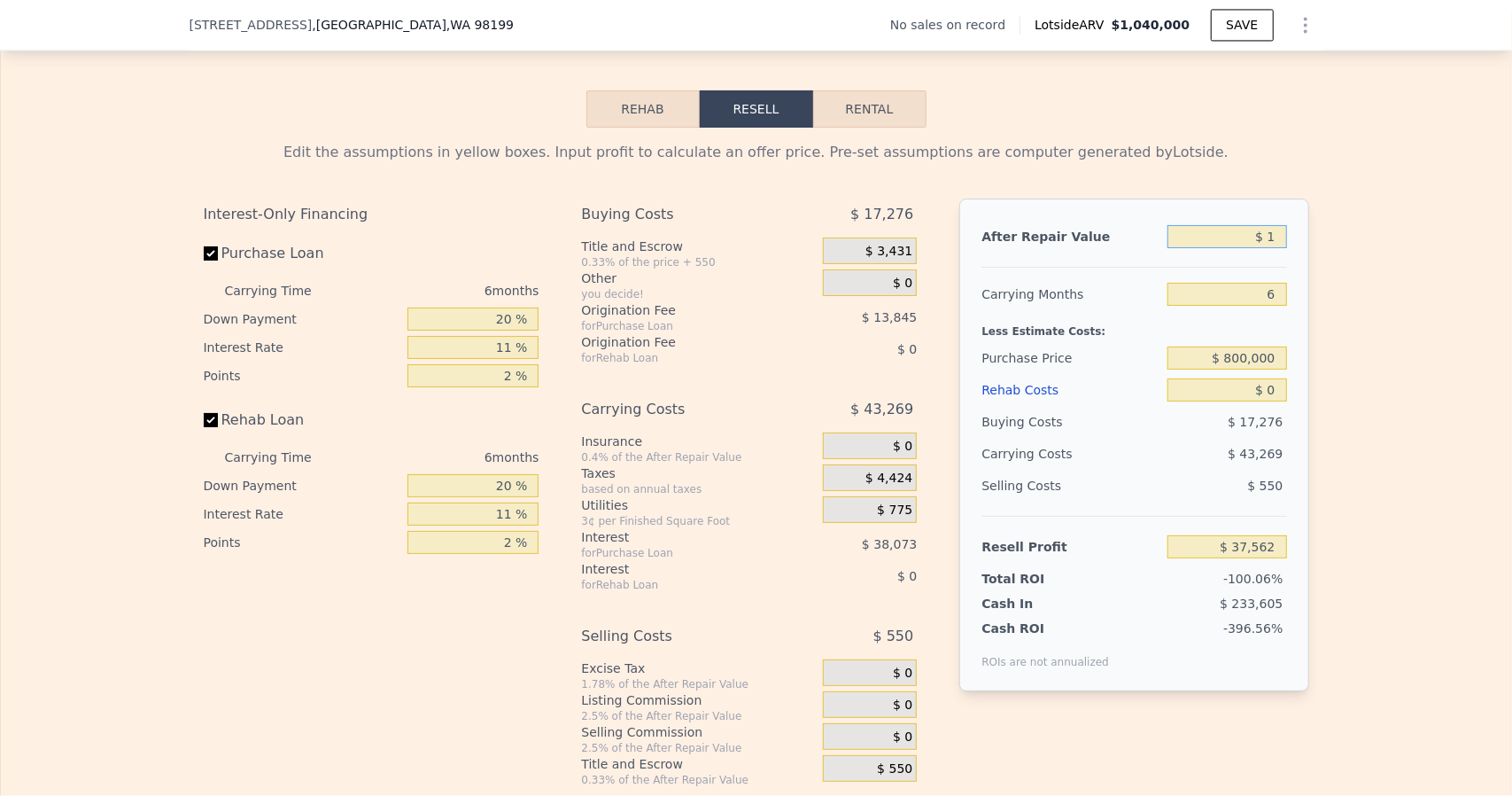
type input "-$ 926,382"
type input "$ 125,000"
type input "-$ 810,524"
type input "$ 1,250,000"
type input "$ 232,204"
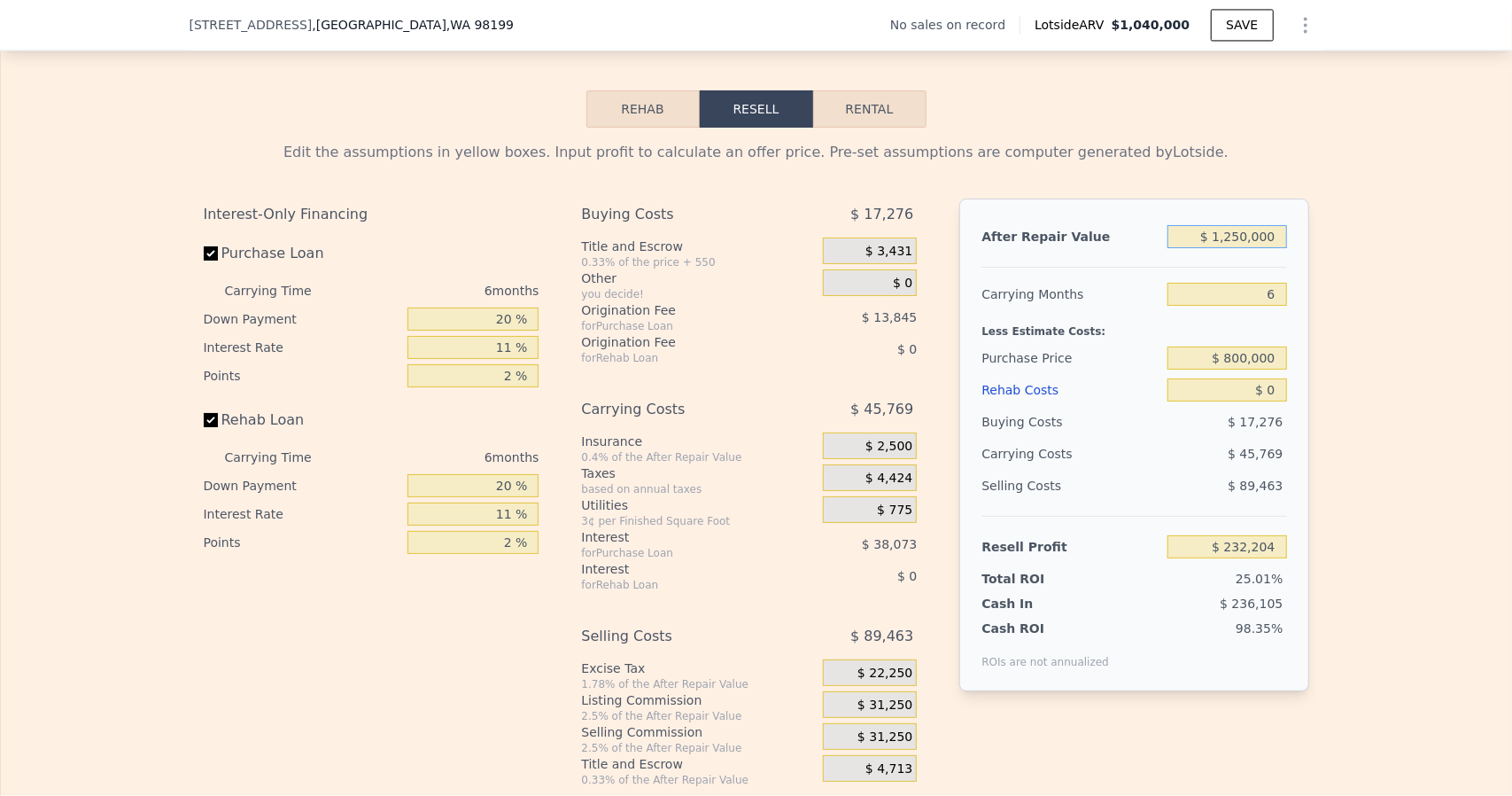
type input "$ 1,250,000"
drag, startPoint x: 1267, startPoint y: 408, endPoint x: 1293, endPoint y: 410, distance: 26.1
click at [1293, 410] on div "After Repair Value $ 1,250,000 Carrying Months 6 Less Estimate Costs: Purchase …" at bounding box center [1134, 445] width 349 height 492
type input "$ 180,000"
type input "$ 41,404"
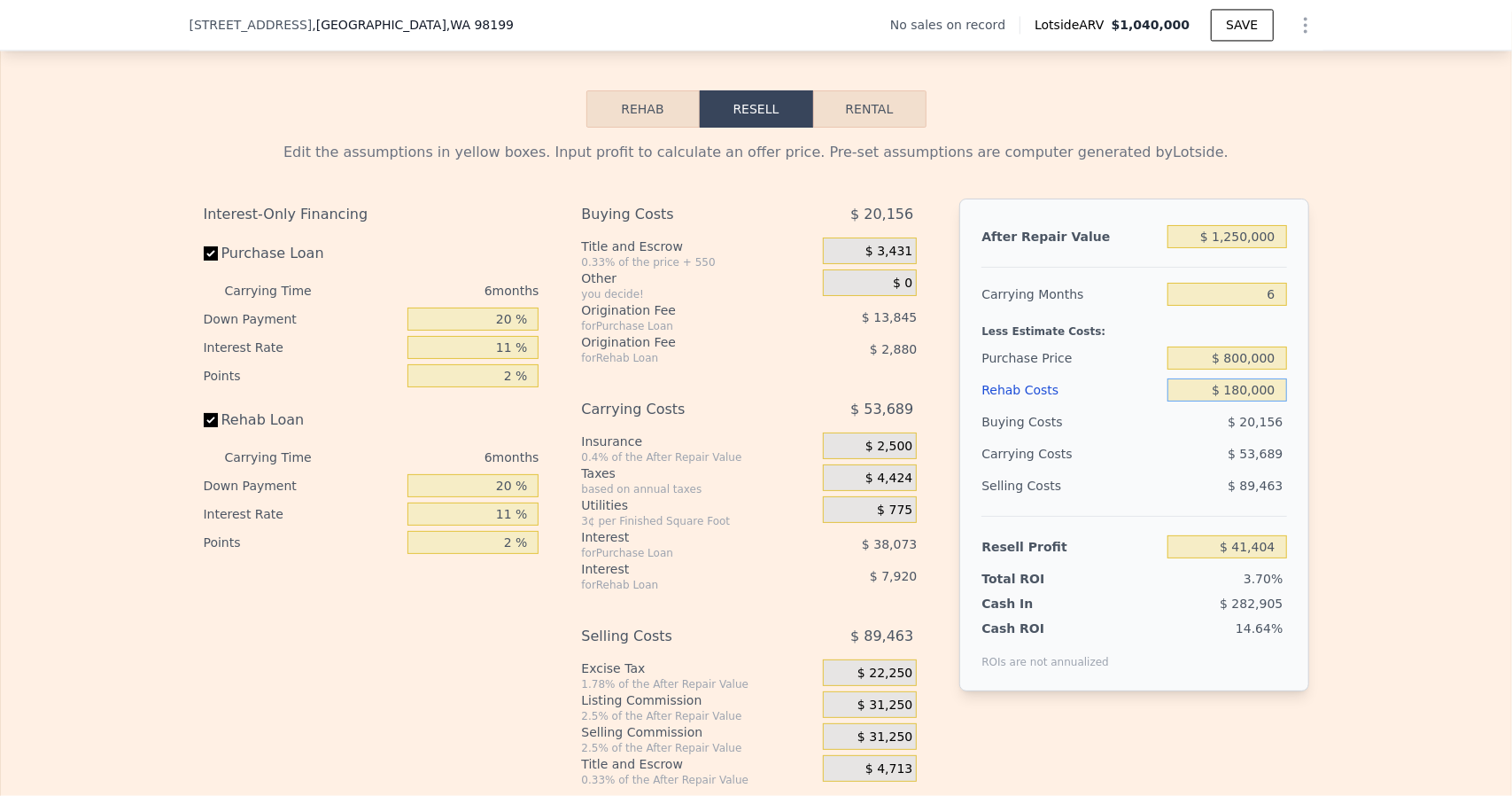
type input "$ 180,000"
click at [1320, 412] on div "Edit the assumptions in yellow boxes. Input profit to calculate an offer price.…" at bounding box center [756, 457] width 1510 height 660
click at [1242, 557] on input "$ 41,404" at bounding box center [1227, 546] width 119 height 23
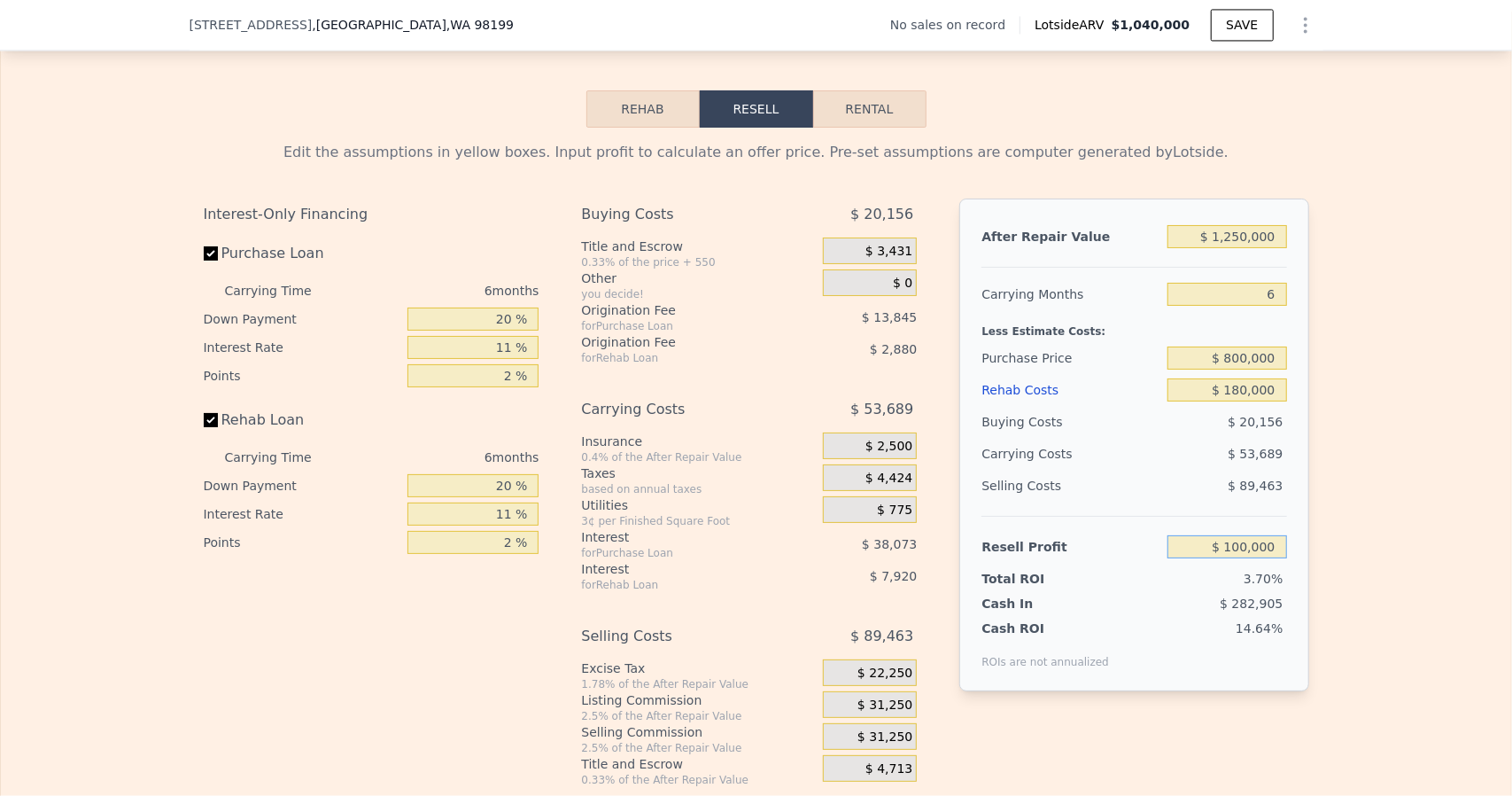
type input "$ 100,000"
click at [1388, 407] on div "Edit the assumptions in yellow boxes. Input profit to calculate an offer price.…" at bounding box center [756, 457] width 1510 height 660
click at [1244, 370] on input "$ 810,181" at bounding box center [1227, 358] width 119 height 23
type input "$ 790,000"
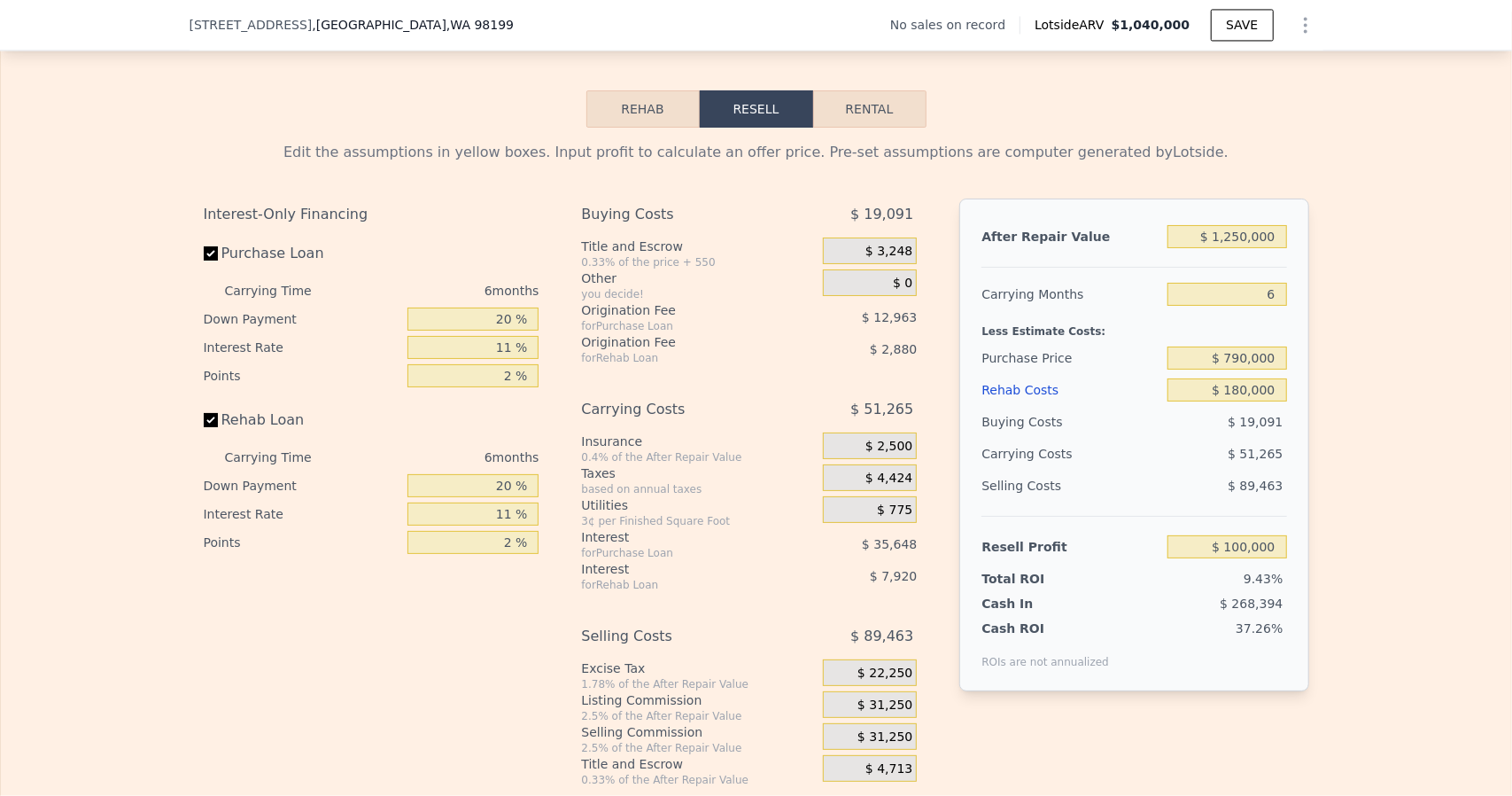
click at [1358, 343] on div "Edit the assumptions in yellow boxes. Input profit to calculate an offer price.…" at bounding box center [756, 457] width 1510 height 660
type input "$ 121,459"
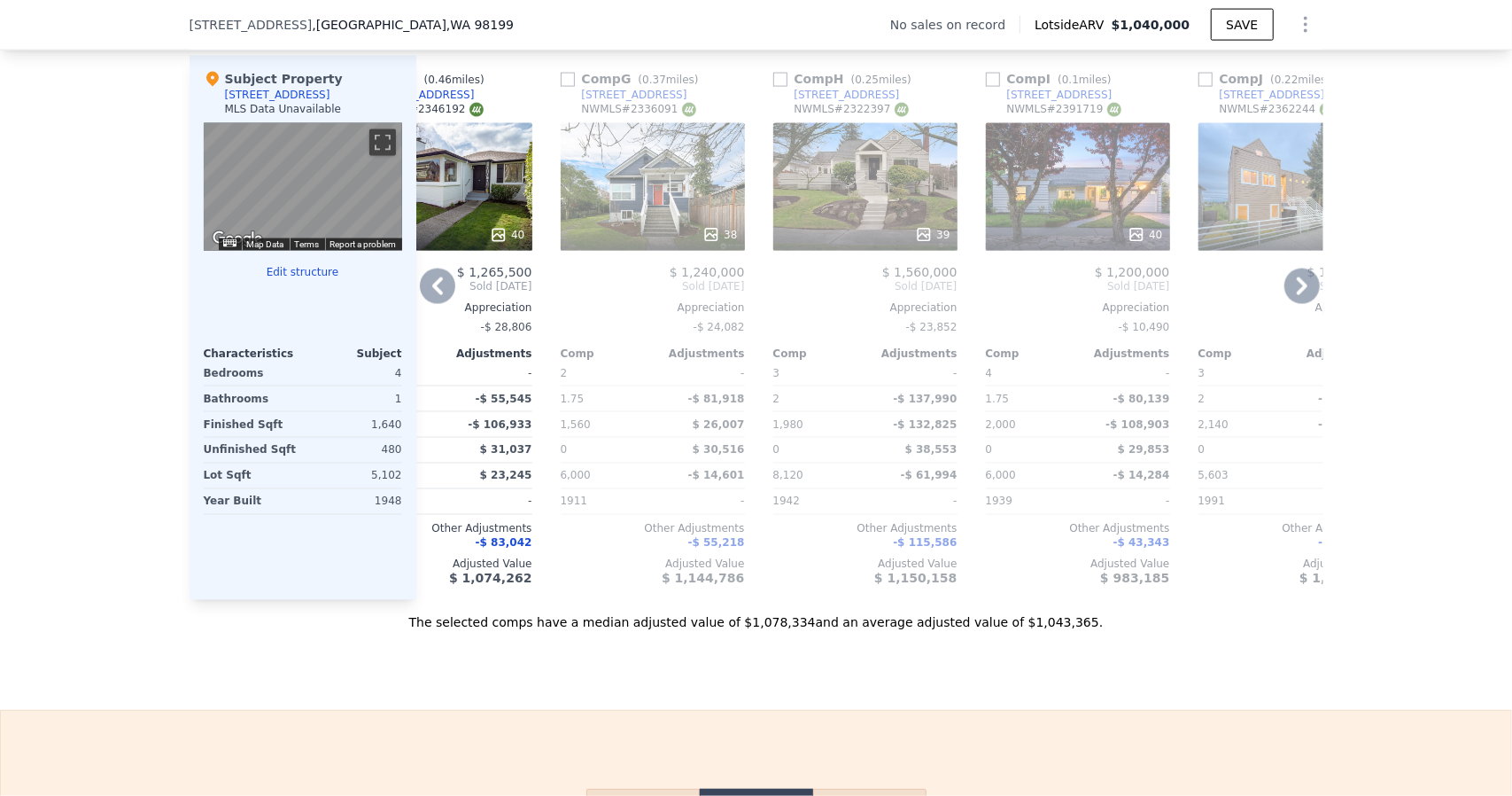
scroll to position [1818, 0]
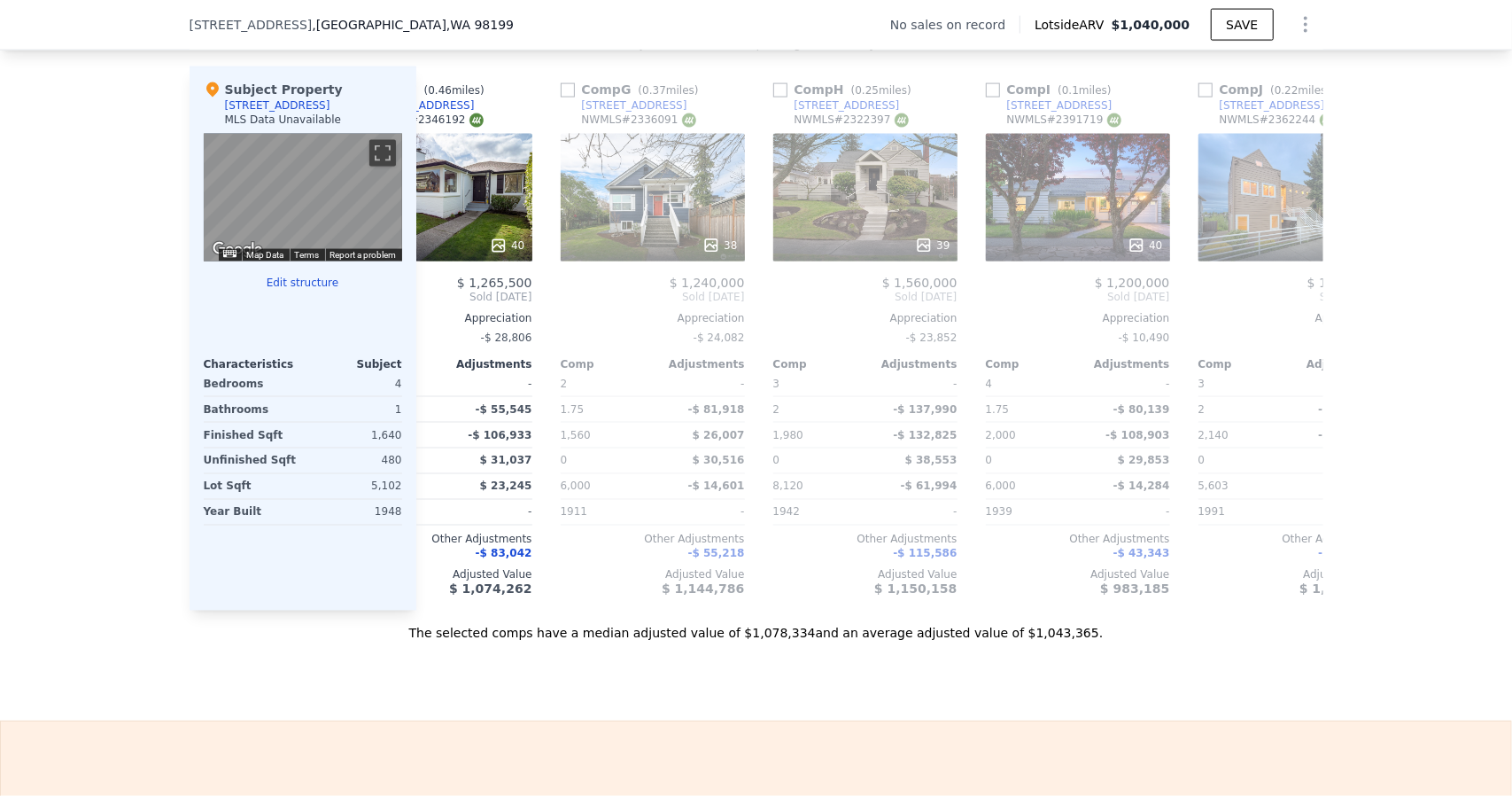
click at [1050, 629] on div "The selected comps have a median adjusted value of $1,078,334 and an average ad…" at bounding box center [756, 626] width 1134 height 32
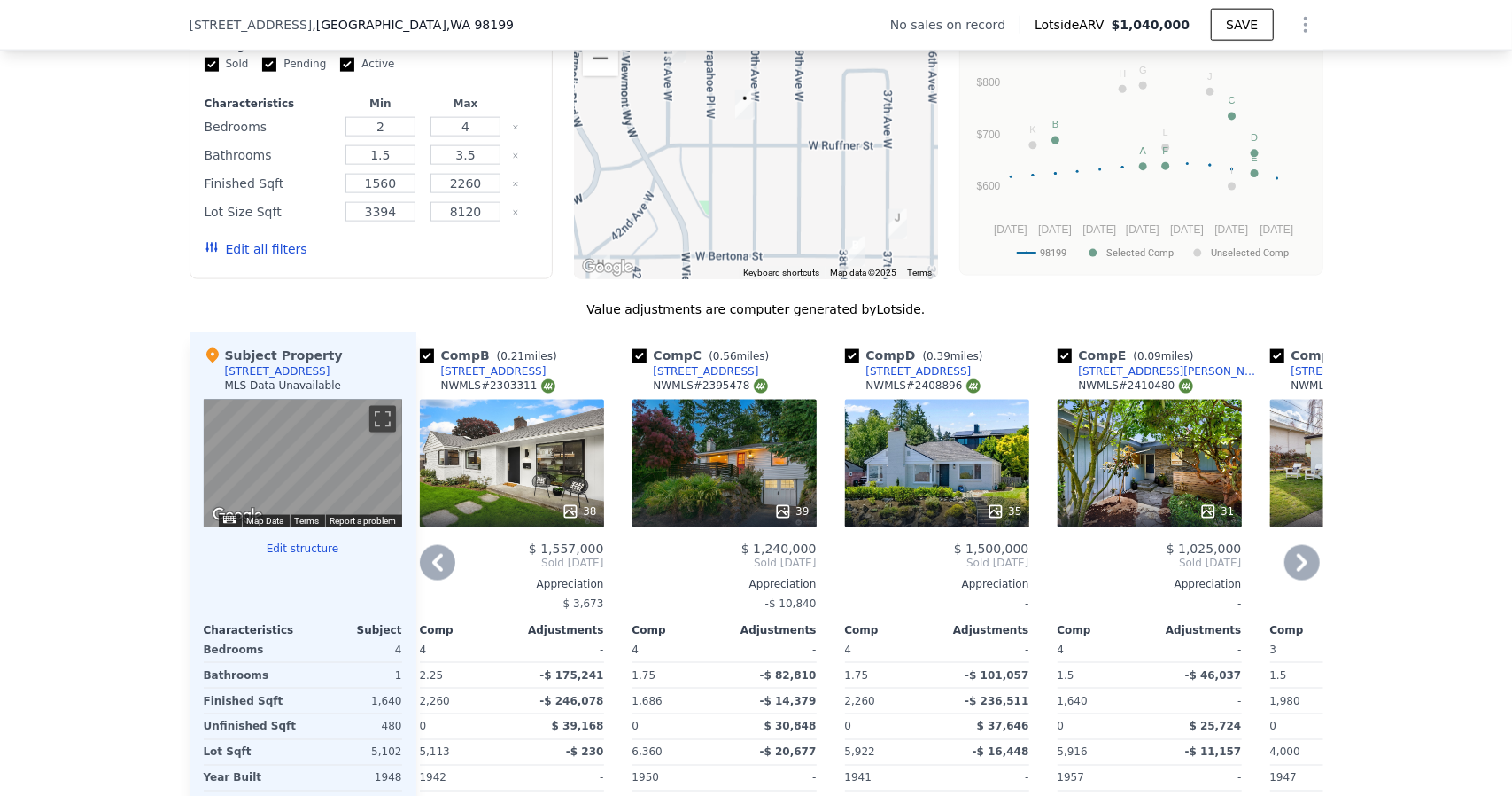
scroll to position [1375, 0]
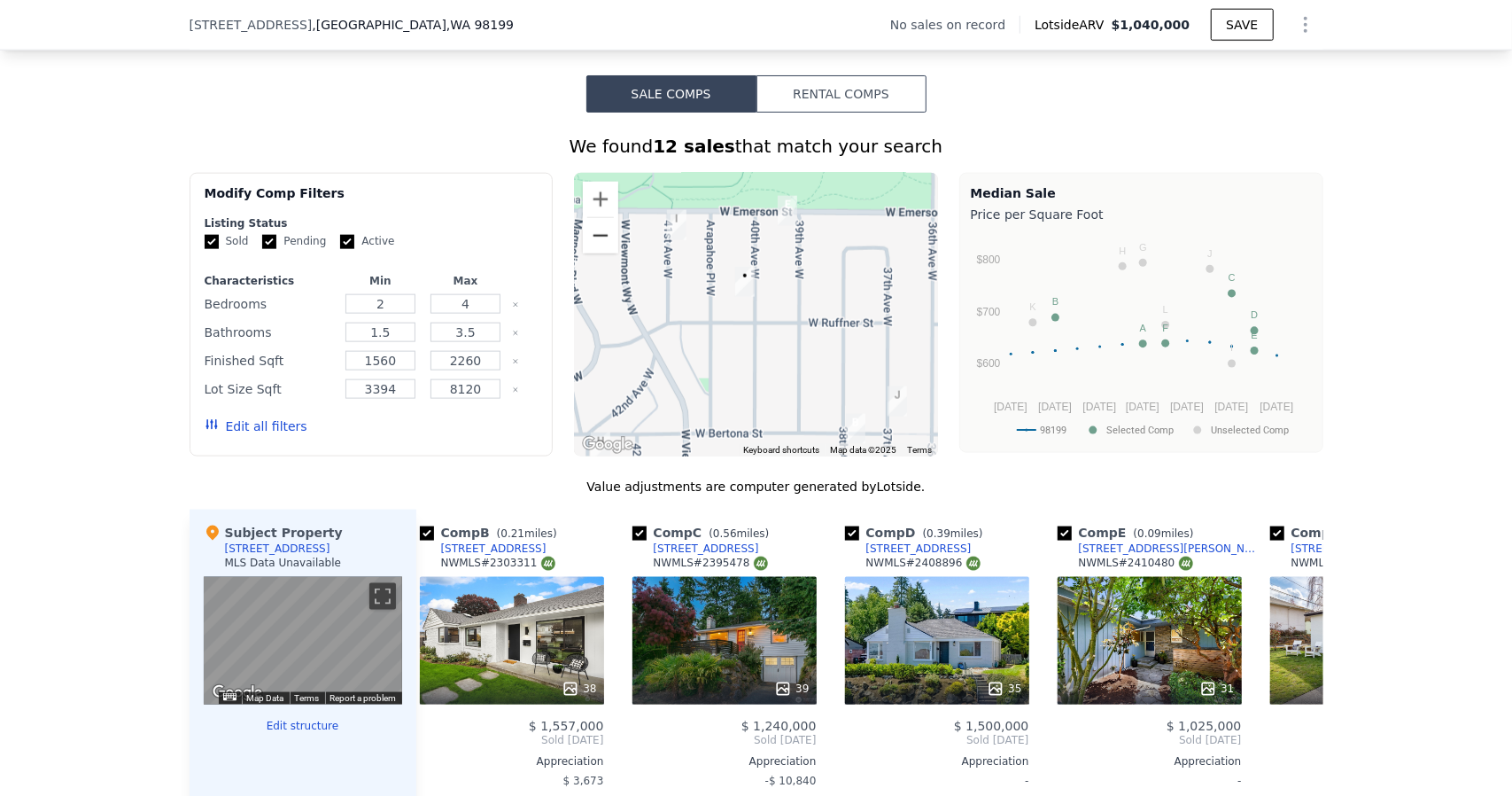
click at [592, 235] on button "Zoom out" at bounding box center [600, 235] width 36 height 36
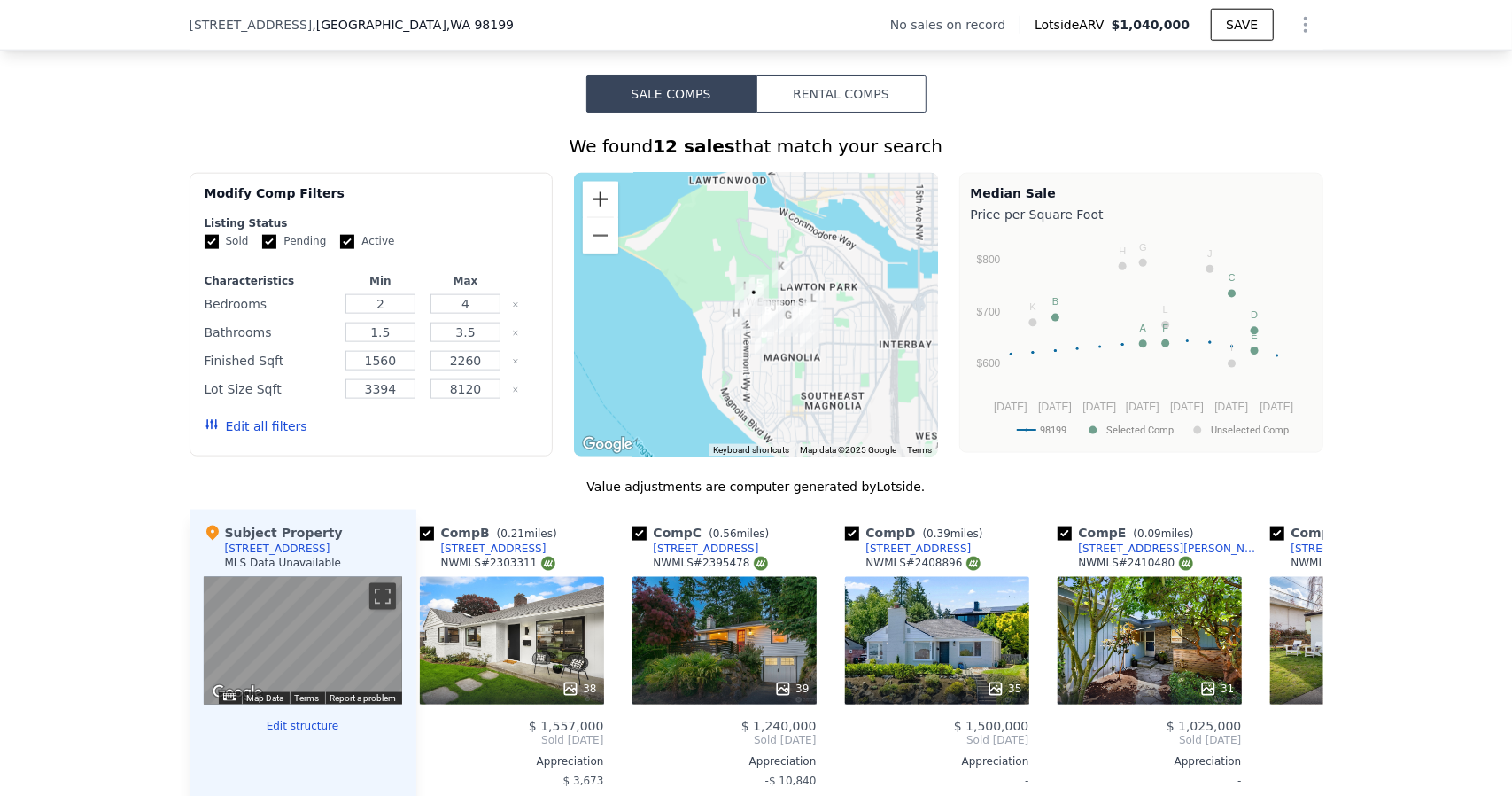
click at [594, 207] on button "Zoom in" at bounding box center [600, 199] width 36 height 36
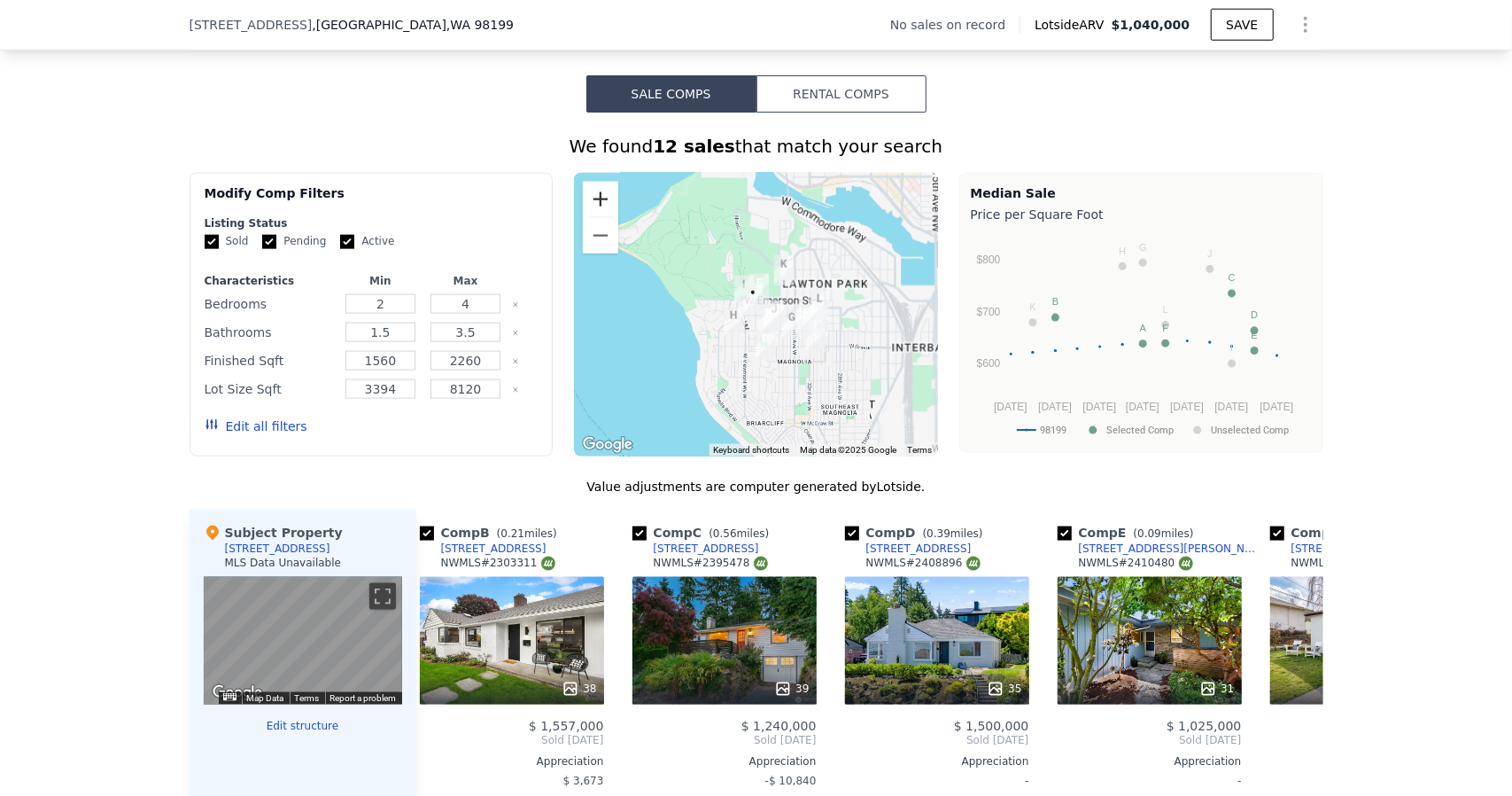
click at [594, 207] on button "Zoom in" at bounding box center [600, 199] width 36 height 36
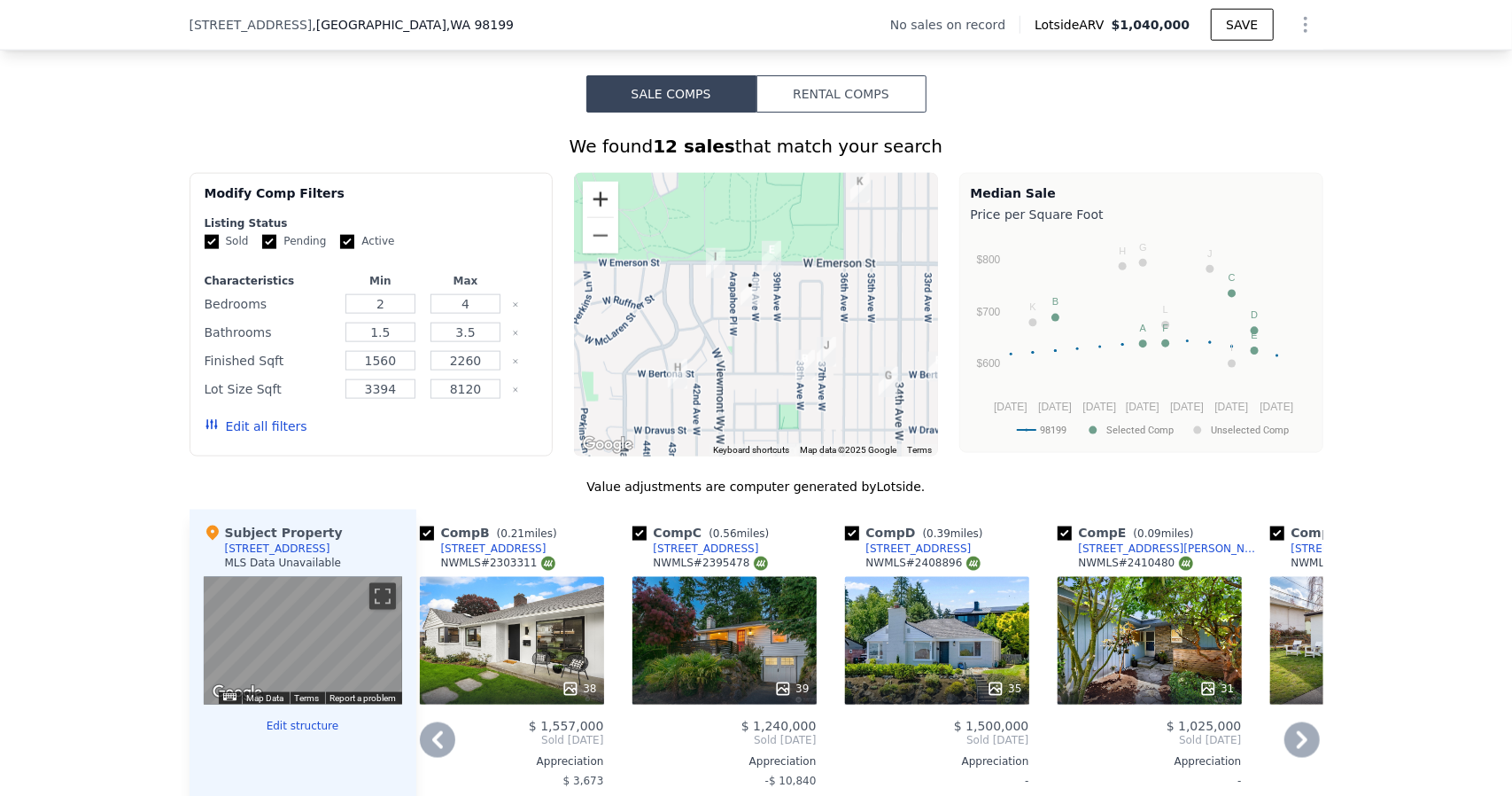
scroll to position [1730, 0]
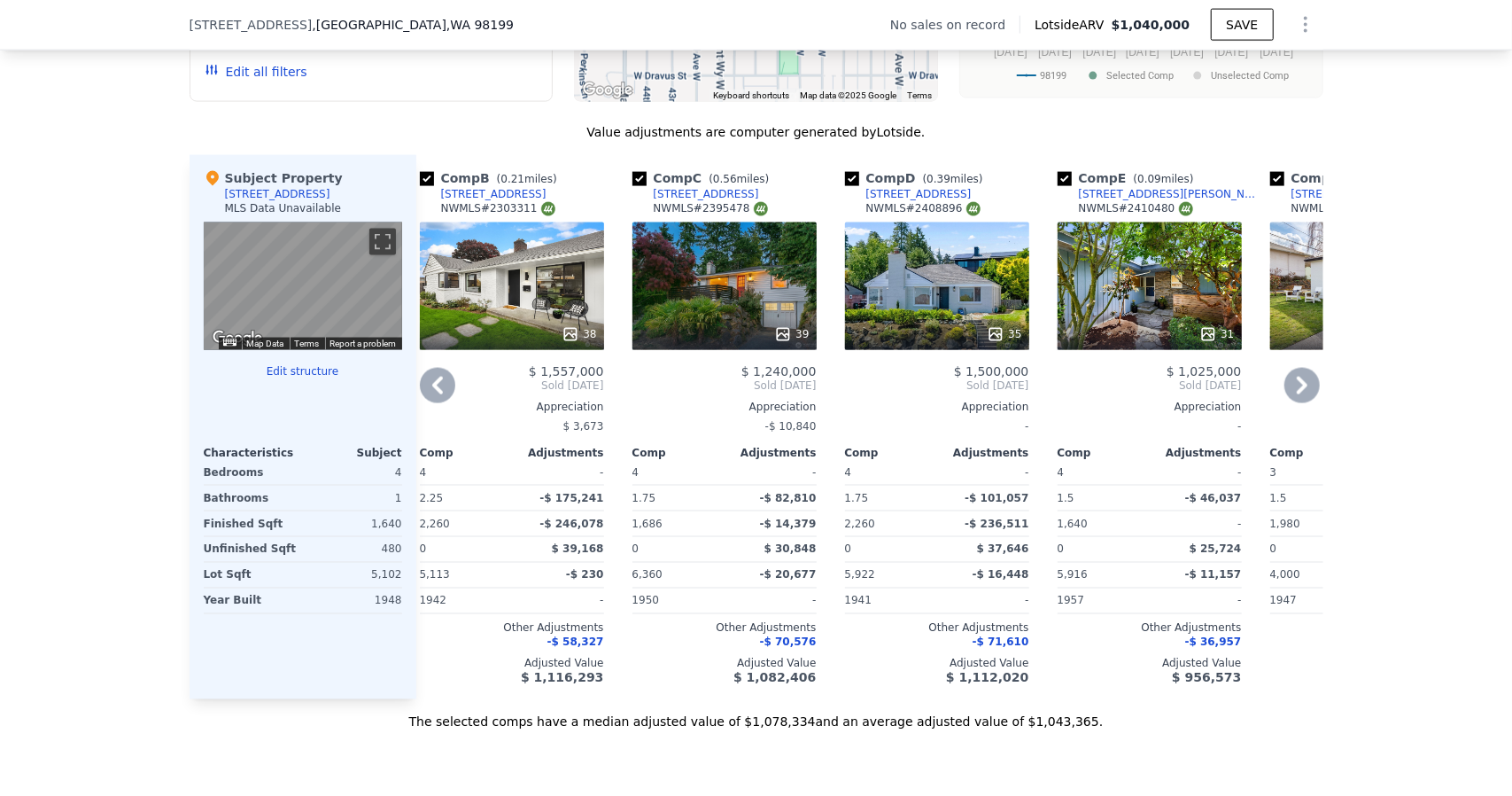
click at [564, 312] on div "38" at bounding box center [511, 285] width 184 height 127
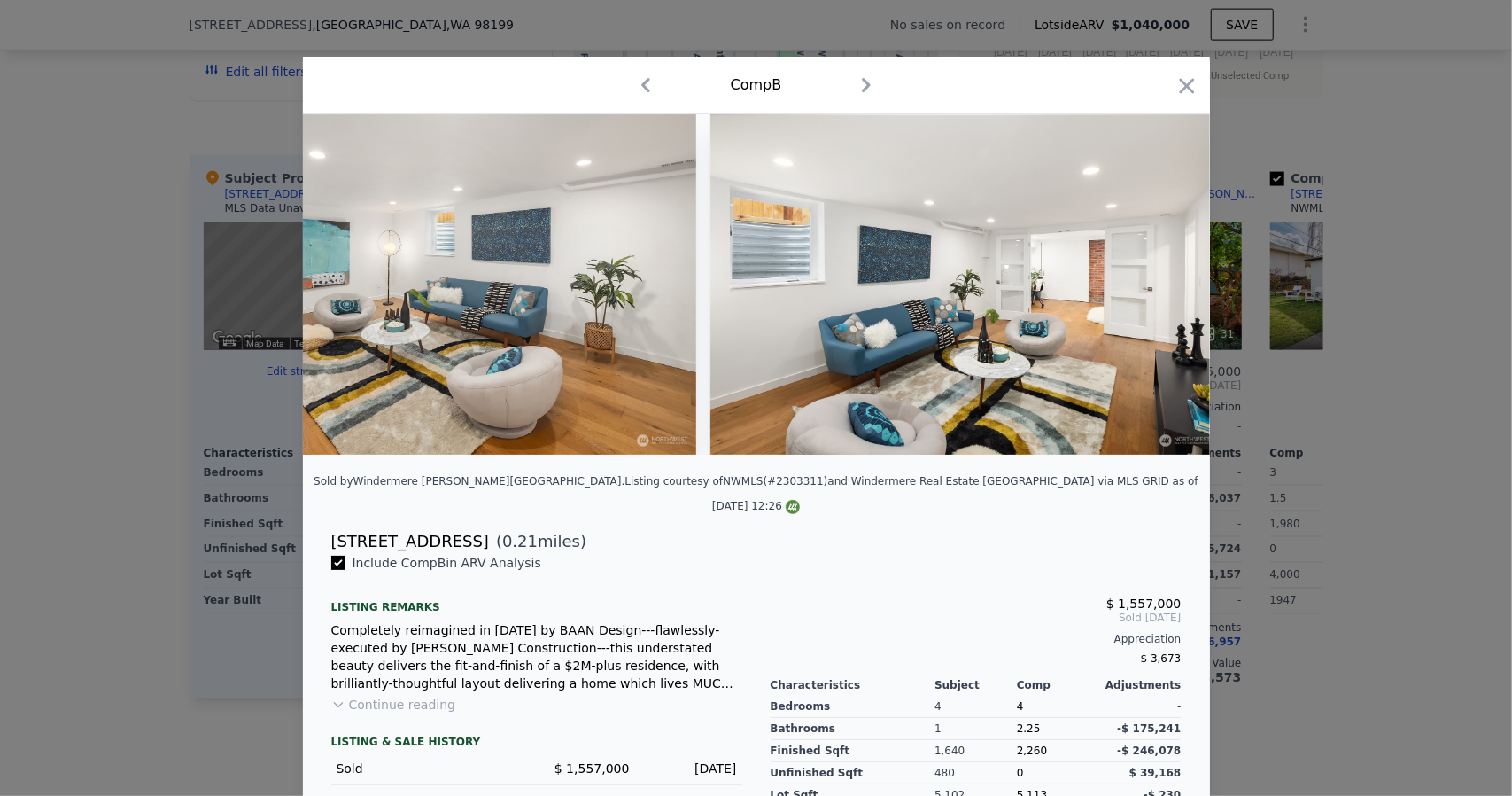
scroll to position [0, 14778]
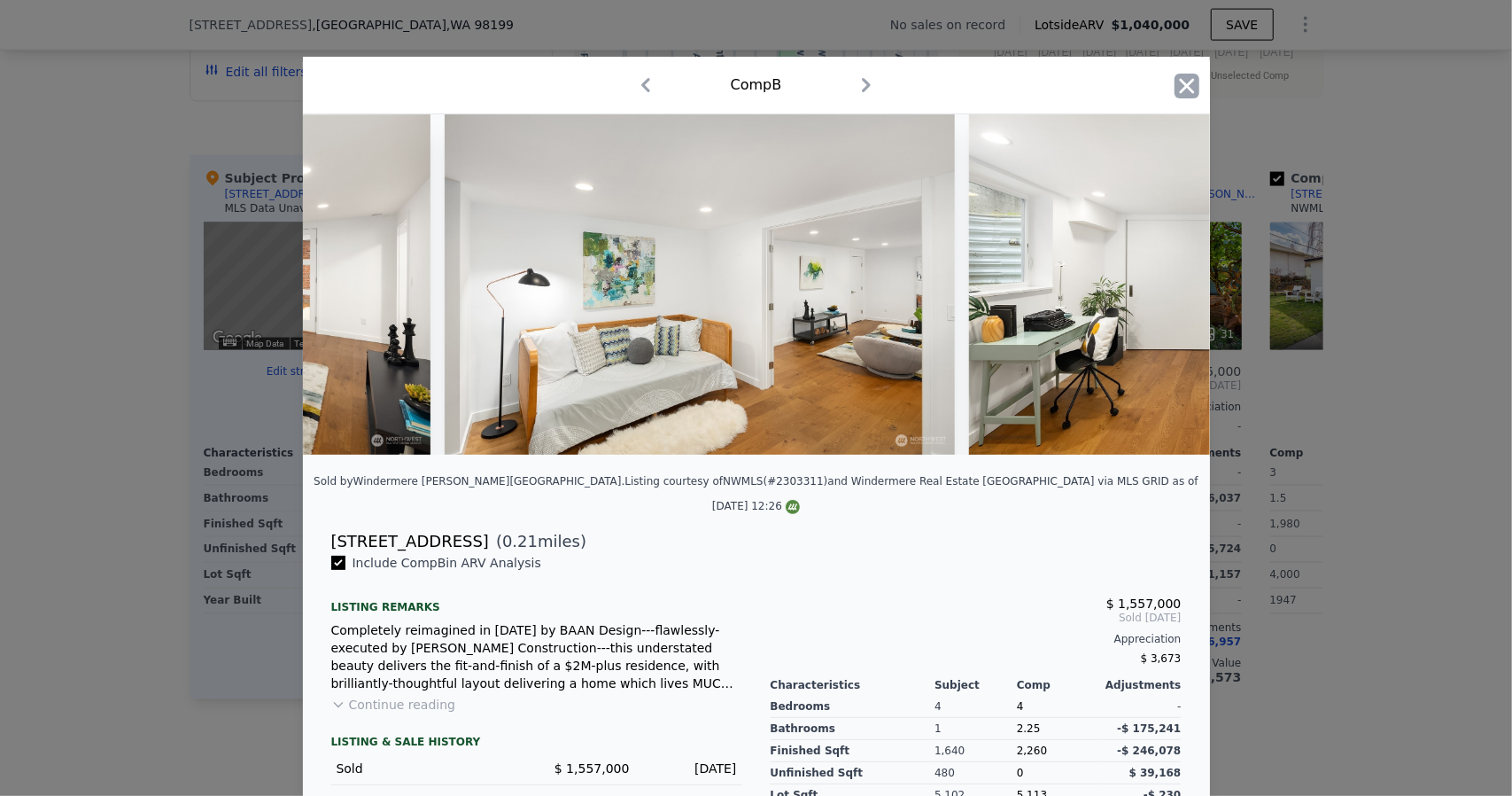
click at [1193, 80] on div "Comp B" at bounding box center [756, 85] width 907 height 58
click at [1184, 81] on icon "button" at bounding box center [1186, 85] width 15 height 15
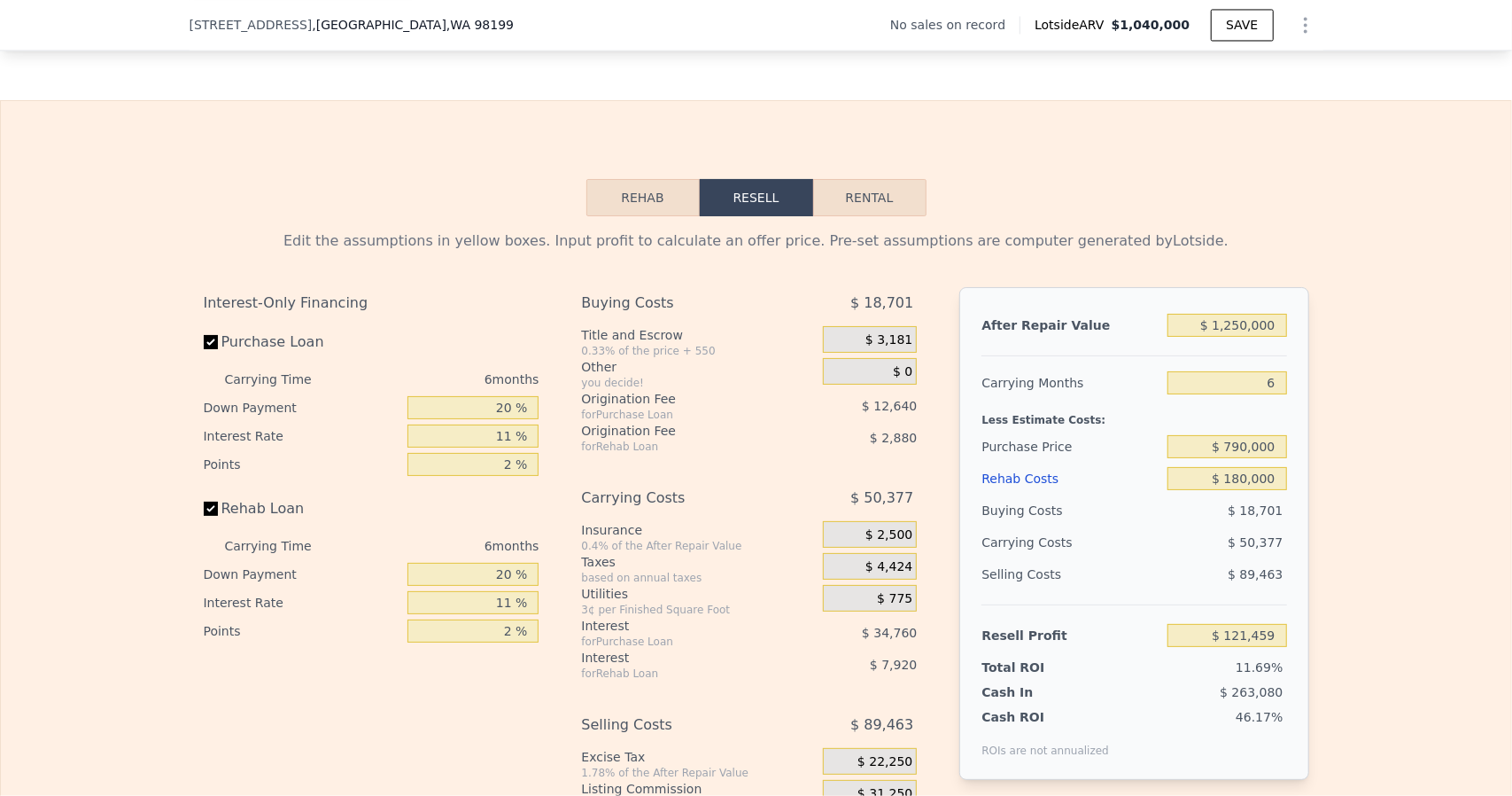
scroll to position [2438, 0]
click at [1233, 337] on input "$ 1,250,000" at bounding box center [1227, 325] width 119 height 23
type input "$ 1,500,000"
type input "$ 353,177"
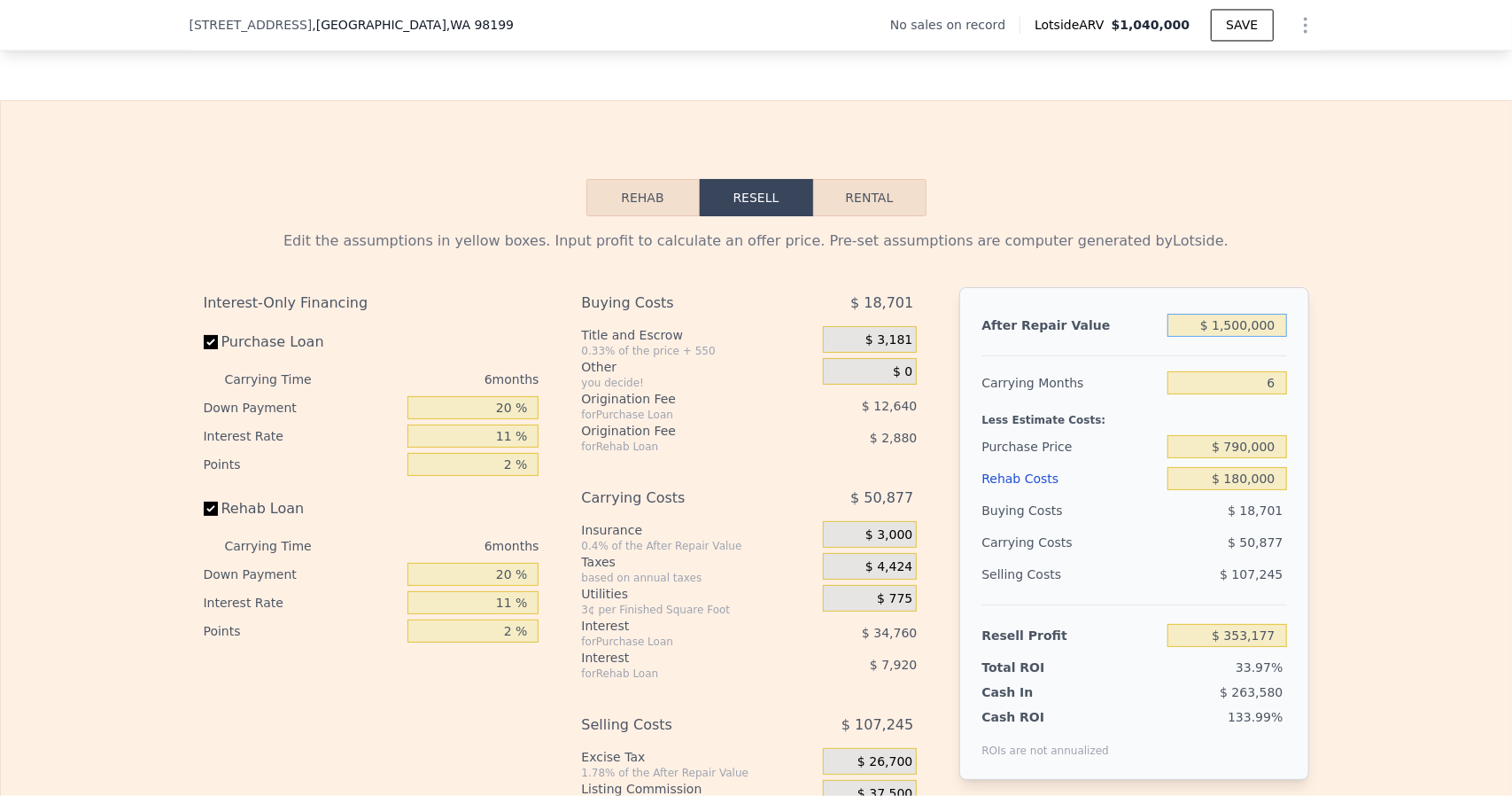
type input "$ 1,500,000"
click at [1399, 407] on div "Edit the assumptions in yellow boxes. Input profit to calculate an offer price.…" at bounding box center [756, 545] width 1510 height 660
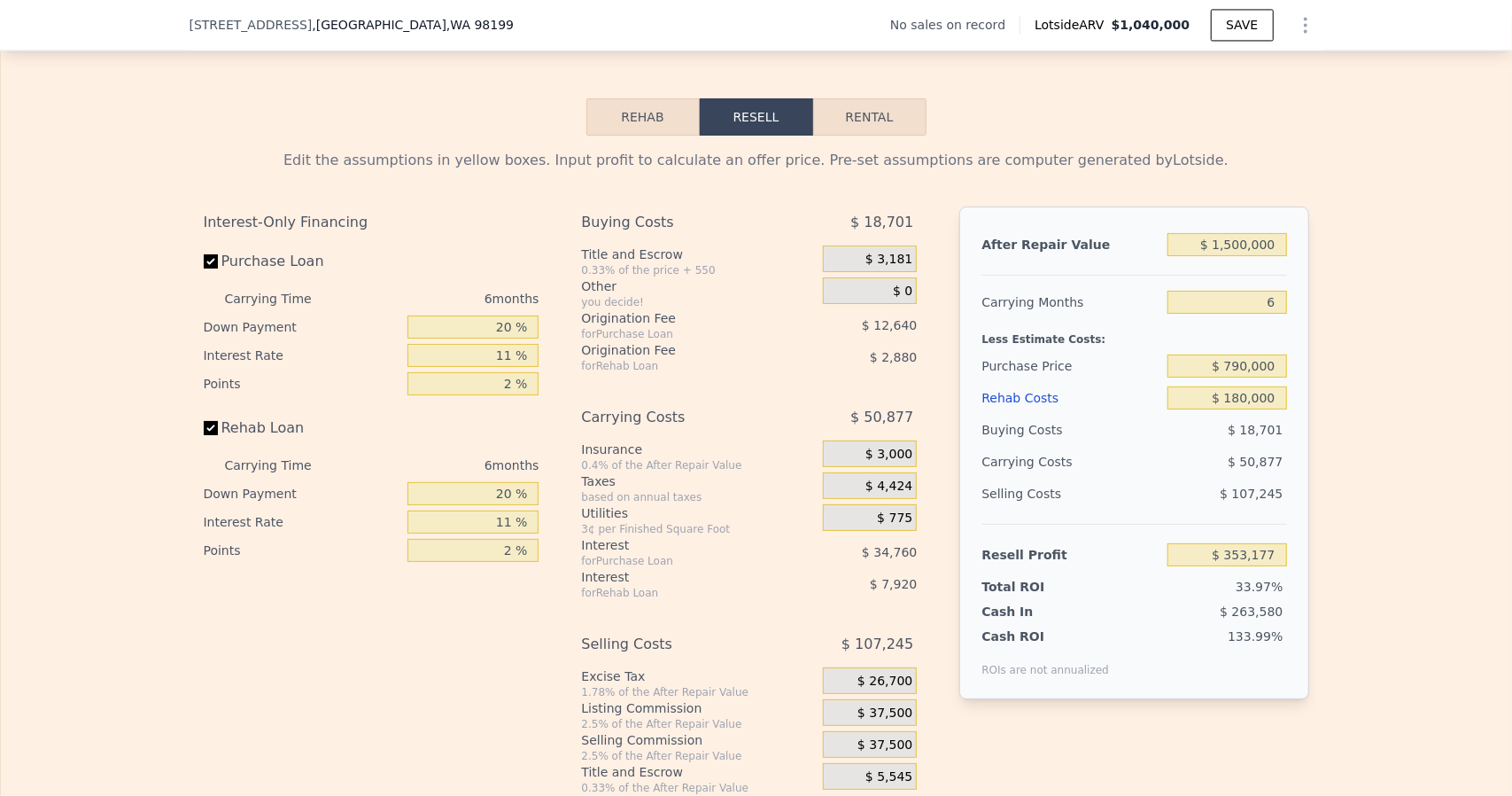
scroll to position [2616, 0]
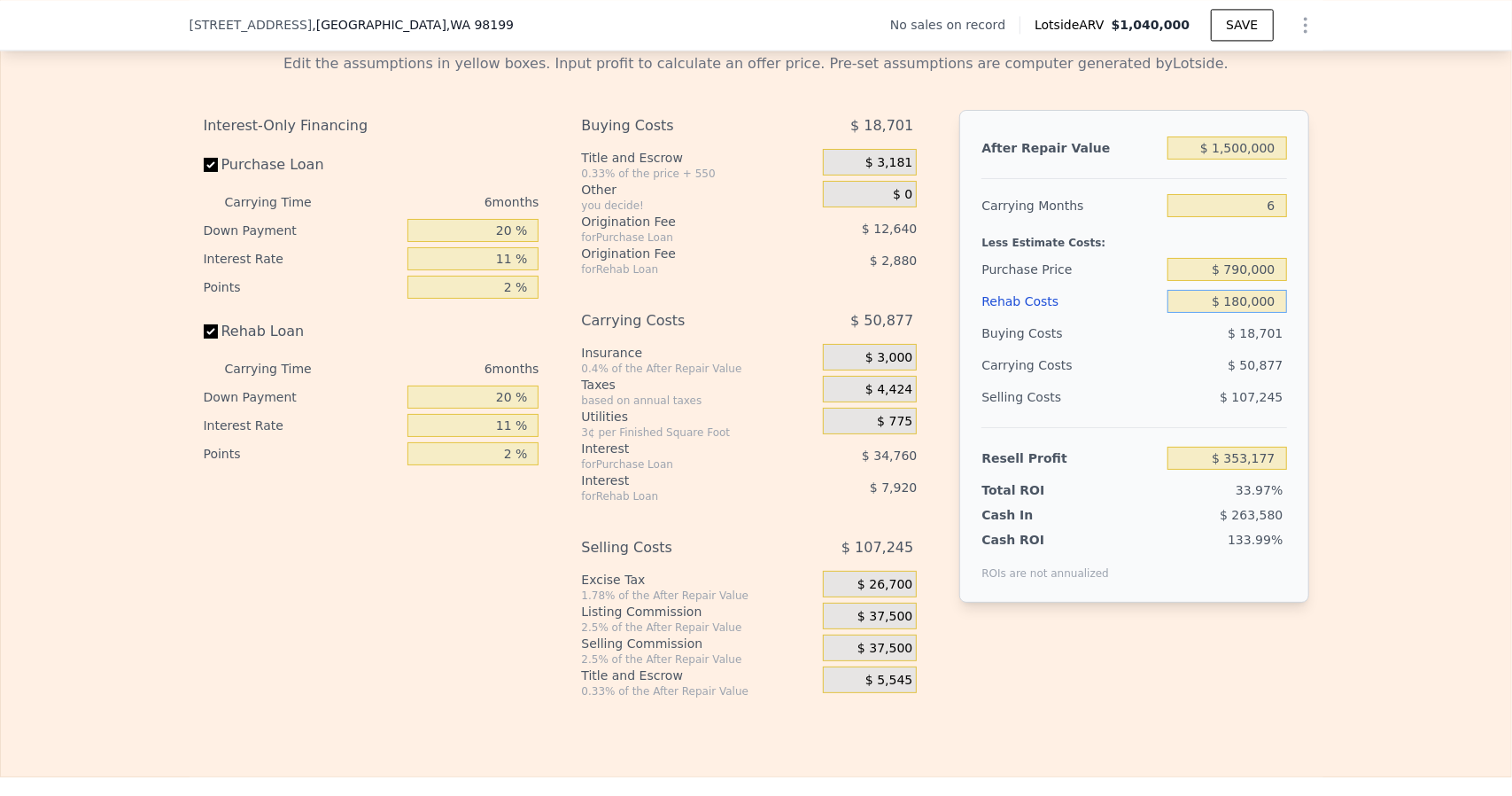
click at [1241, 307] on input "$ 180,000" at bounding box center [1227, 301] width 119 height 23
type input "$ 275,000"
type input "$ 252,475"
type input "$ 275,000"
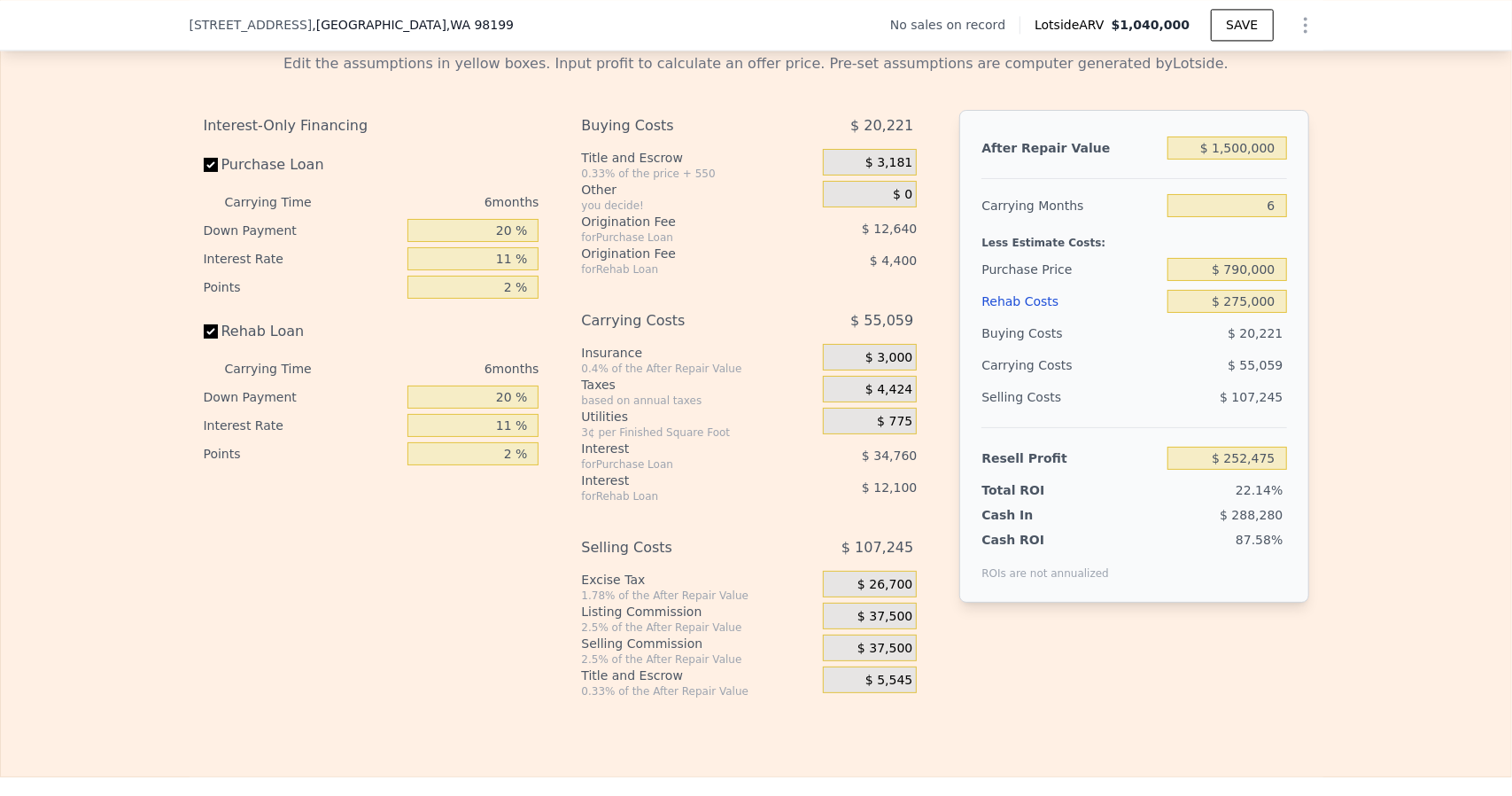
click at [1407, 318] on div "Edit the assumptions in yellow boxes. Input profit to calculate an offer price.…" at bounding box center [756, 369] width 1510 height 660
click at [1313, 504] on div "Edit the assumptions in yellow boxes. Input profit to calculate an offer price.…" at bounding box center [756, 369] width 1134 height 660
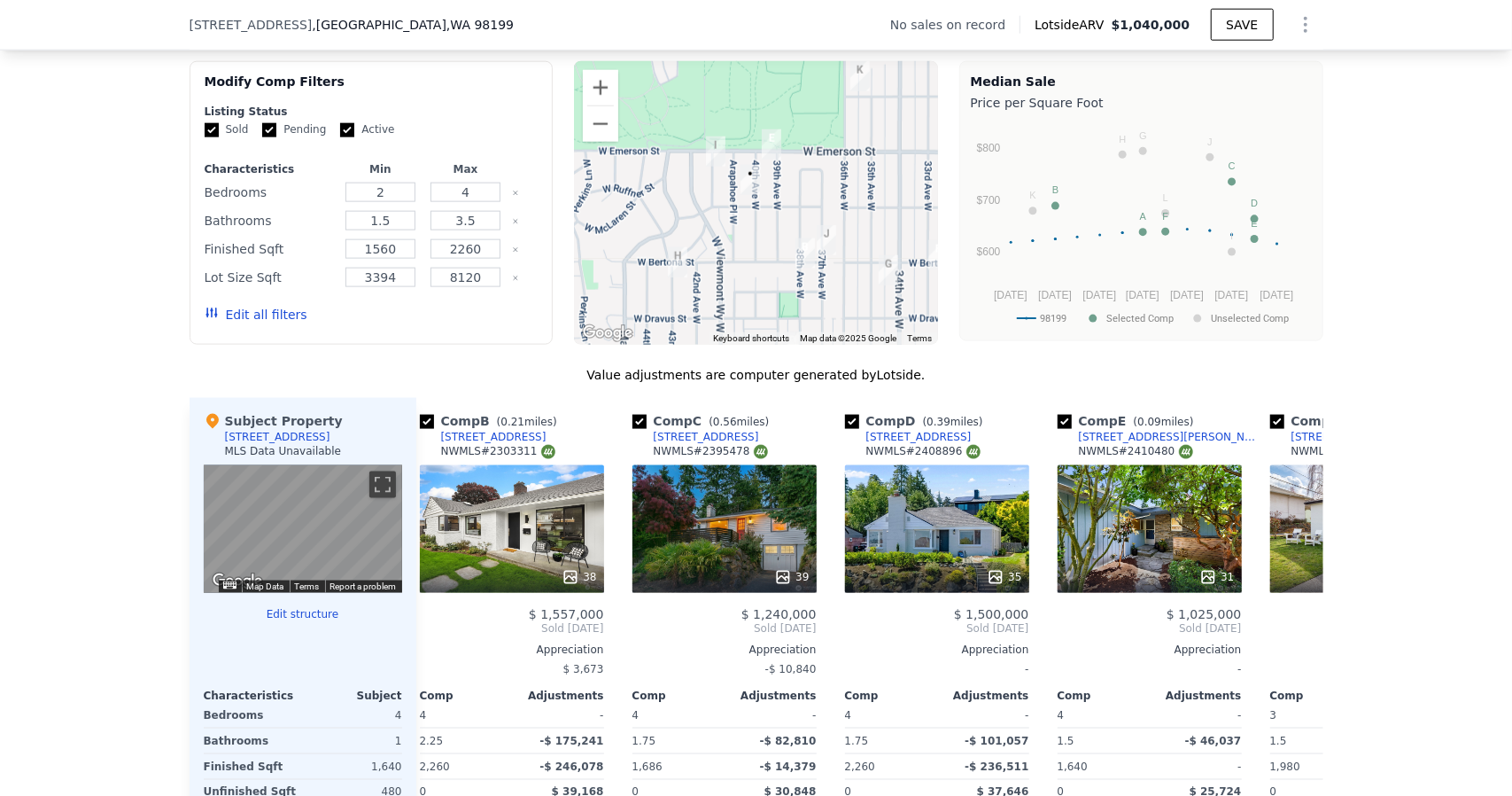
scroll to position [1286, 0]
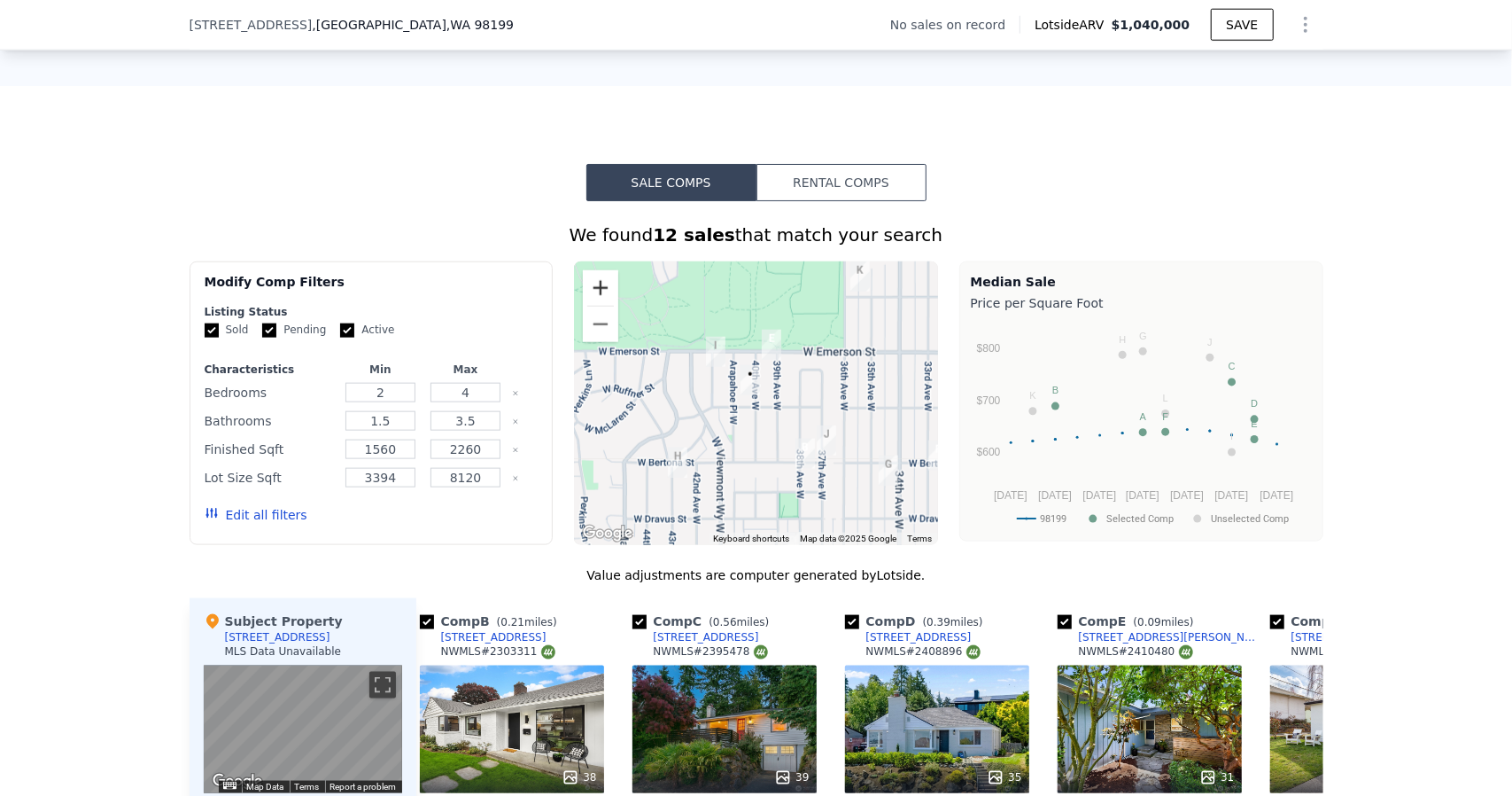
click at [594, 296] on button "Zoom in" at bounding box center [600, 287] width 36 height 36
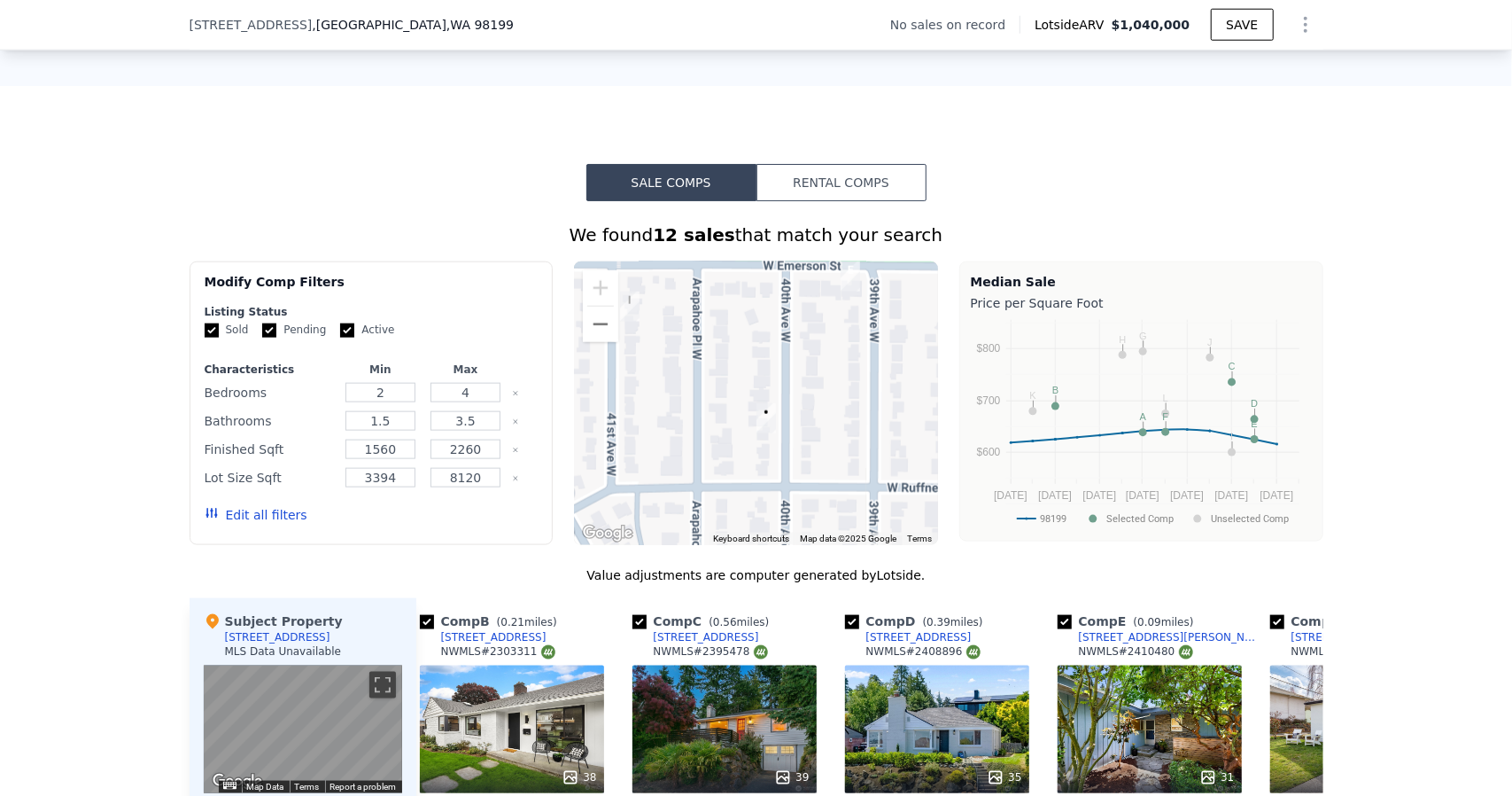
drag, startPoint x: 715, startPoint y: 380, endPoint x: 741, endPoint y: 421, distance: 48.5
click at [741, 421] on div at bounding box center [756, 403] width 364 height 284
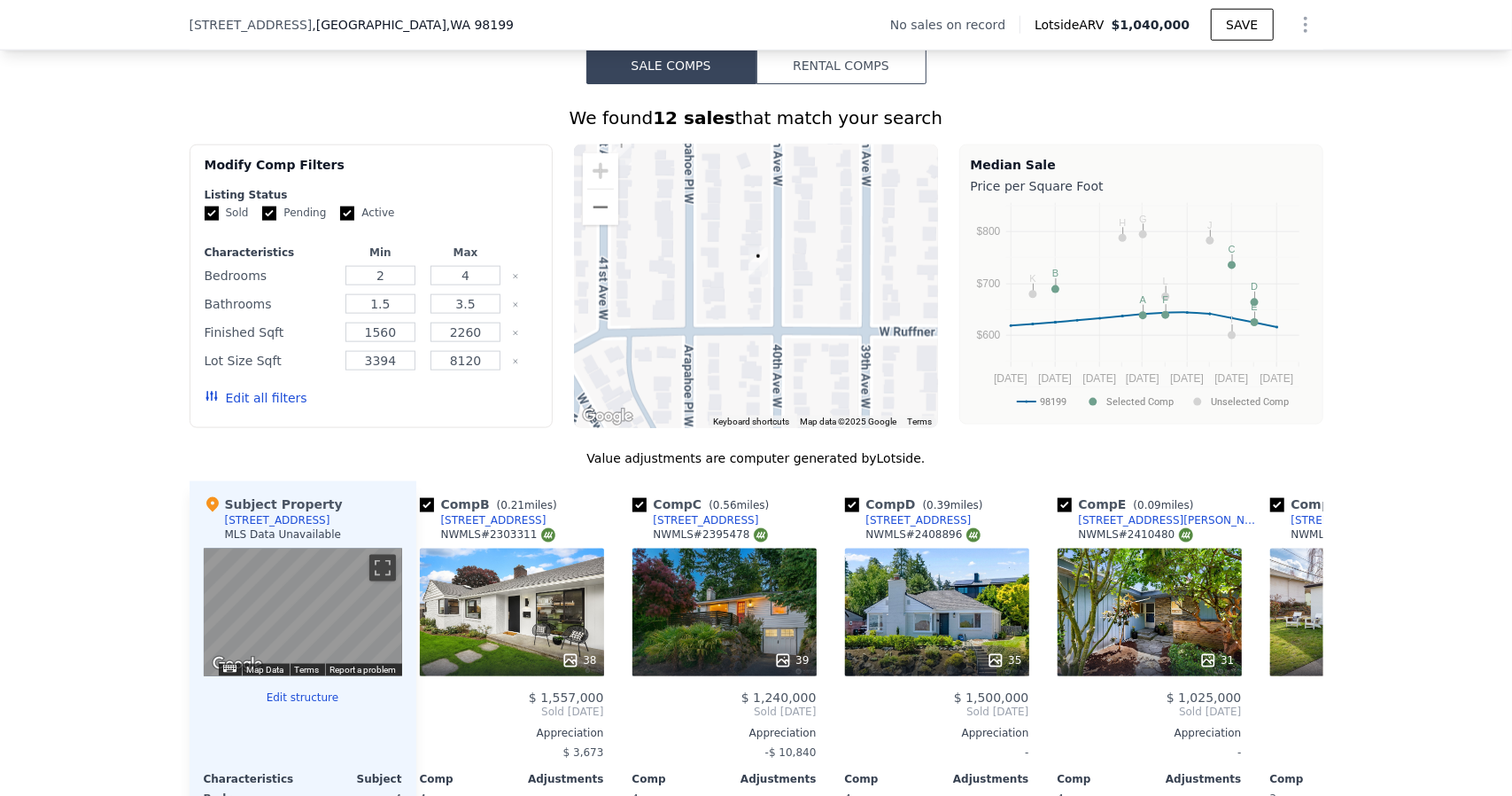
scroll to position [1375, 0]
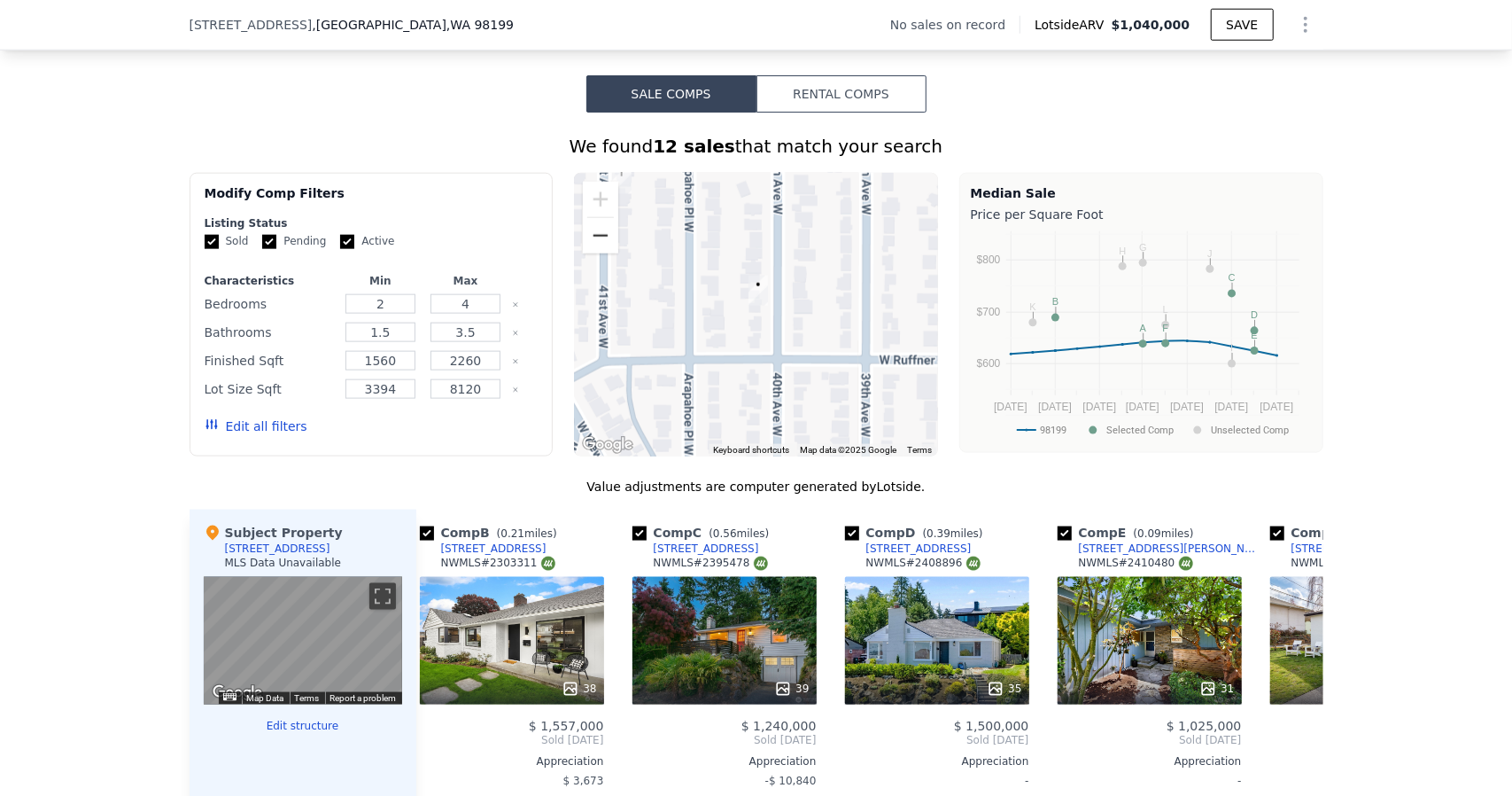
click at [583, 240] on button "Zoom out" at bounding box center [600, 235] width 36 height 36
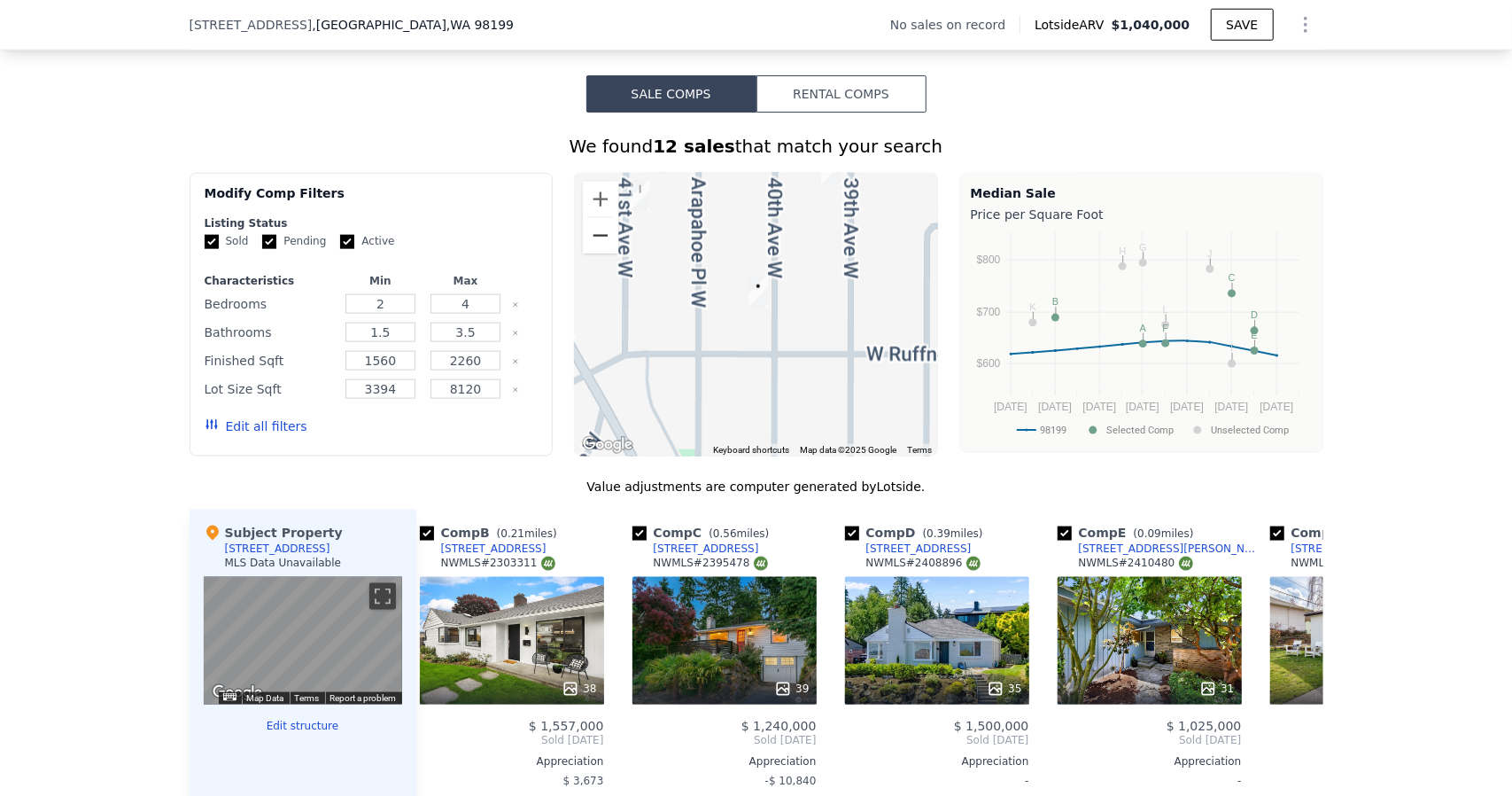
click at [583, 240] on button "Zoom out" at bounding box center [600, 235] width 36 height 36
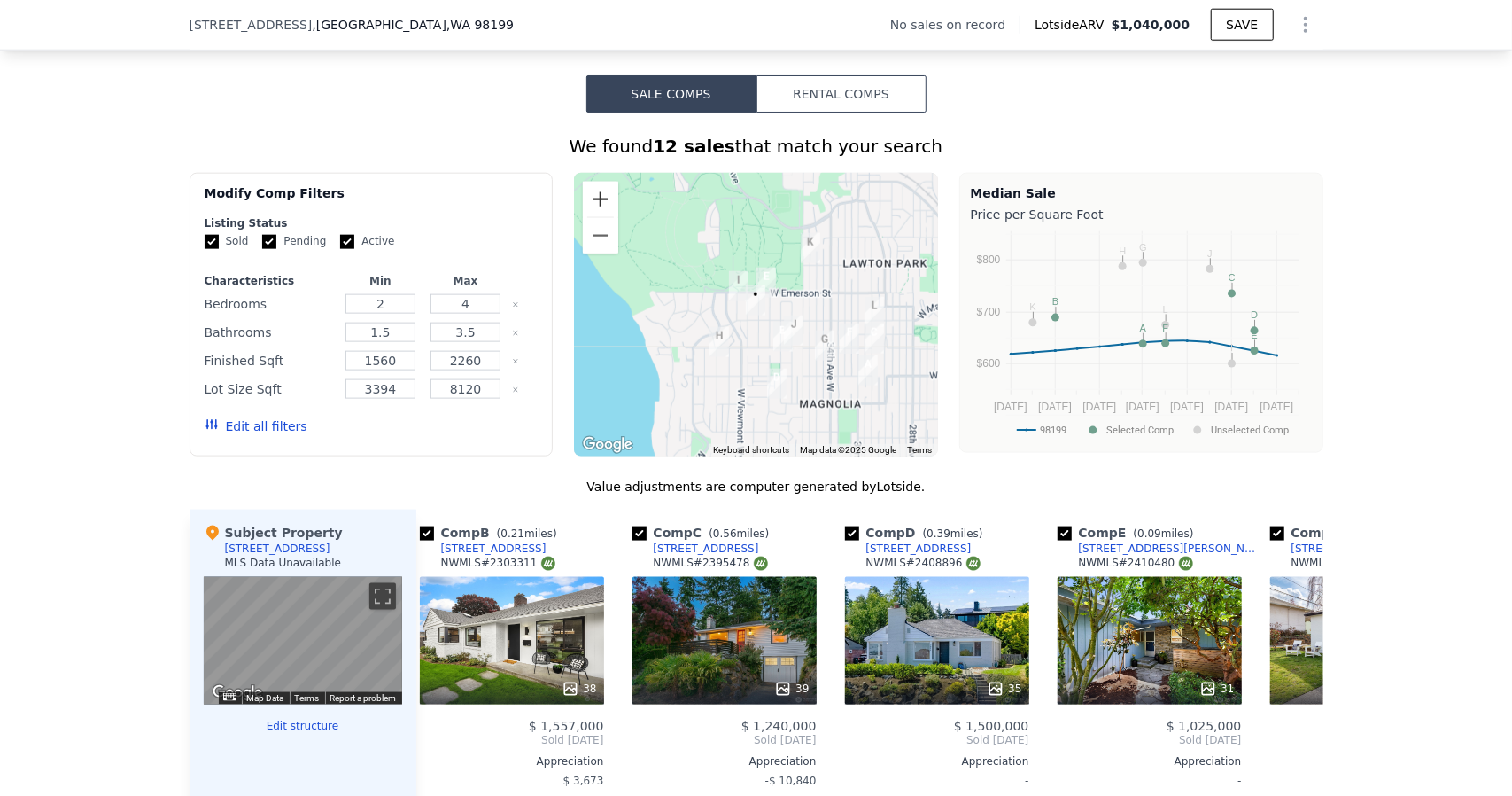
click at [583, 197] on button "Zoom in" at bounding box center [600, 199] width 36 height 36
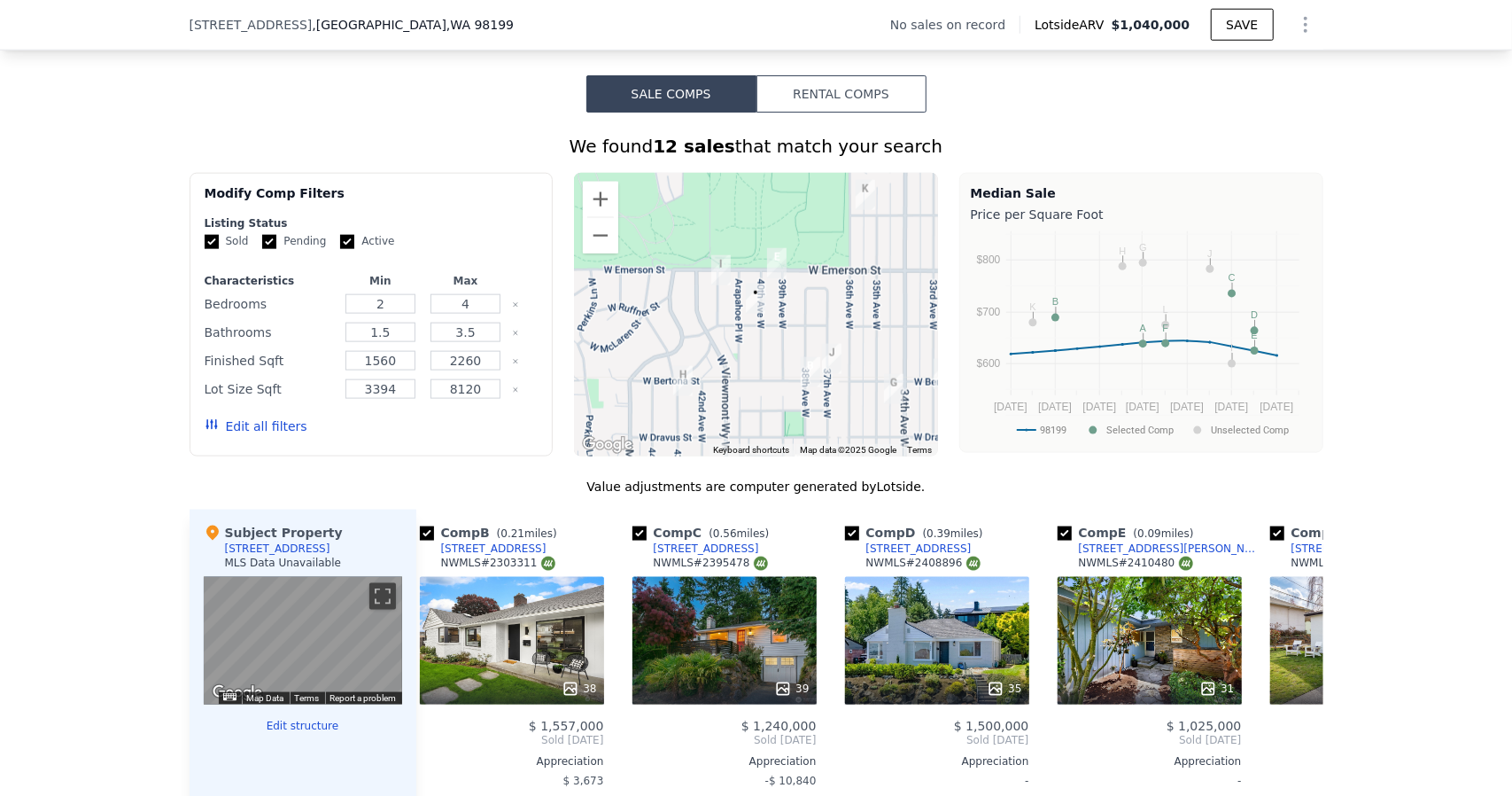
click at [711, 280] on img "3644 41st Ave W" at bounding box center [721, 270] width 34 height 44
click at [716, 274] on img "3644 41st Ave W" at bounding box center [721, 270] width 34 height 44
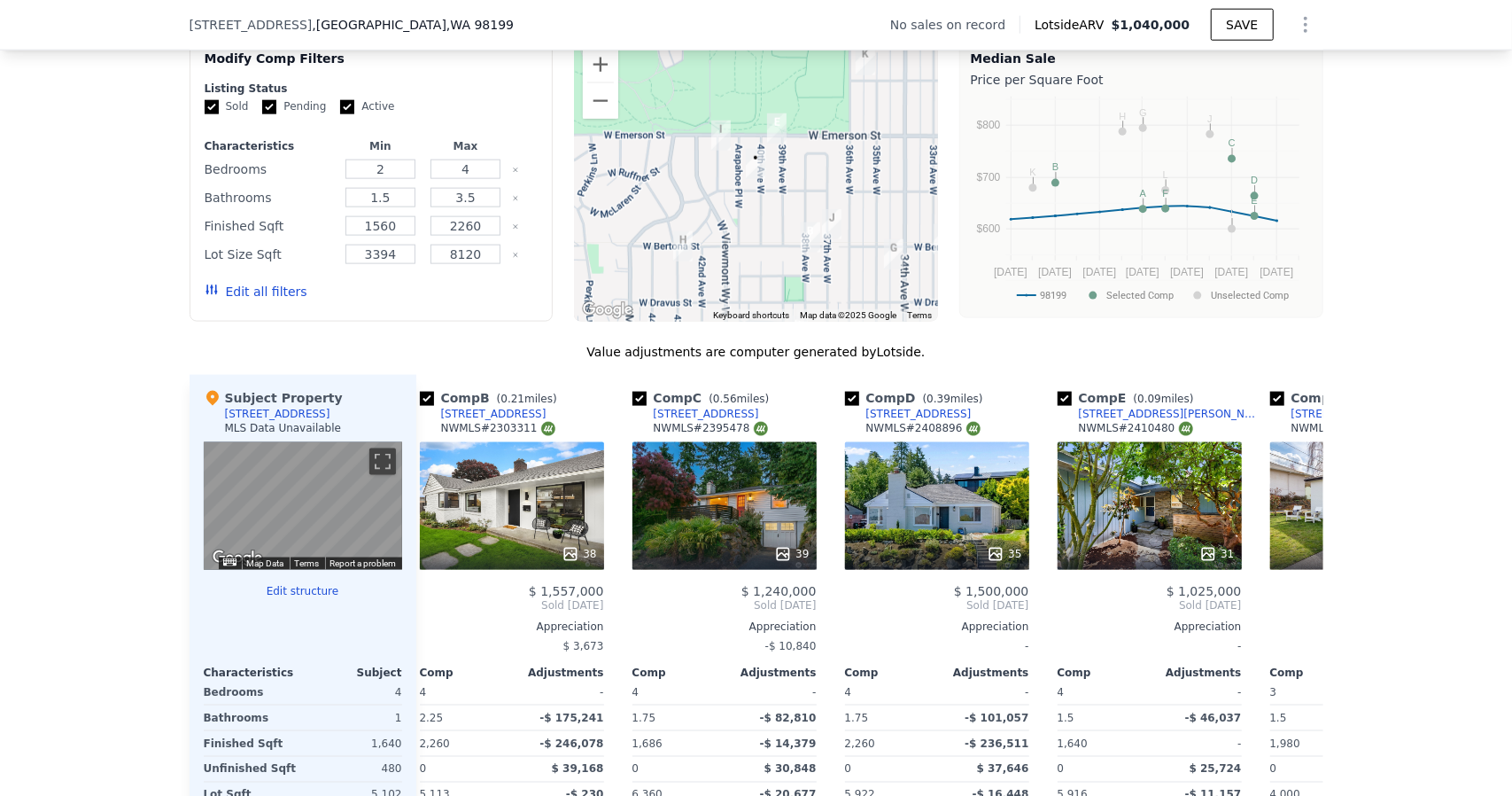
scroll to position [1286, 0]
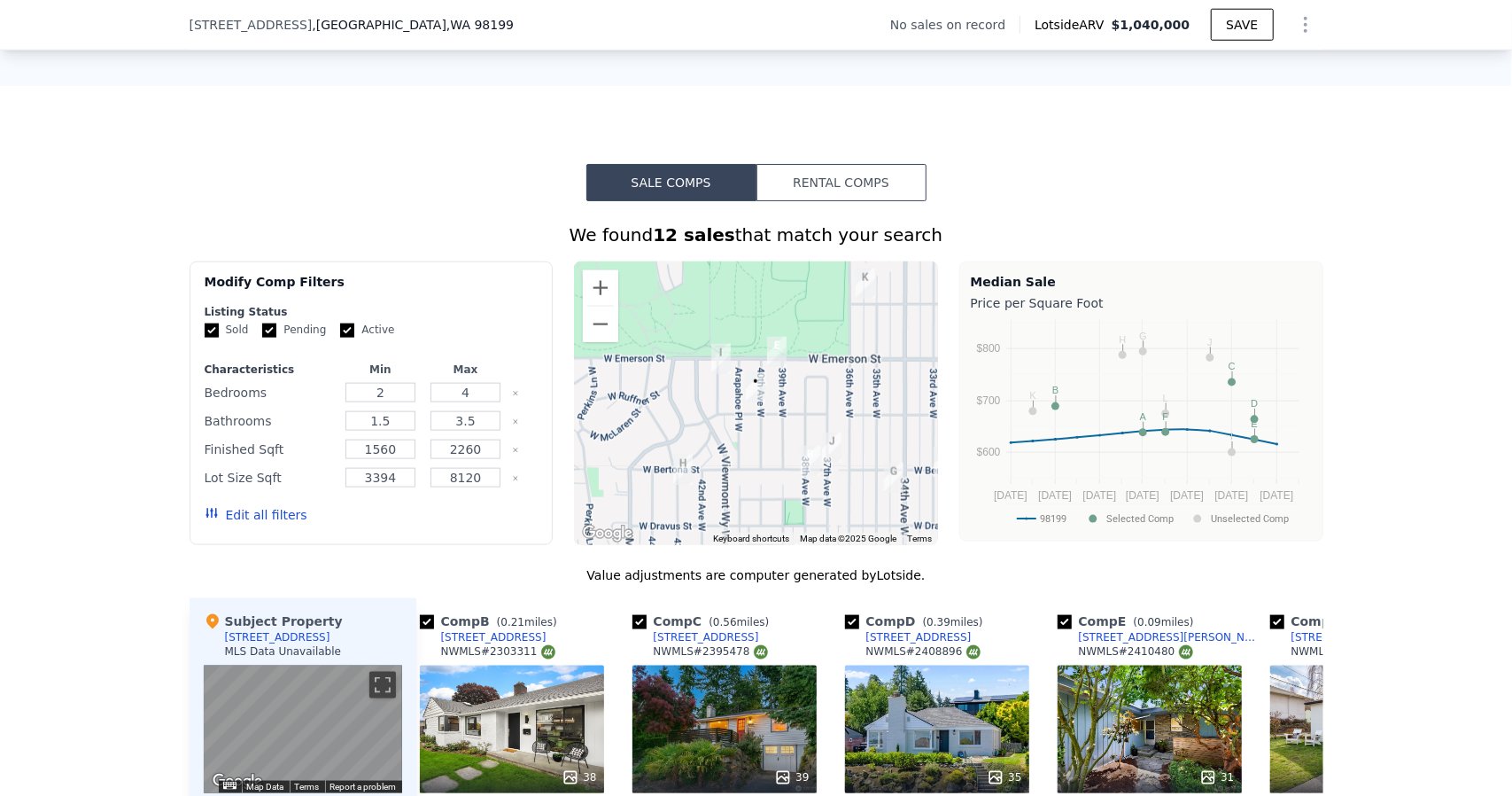
click at [858, 296] on img "3508 W Thurman St" at bounding box center [865, 284] width 34 height 44
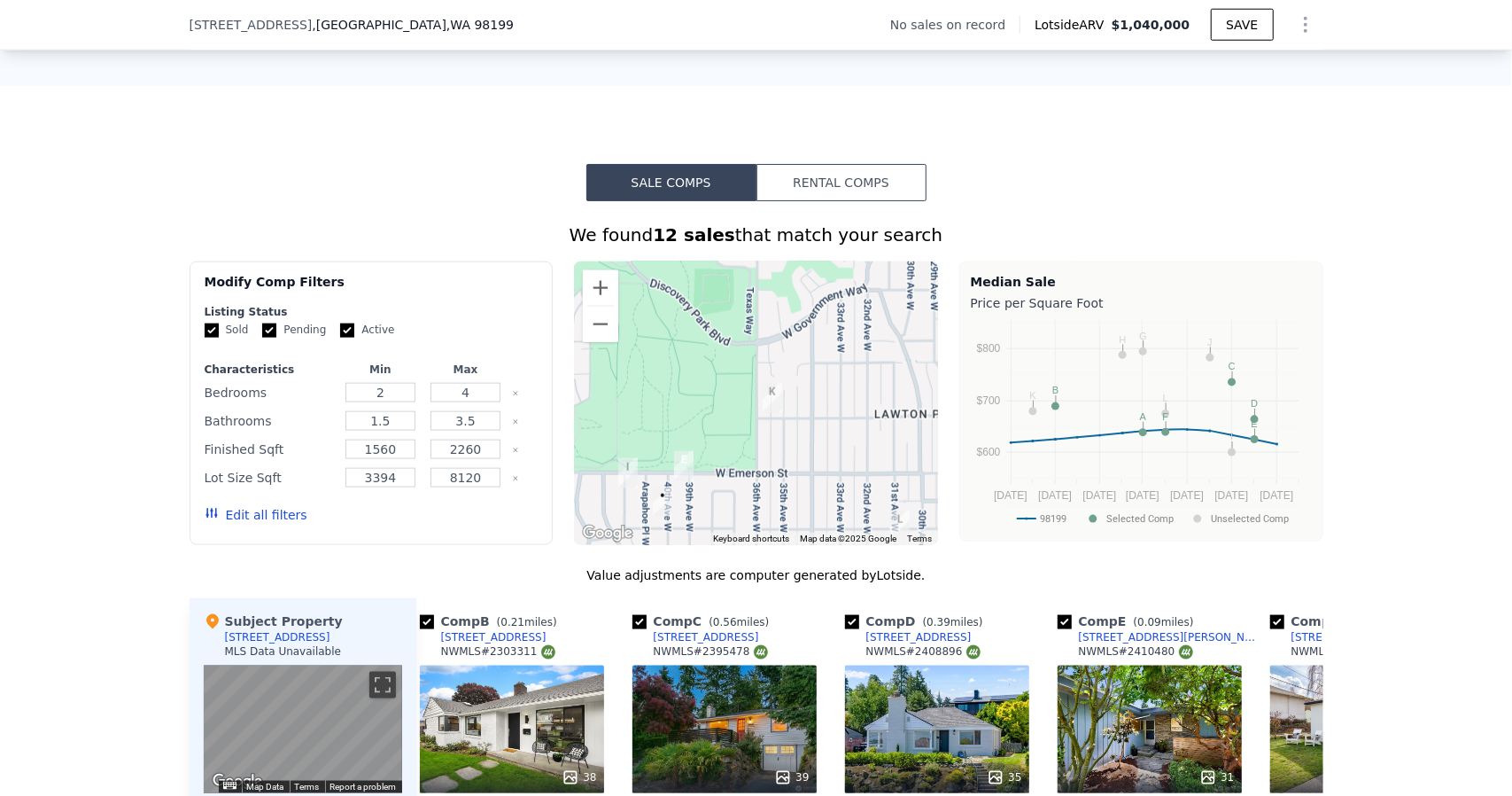
drag, startPoint x: 801, startPoint y: 433, endPoint x: 742, endPoint y: 500, distance: 89.3
click at [742, 500] on div at bounding box center [756, 403] width 364 height 284
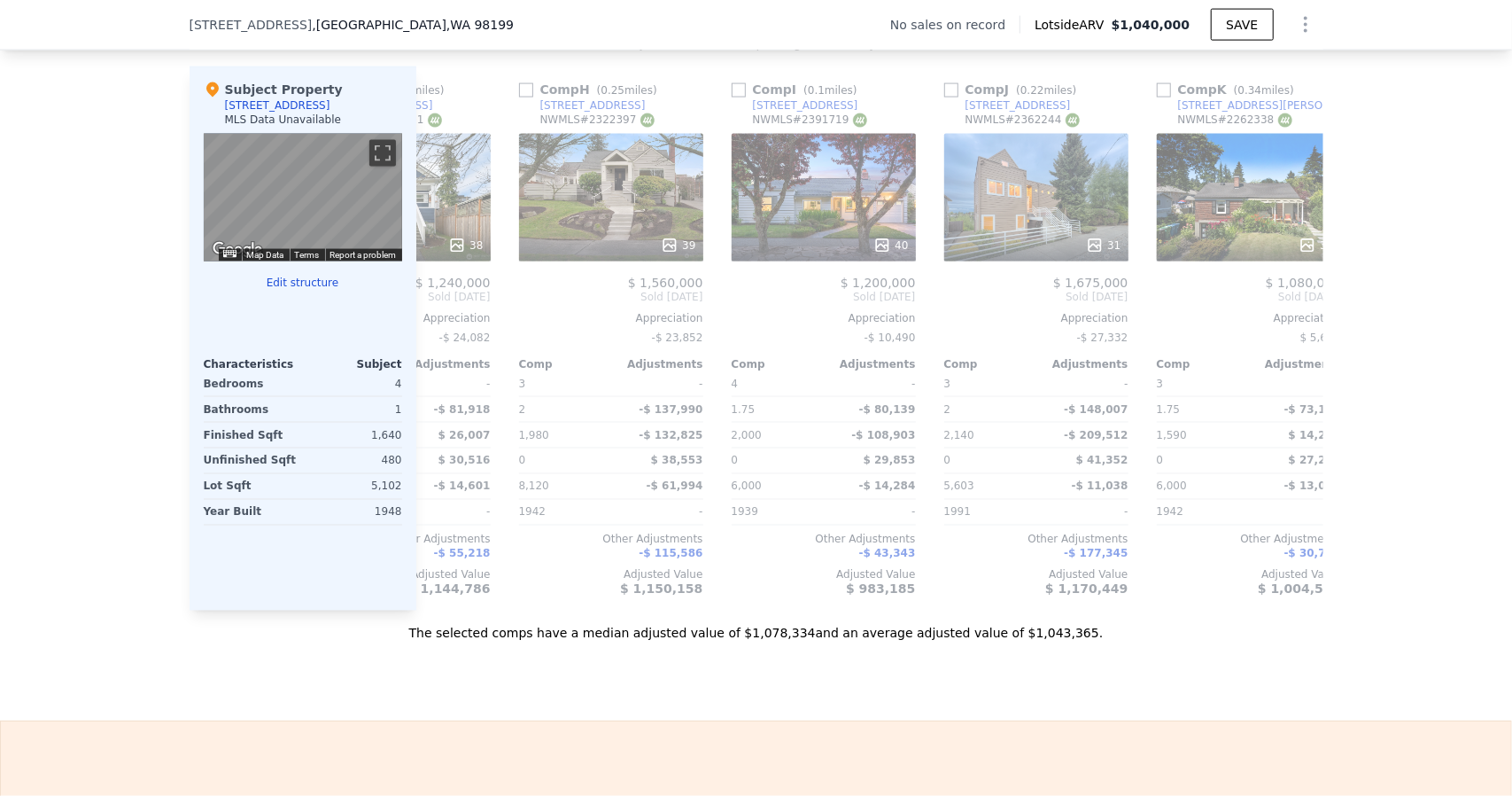
scroll to position [0, 1687]
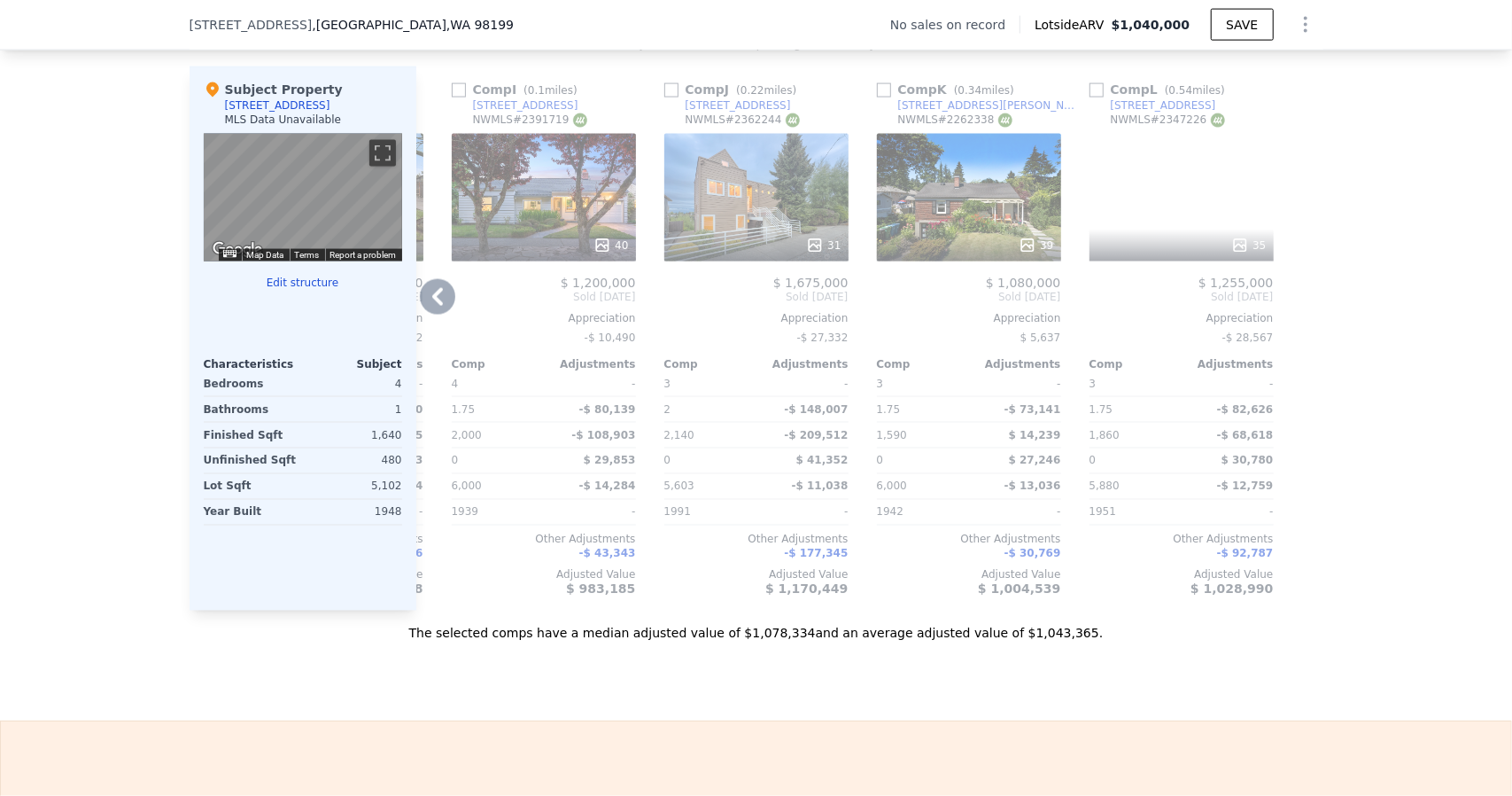
click at [993, 223] on div "39" at bounding box center [969, 197] width 184 height 127
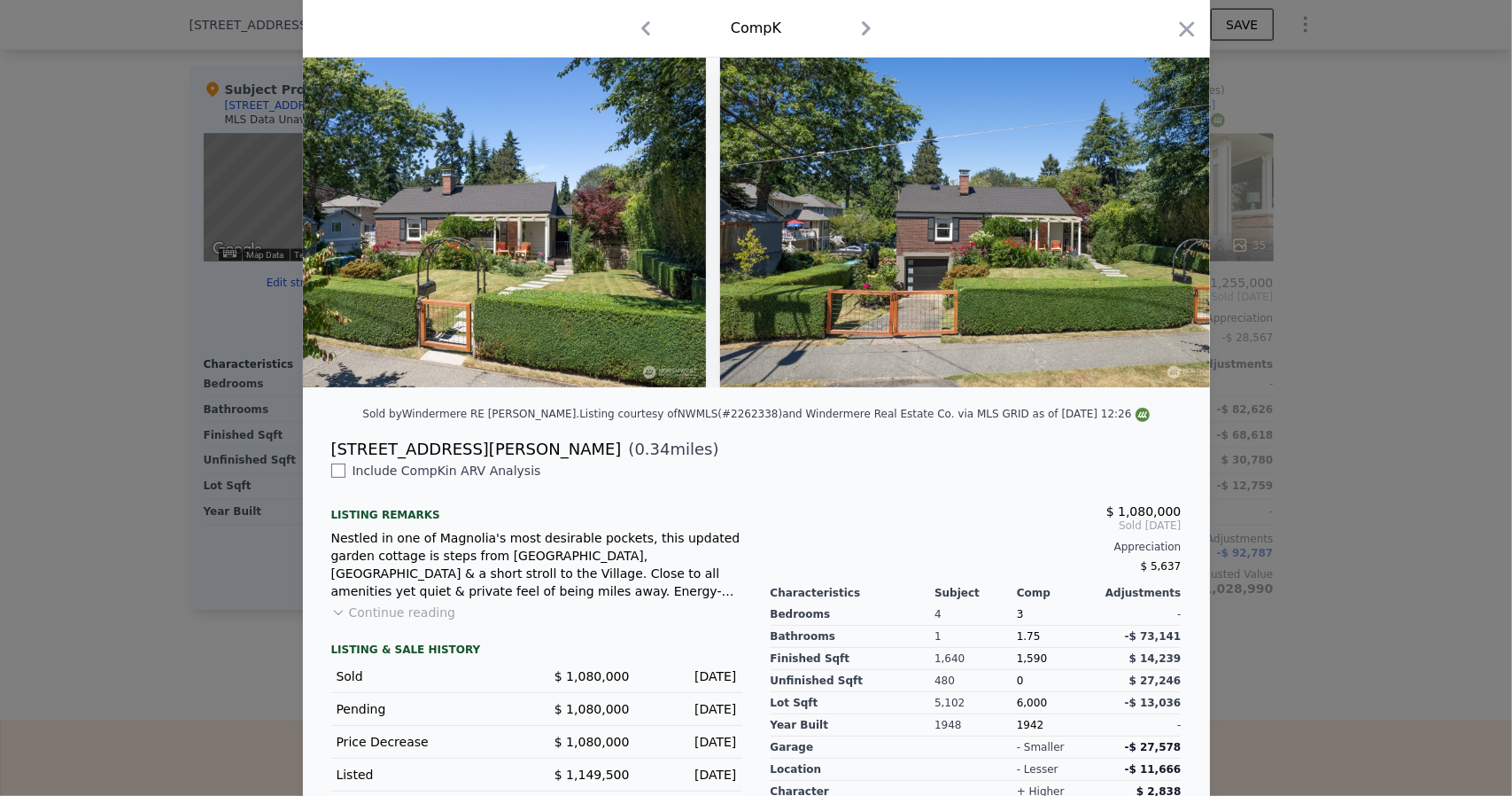
scroll to position [145, 0]
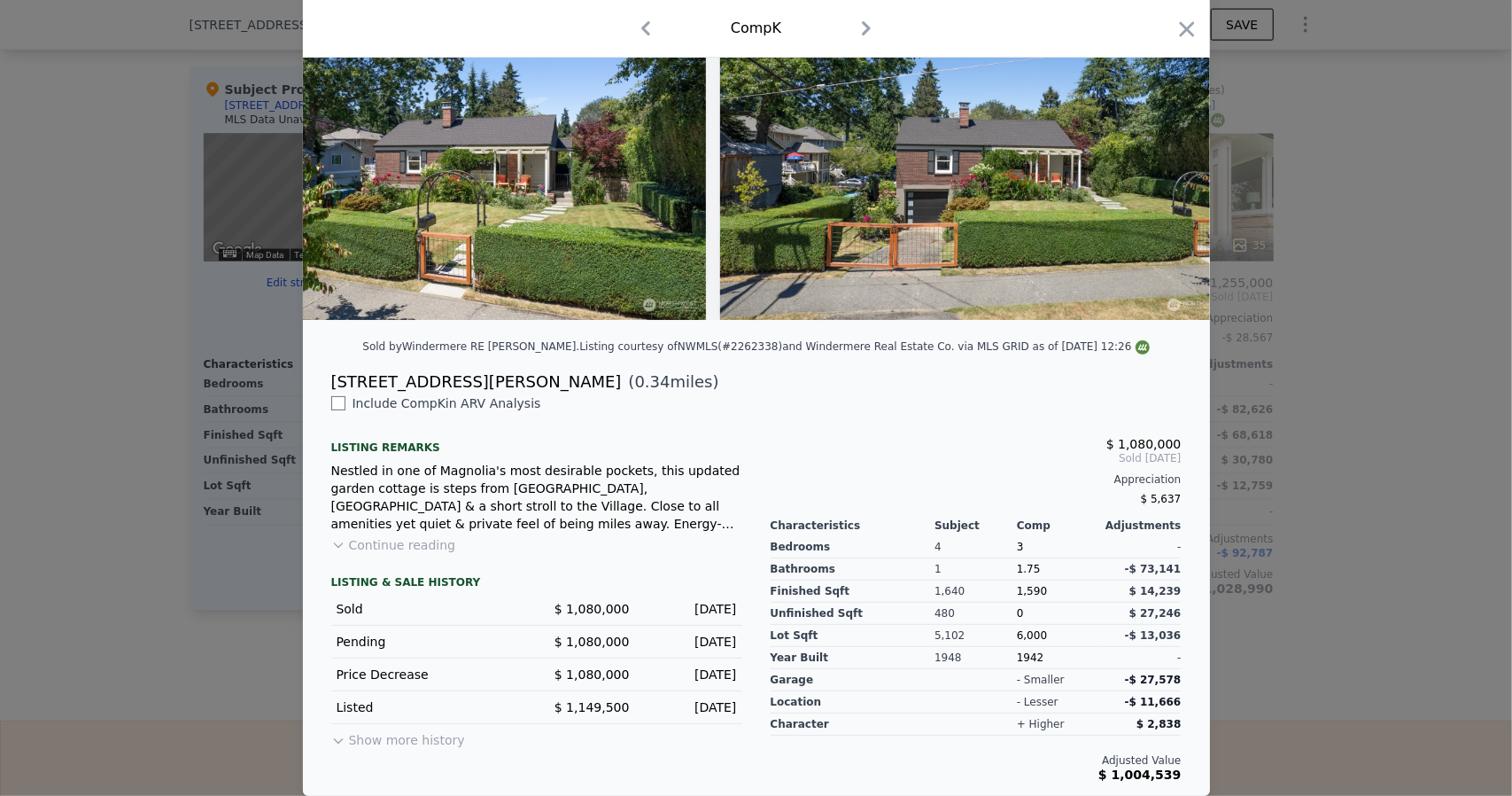
click at [1148, 449] on span "$ 1,080,000" at bounding box center [1144, 443] width 75 height 14
click at [1146, 465] on span "Sold [DATE]" at bounding box center [976, 457] width 411 height 14
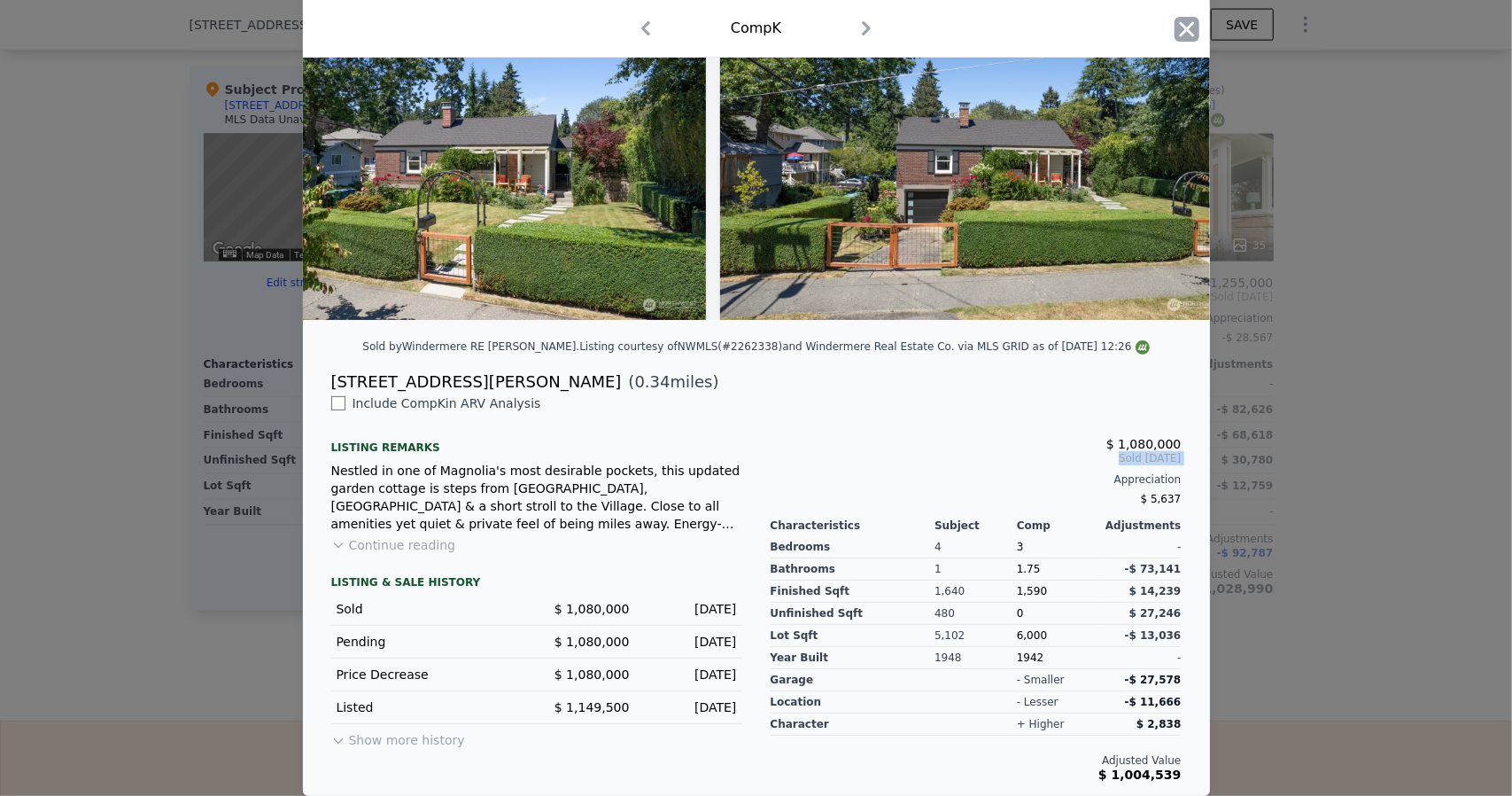
click at [1185, 27] on icon "button" at bounding box center [1186, 28] width 25 height 25
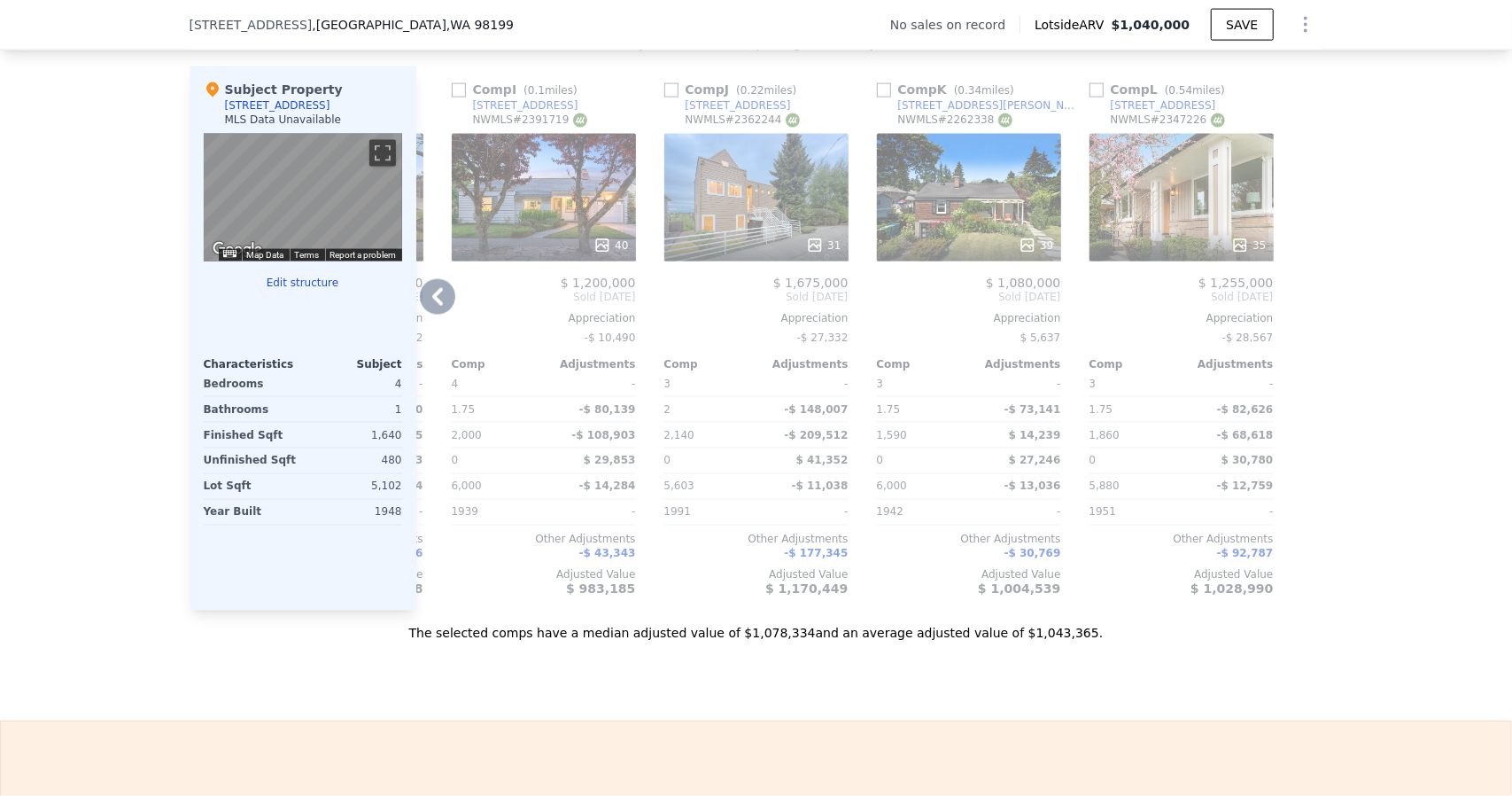
type input "$ 1,040,000"
type input "7"
type input "$ 0"
type input "$ 30,004"
